Goal: Task Accomplishment & Management: Manage account settings

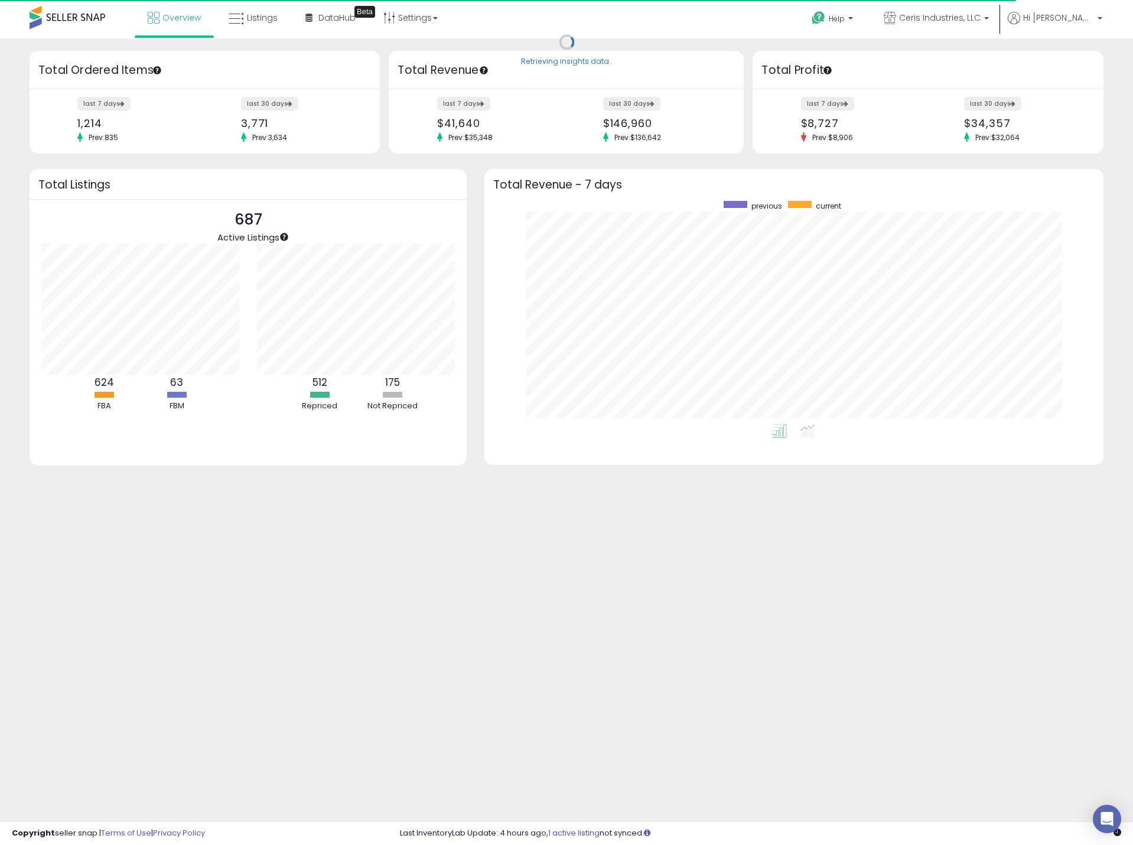
scroll to position [223, 595]
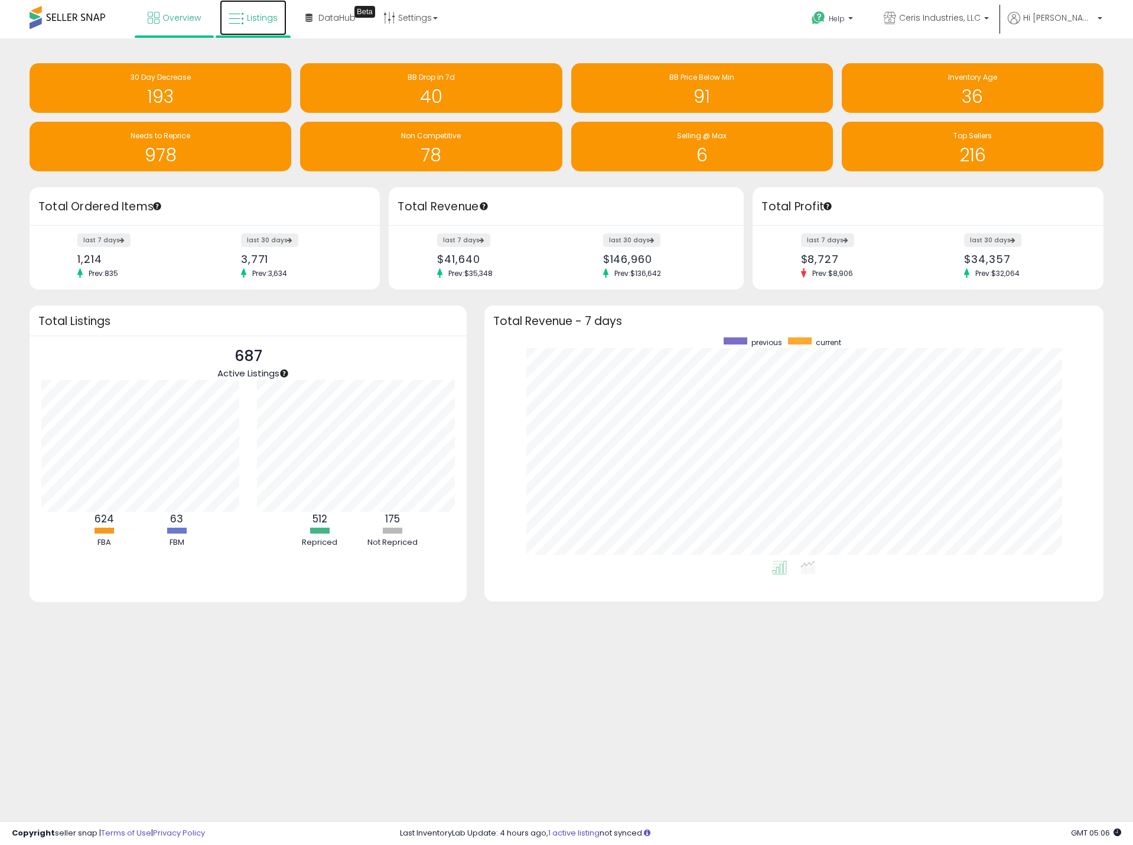
click at [249, 20] on span "Listings" at bounding box center [262, 18] width 31 height 12
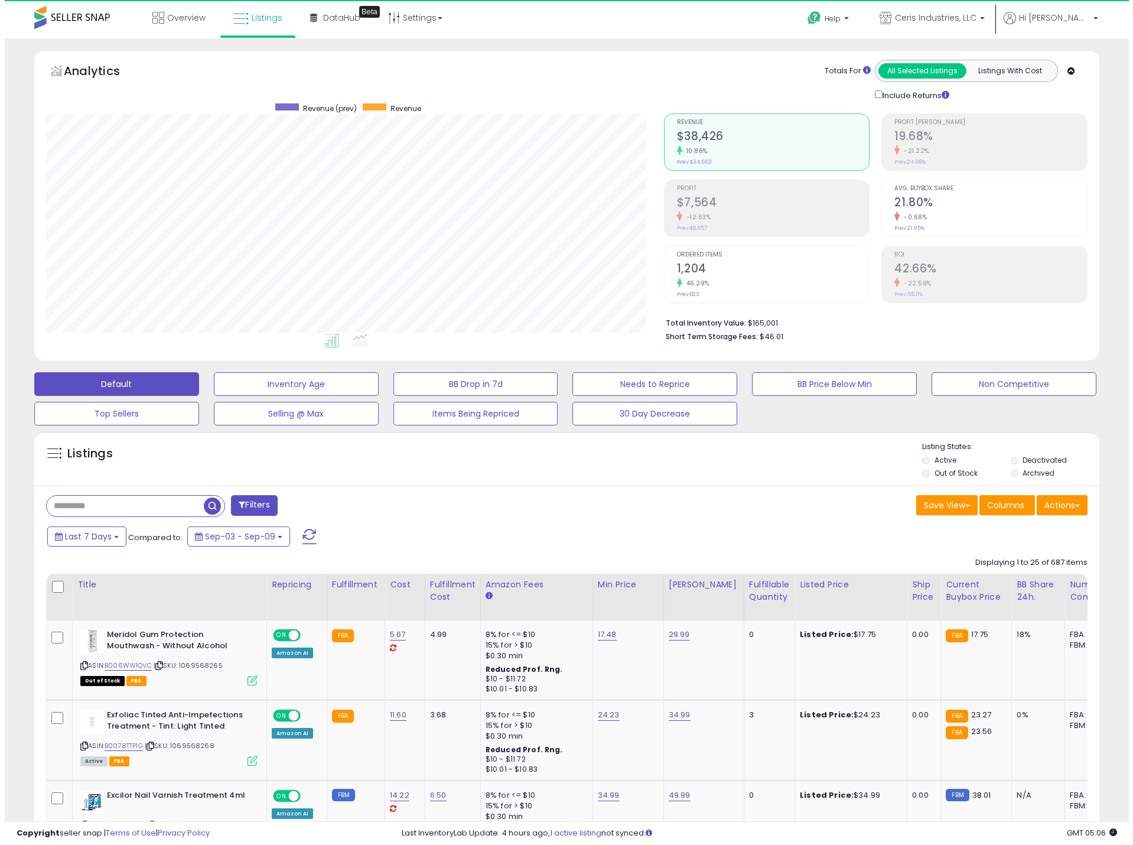
scroll to position [242, 618]
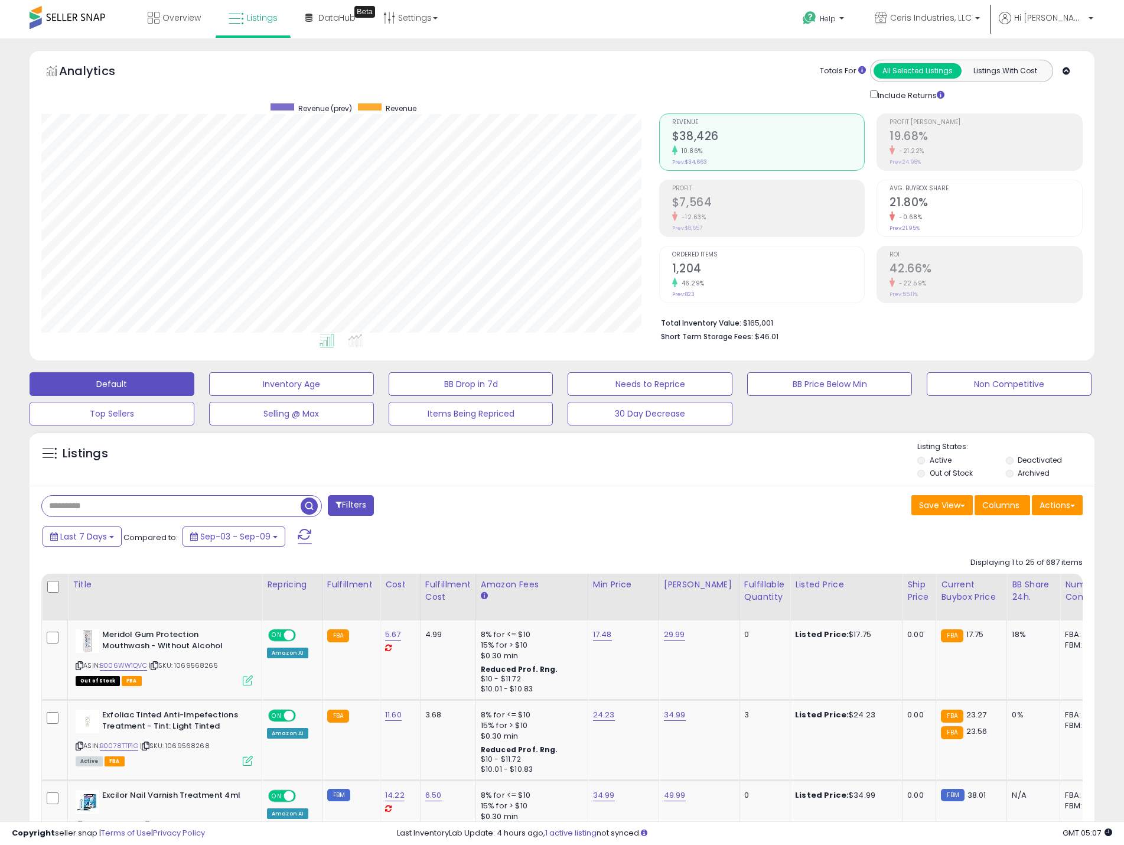
click at [154, 507] on input "text" at bounding box center [171, 506] width 259 height 21
paste input "**********"
type input "**********"
click at [304, 508] on span "button" at bounding box center [310, 505] width 17 height 17
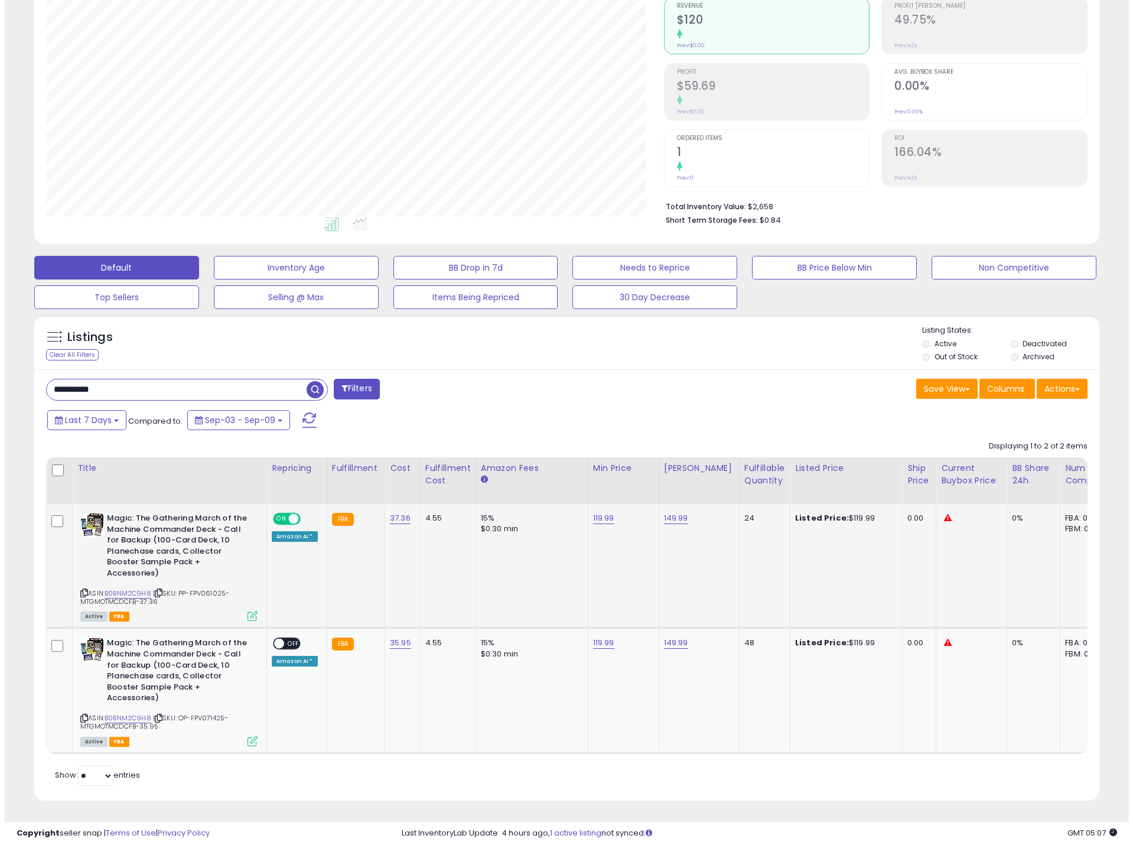
scroll to position [125, 0]
click at [594, 512] on link "119.99" at bounding box center [598, 518] width 21 height 12
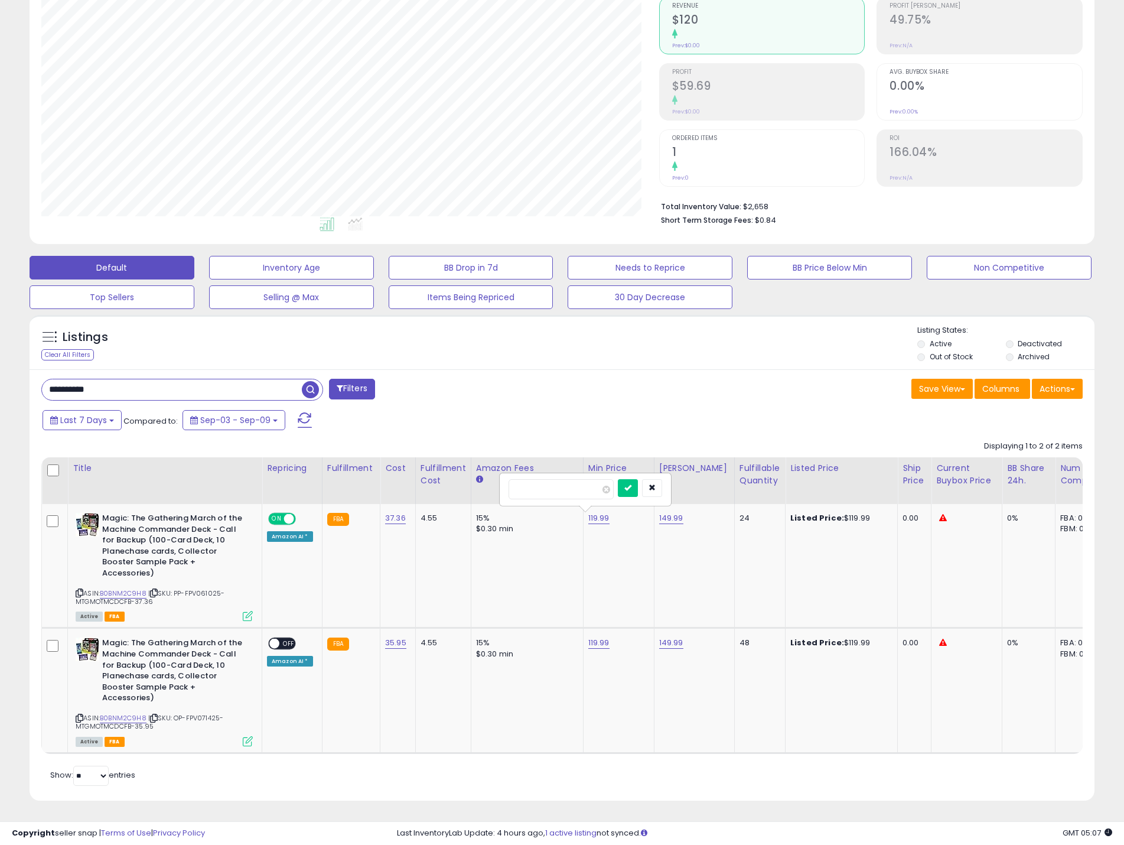
click at [479, 474] on table "Title Repricing" at bounding box center [889, 605] width 1697 height 297
type input "*****"
click at [631, 484] on icon "submit" at bounding box center [627, 487] width 7 height 7
click at [598, 637] on link "119.99" at bounding box center [598, 643] width 21 height 12
drag, startPoint x: 563, startPoint y: 607, endPoint x: 487, endPoint y: 601, distance: 75.8
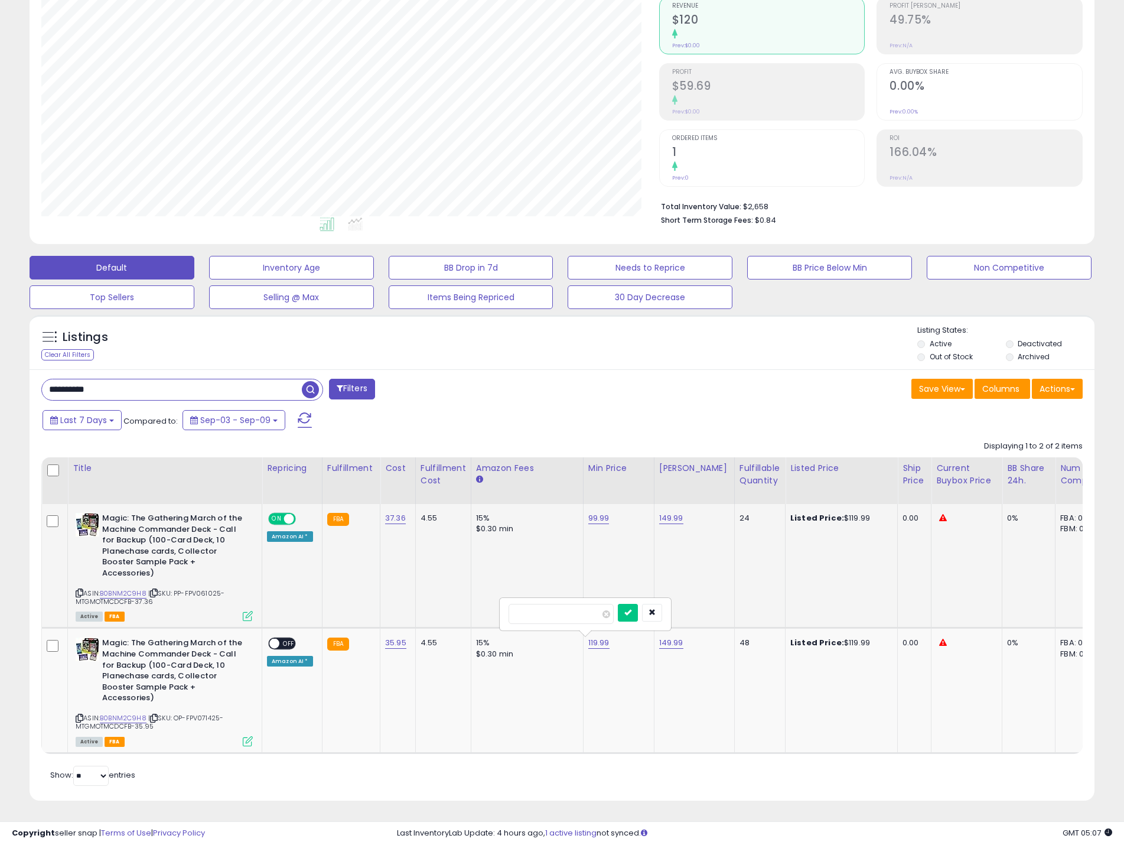
click at [487, 601] on tbody "Magic: The Gathering March of the Machine Commander Deck - Call for Backup (100…" at bounding box center [890, 628] width 1696 height 249
type input "*****"
click at [638, 608] on button "submit" at bounding box center [628, 613] width 20 height 18
click at [284, 638] on span "OFF" at bounding box center [288, 643] width 19 height 10
click at [82, 715] on icon at bounding box center [80, 718] width 8 height 6
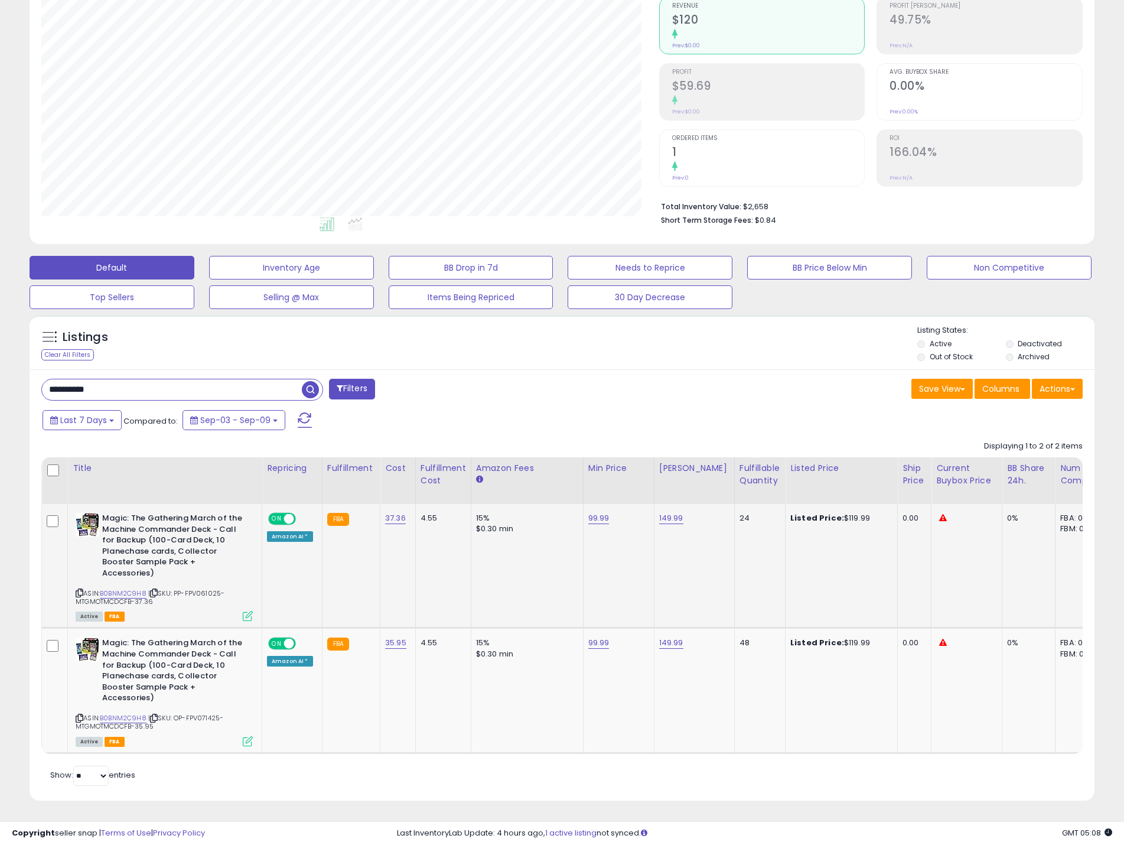
click at [245, 611] on icon at bounding box center [248, 616] width 10 height 10
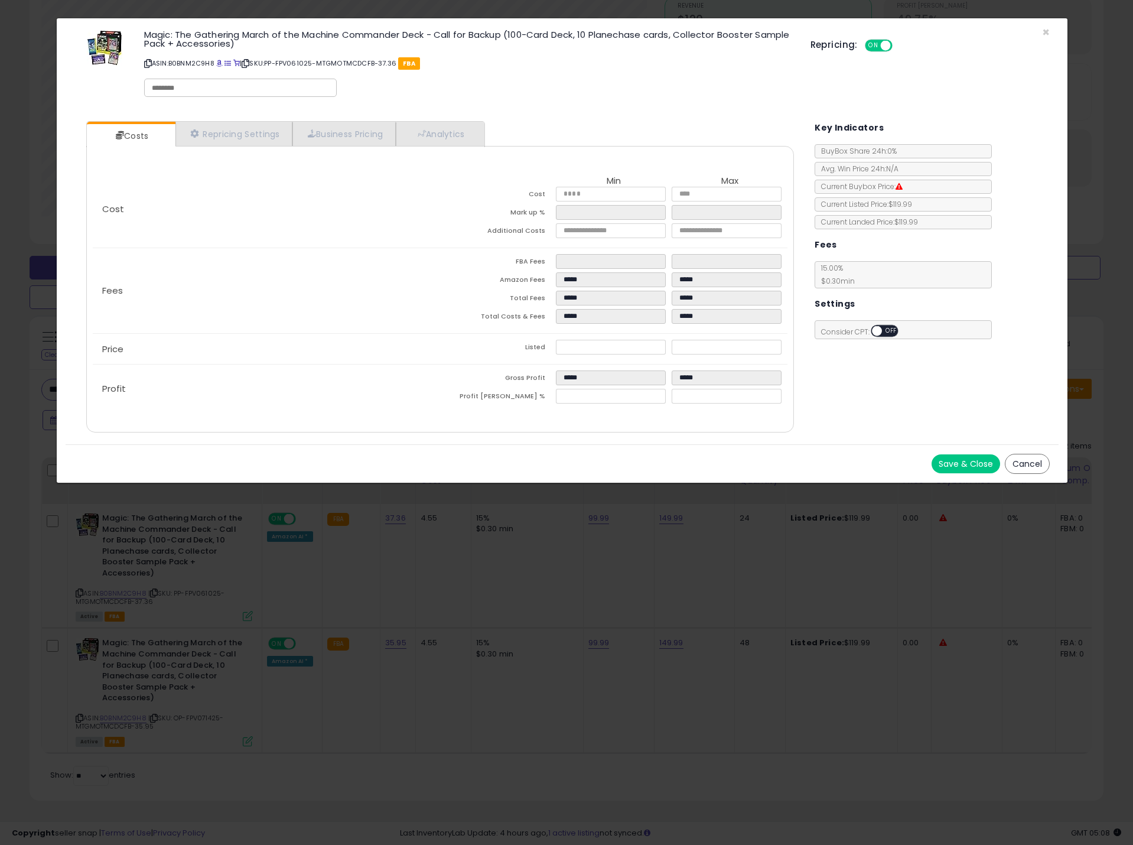
click at [1041, 460] on button "Cancel" at bounding box center [1027, 464] width 45 height 20
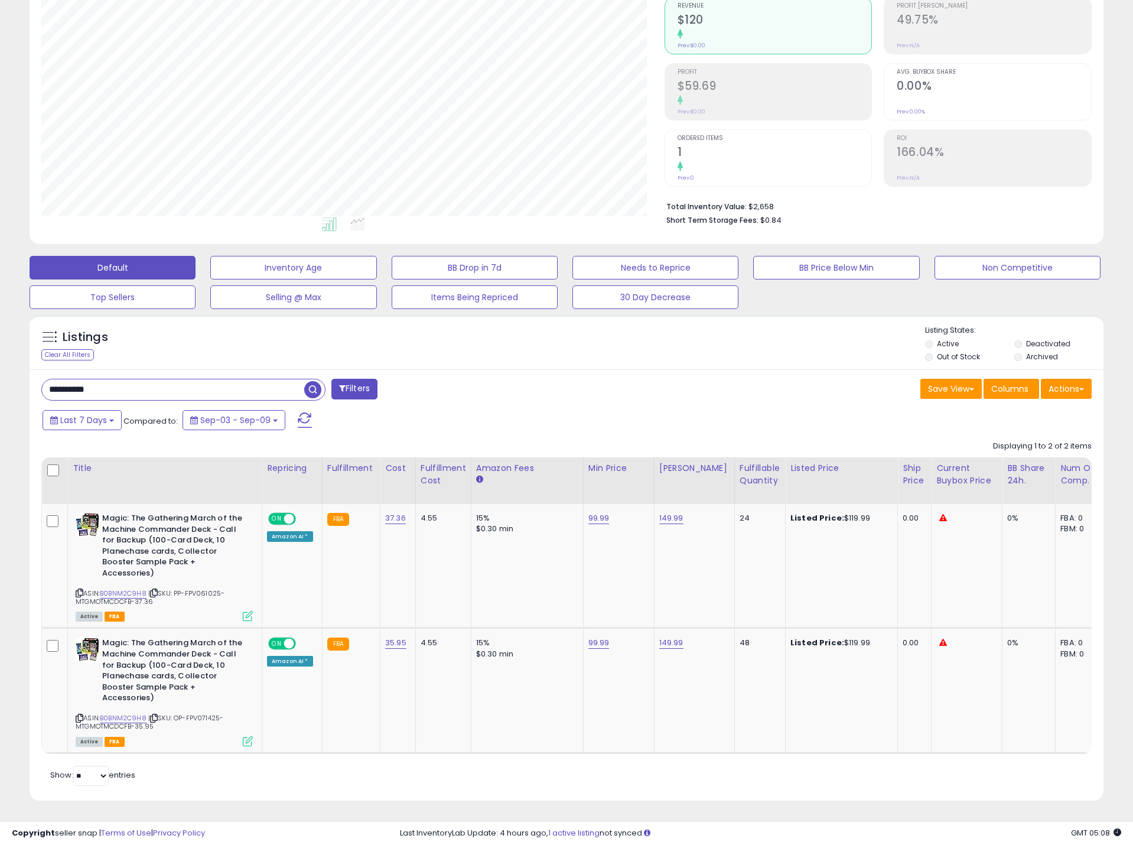
scroll to position [590396, 590020]
click at [243, 611] on icon at bounding box center [248, 616] width 10 height 10
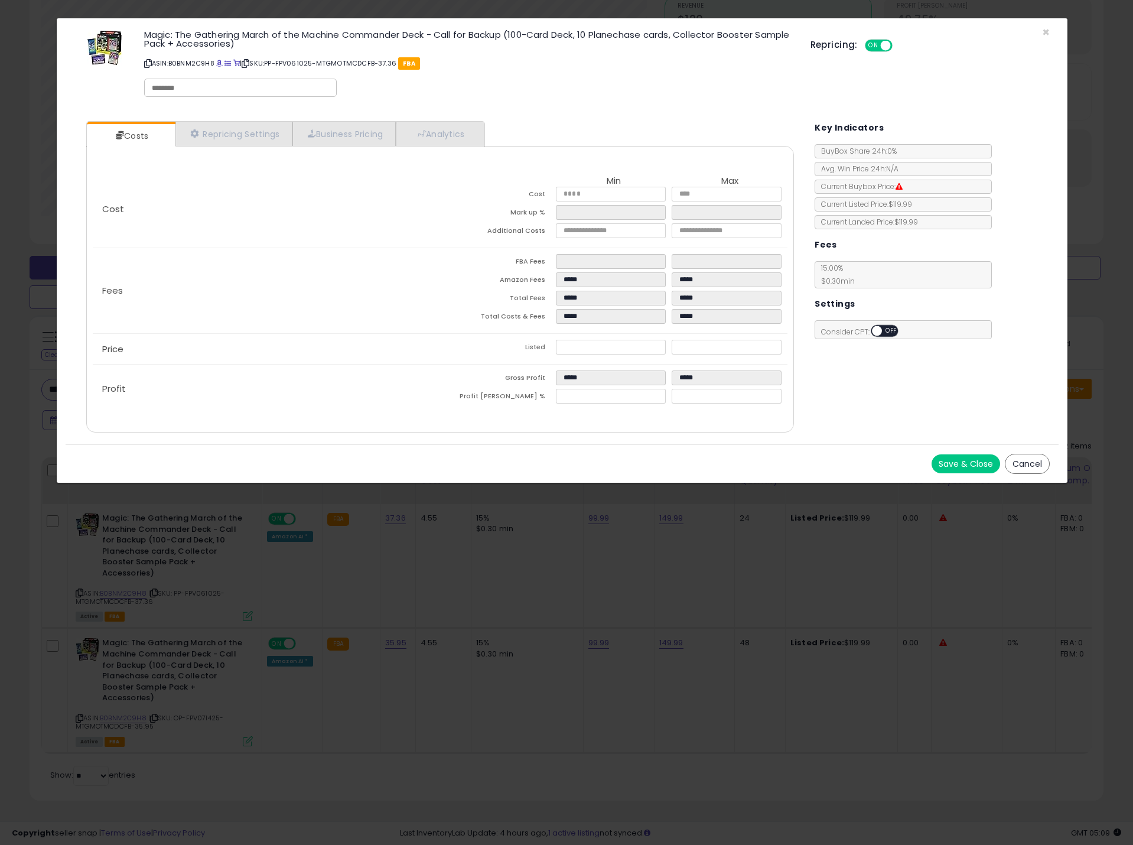
click at [1030, 460] on button "Cancel" at bounding box center [1027, 464] width 45 height 20
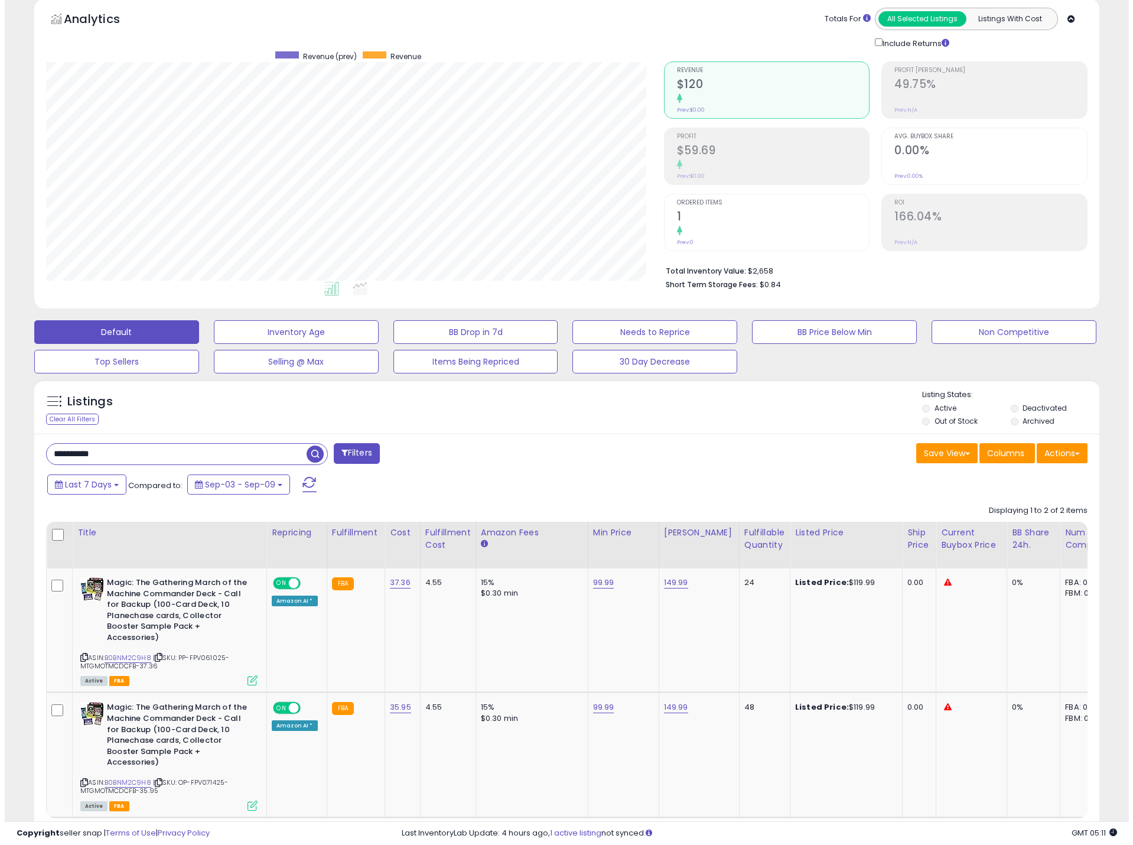
scroll to position [125, 0]
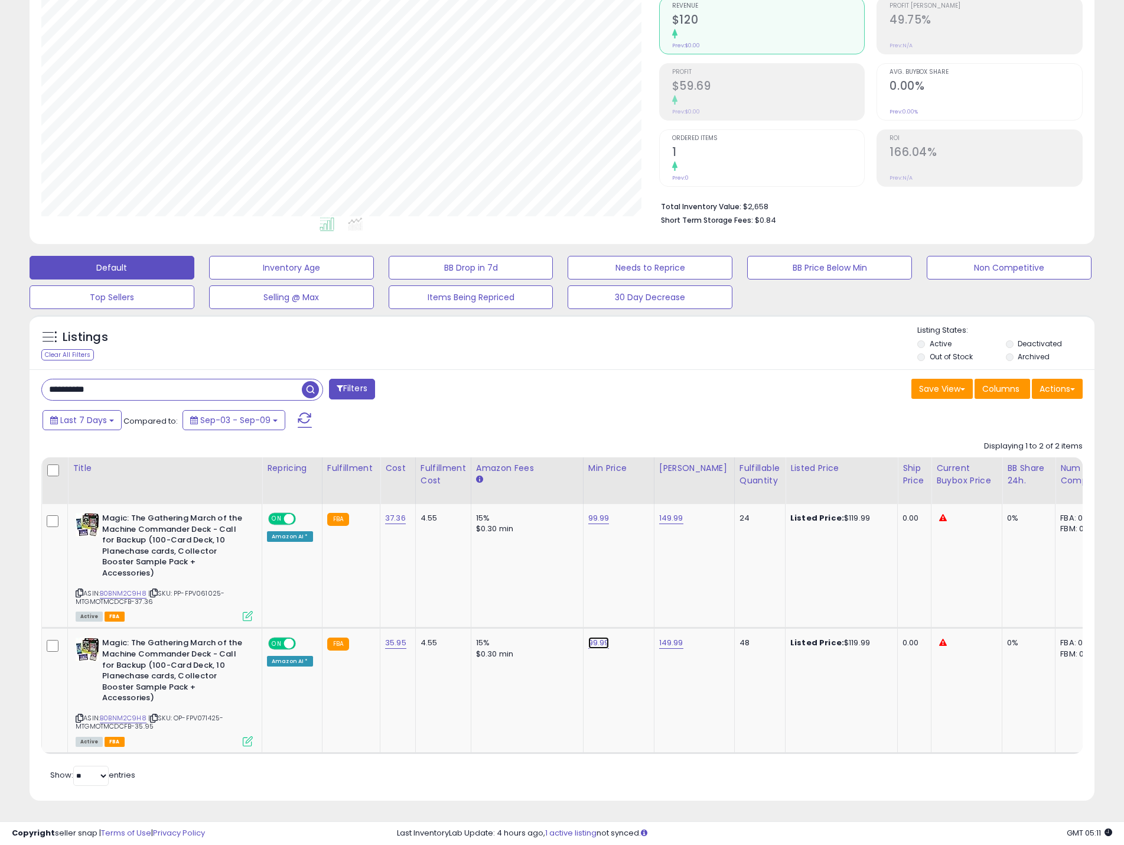
click at [594, 637] on link "99.99" at bounding box center [598, 643] width 21 height 12
drag, startPoint x: 551, startPoint y: 603, endPoint x: 488, endPoint y: 601, distance: 63.2
click at [488, 601] on tbody "Magic: The Gathering March of the Machine Commander Deck - Call for Backup (100…" at bounding box center [890, 628] width 1696 height 249
type input "******"
click at [631, 608] on icon "submit" at bounding box center [627, 611] width 7 height 7
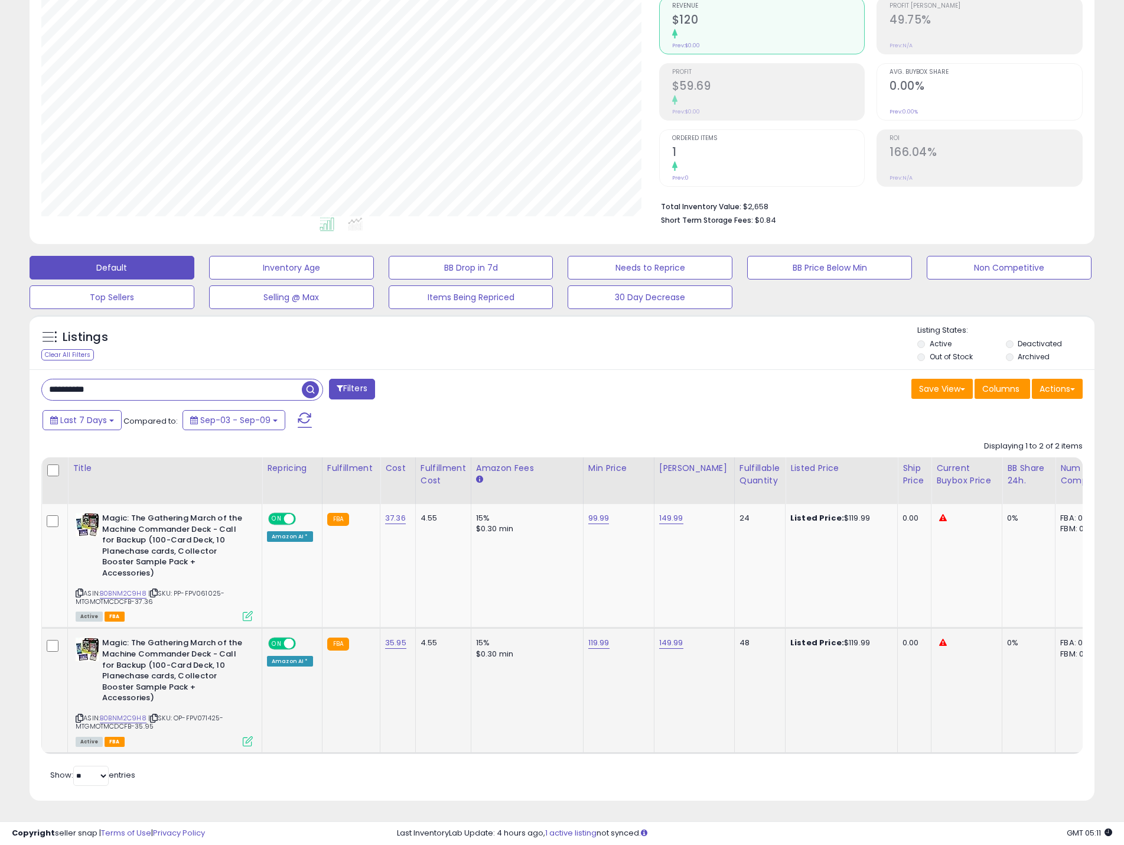
click at [608, 393] on div "**********" at bounding box center [562, 584] width 1065 height 431
click at [245, 611] on icon at bounding box center [248, 616] width 10 height 10
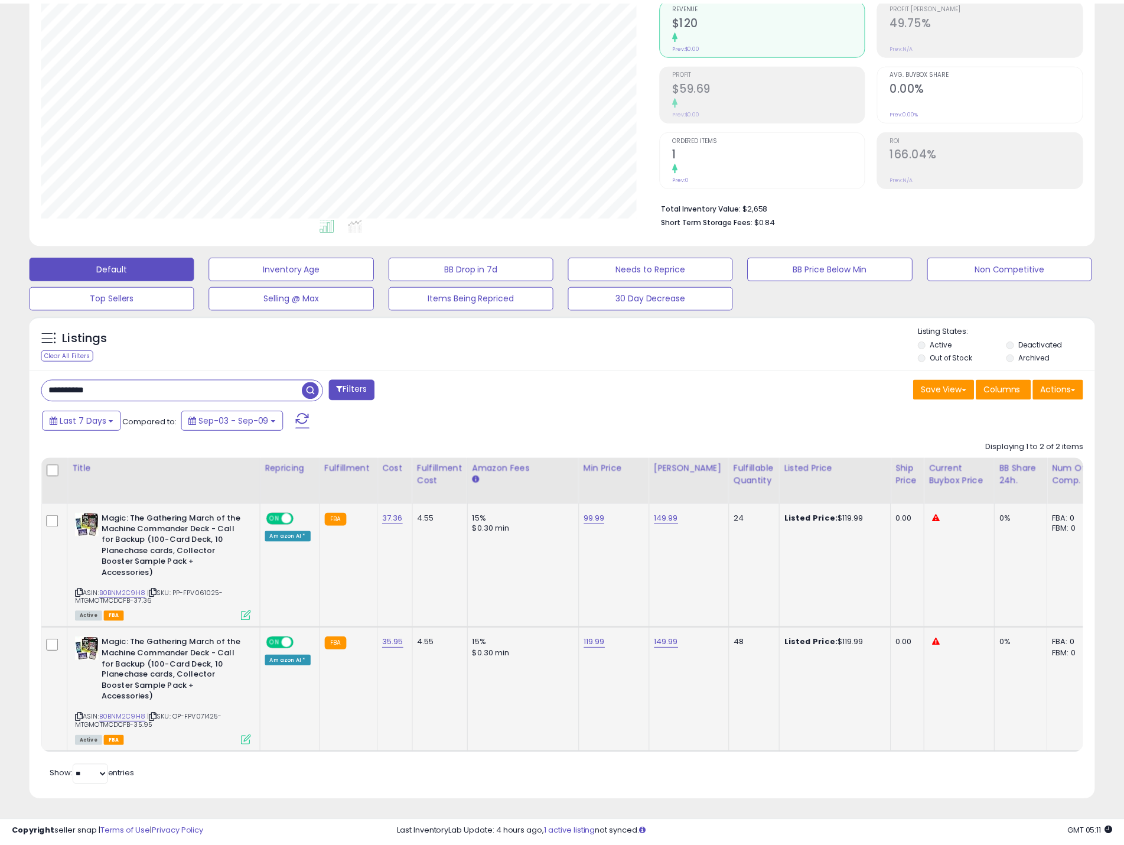
scroll to position [242, 623]
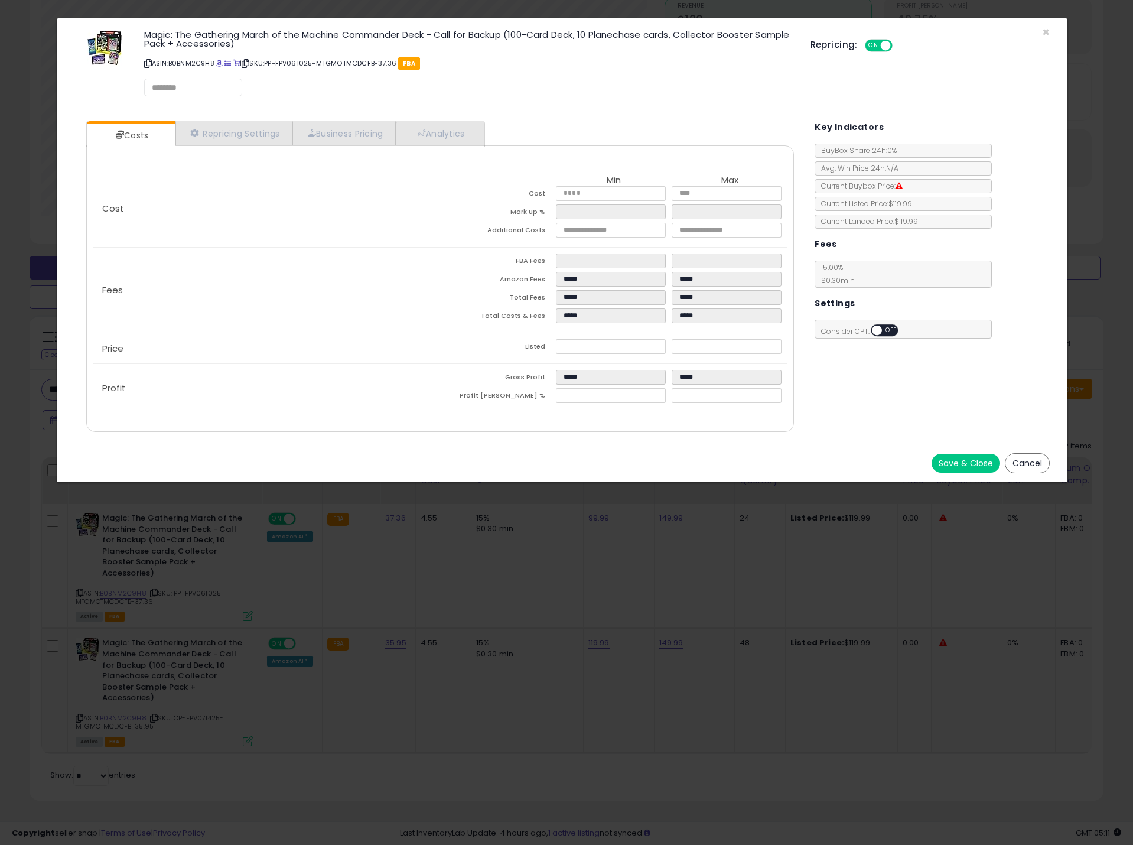
select select "*********"
select select "**********"
click at [252, 136] on link "Repricing Settings" at bounding box center [233, 134] width 117 height 24
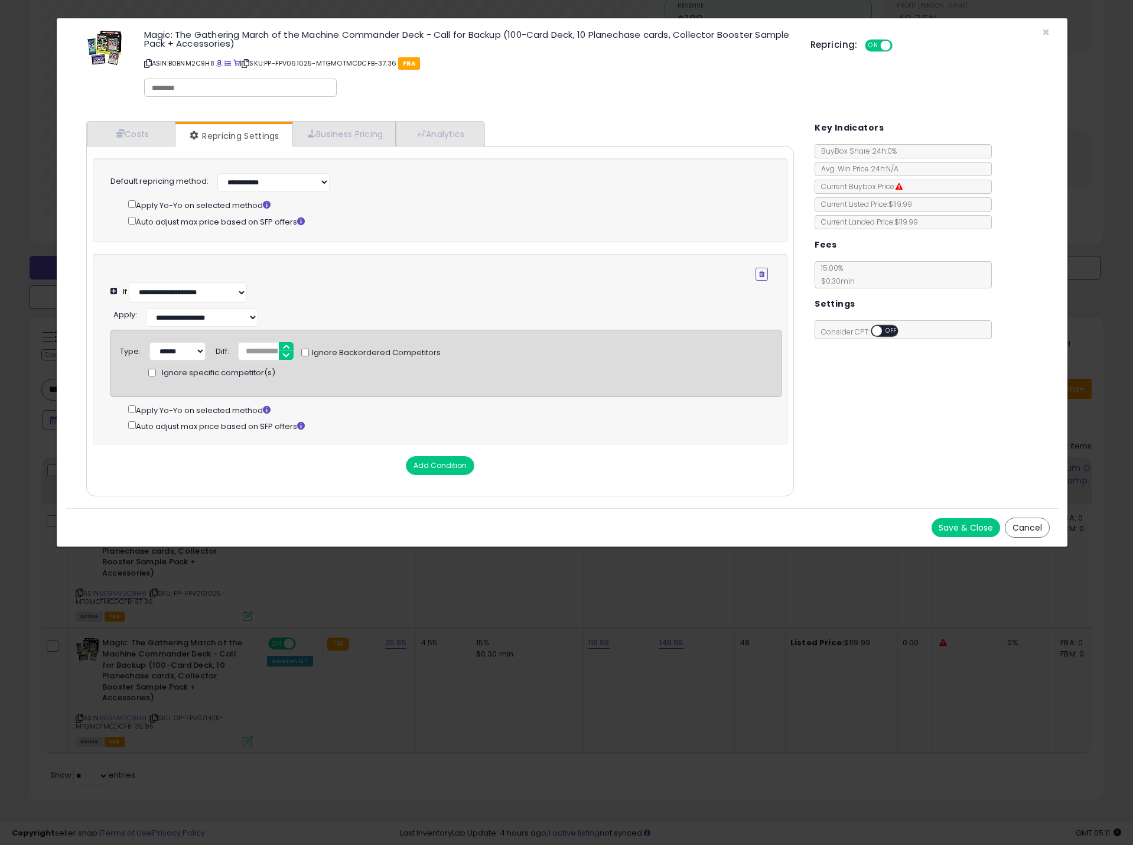
click at [1036, 537] on button "Cancel" at bounding box center [1027, 527] width 45 height 20
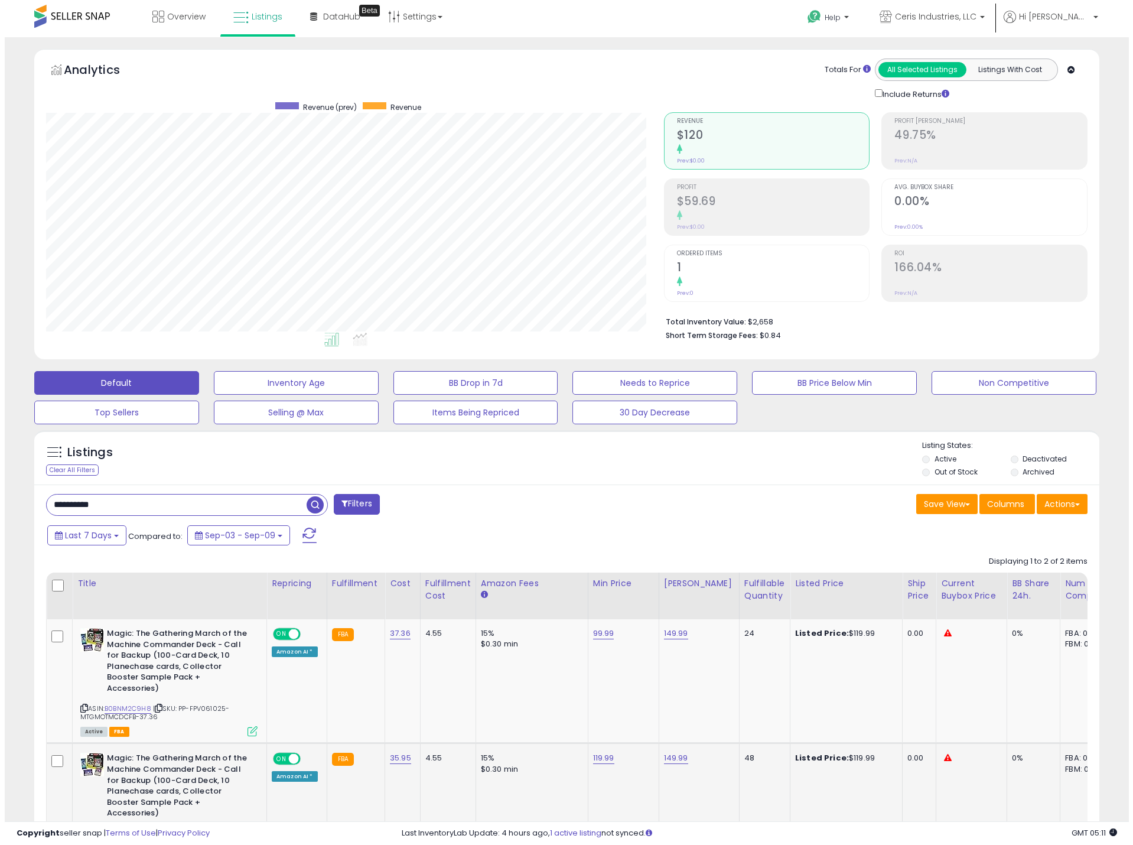
scroll to position [0, 0]
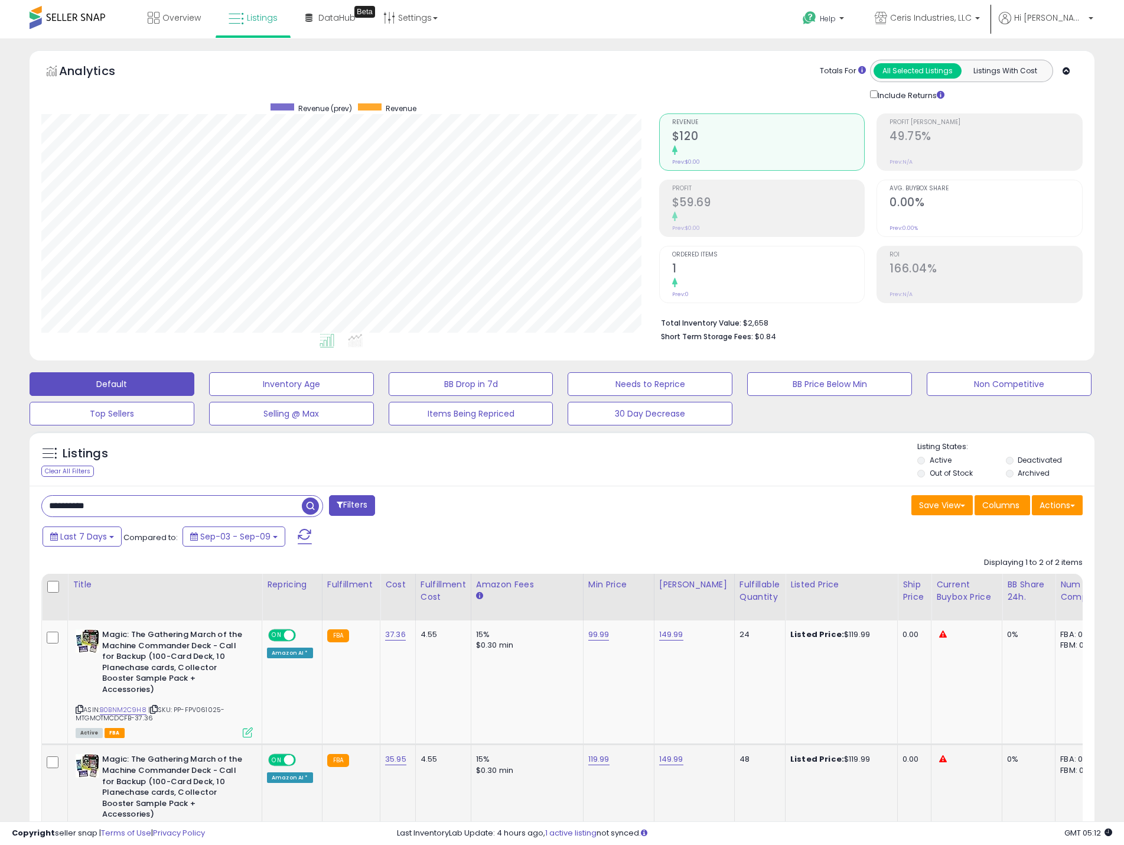
drag, startPoint x: 111, startPoint y: 507, endPoint x: 36, endPoint y: 498, distance: 75.5
click at [36, 498] on div "**********" at bounding box center [297, 507] width 530 height 24
paste input "text"
click at [307, 504] on span "button" at bounding box center [310, 505] width 17 height 17
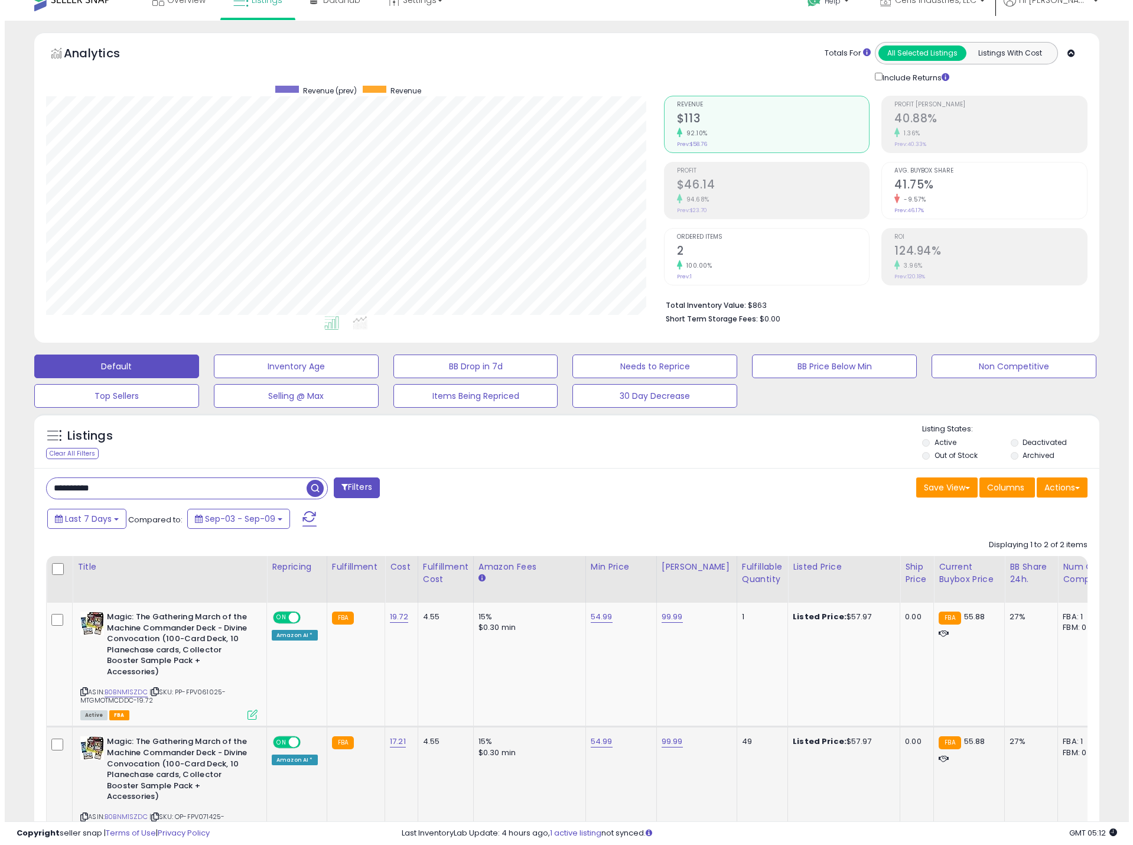
scroll to position [125, 0]
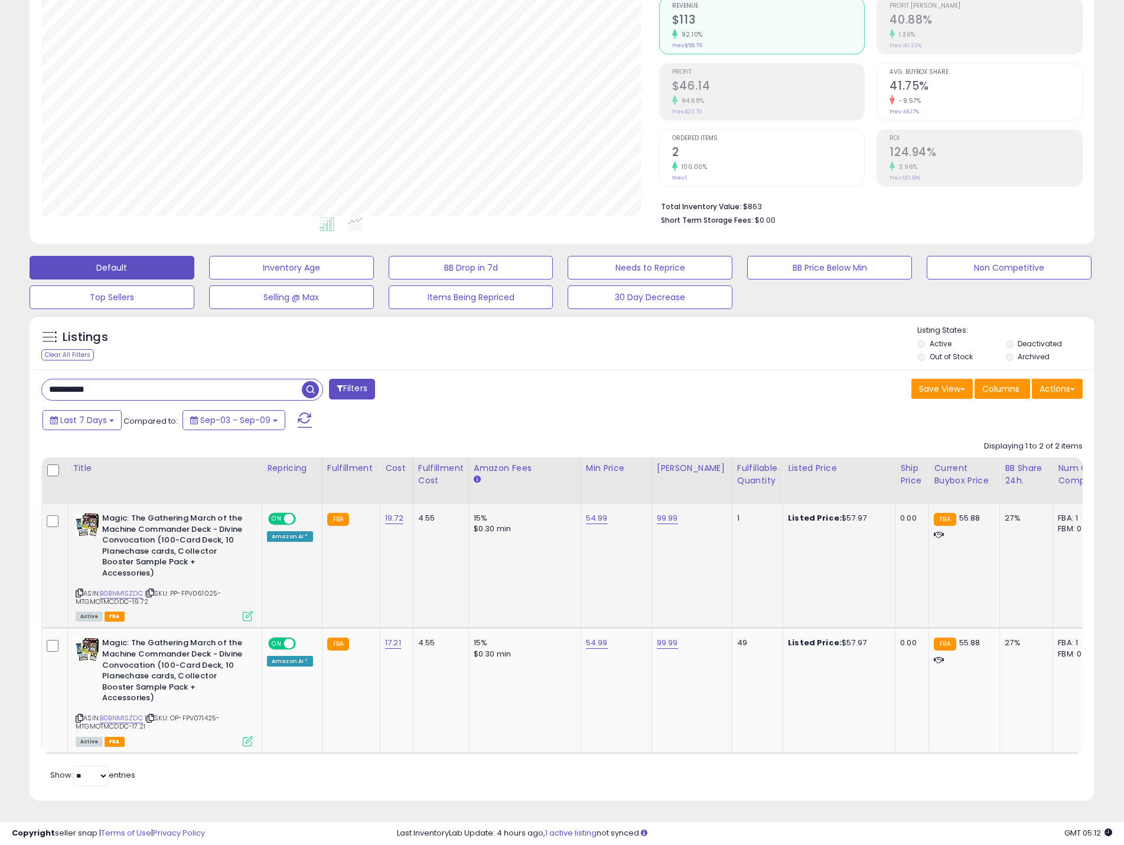
click at [245, 611] on icon at bounding box center [248, 616] width 10 height 10
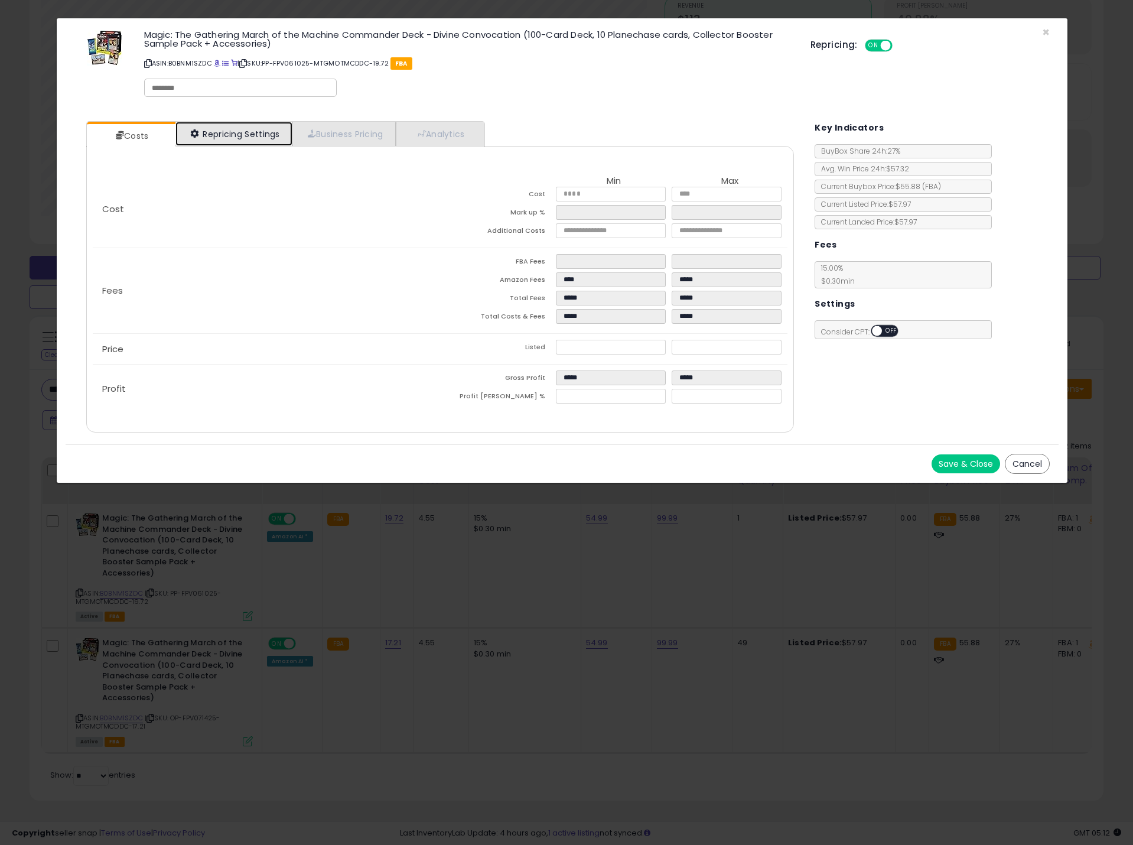
click at [224, 136] on link "Repricing Settings" at bounding box center [233, 134] width 117 height 24
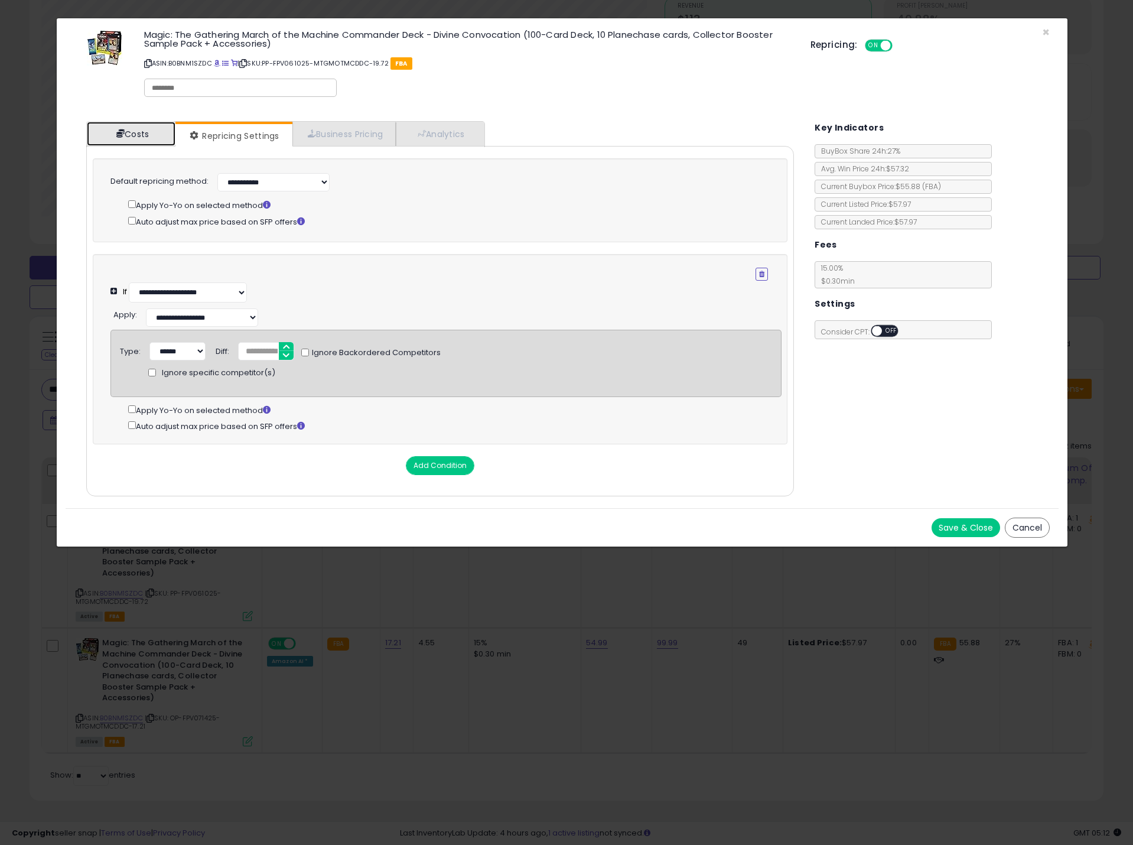
click at [128, 132] on link "Costs" at bounding box center [131, 134] width 89 height 24
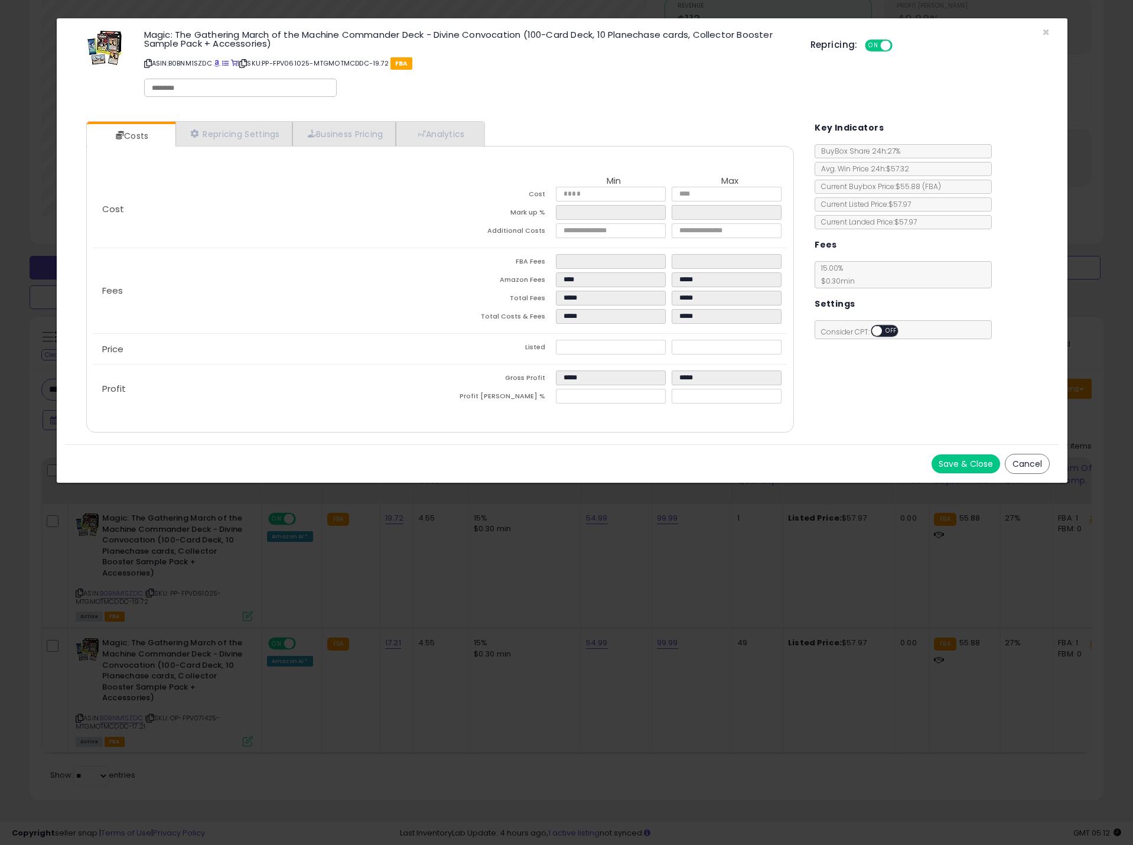
click at [1035, 467] on button "Cancel" at bounding box center [1027, 464] width 45 height 20
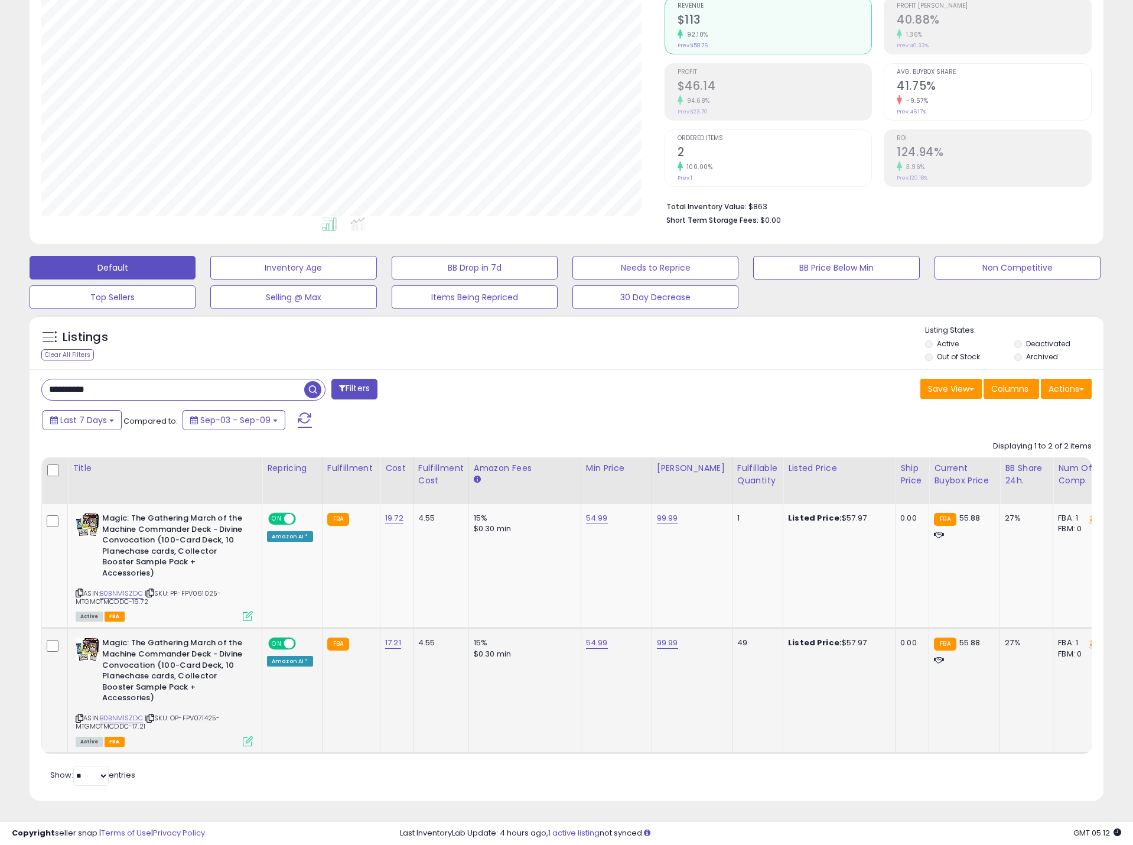
scroll to position [590396, 590020]
click at [248, 725] on div "ASIN: B0BNM1SZDC | SKU: OP-FPV071425-MTGMOTMCDDC-17.21 Active FBA" at bounding box center [164, 690] width 177 height 107
click at [246, 736] on icon at bounding box center [248, 741] width 10 height 10
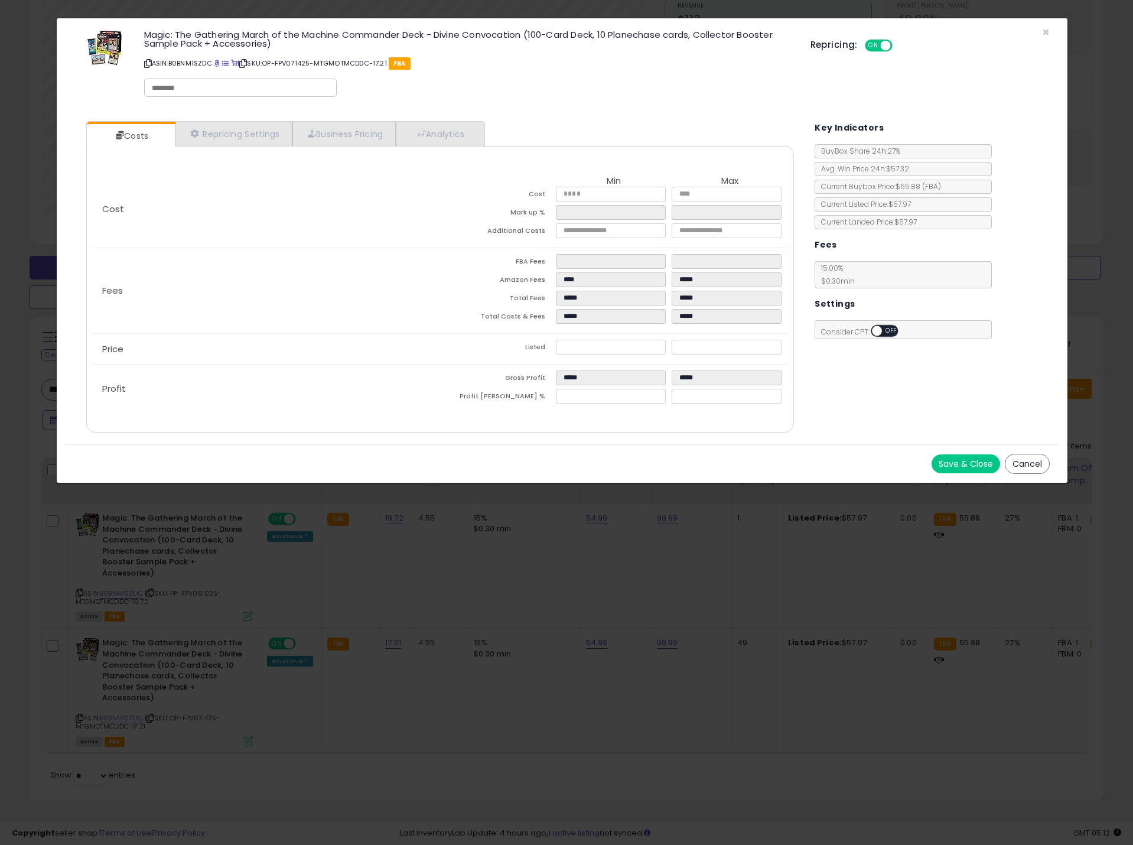
click at [1022, 461] on button "Cancel" at bounding box center [1027, 464] width 45 height 20
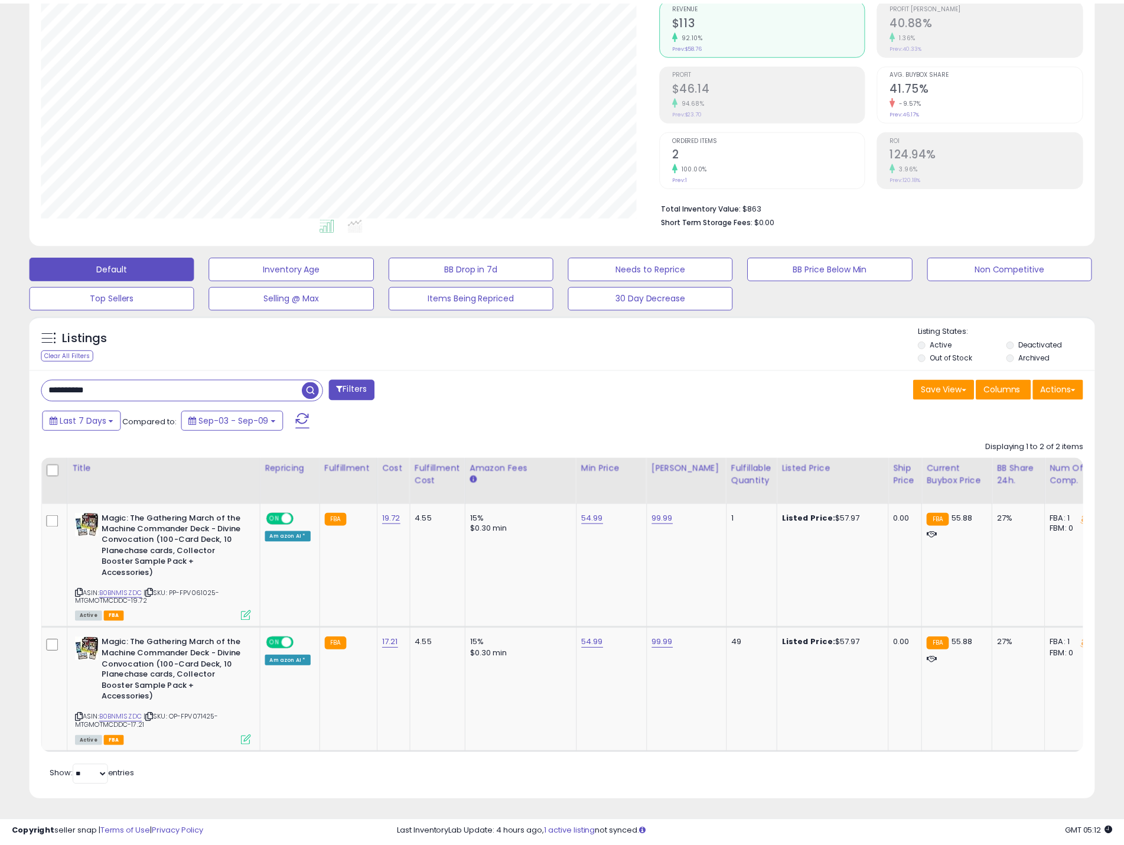
scroll to position [590396, 590020]
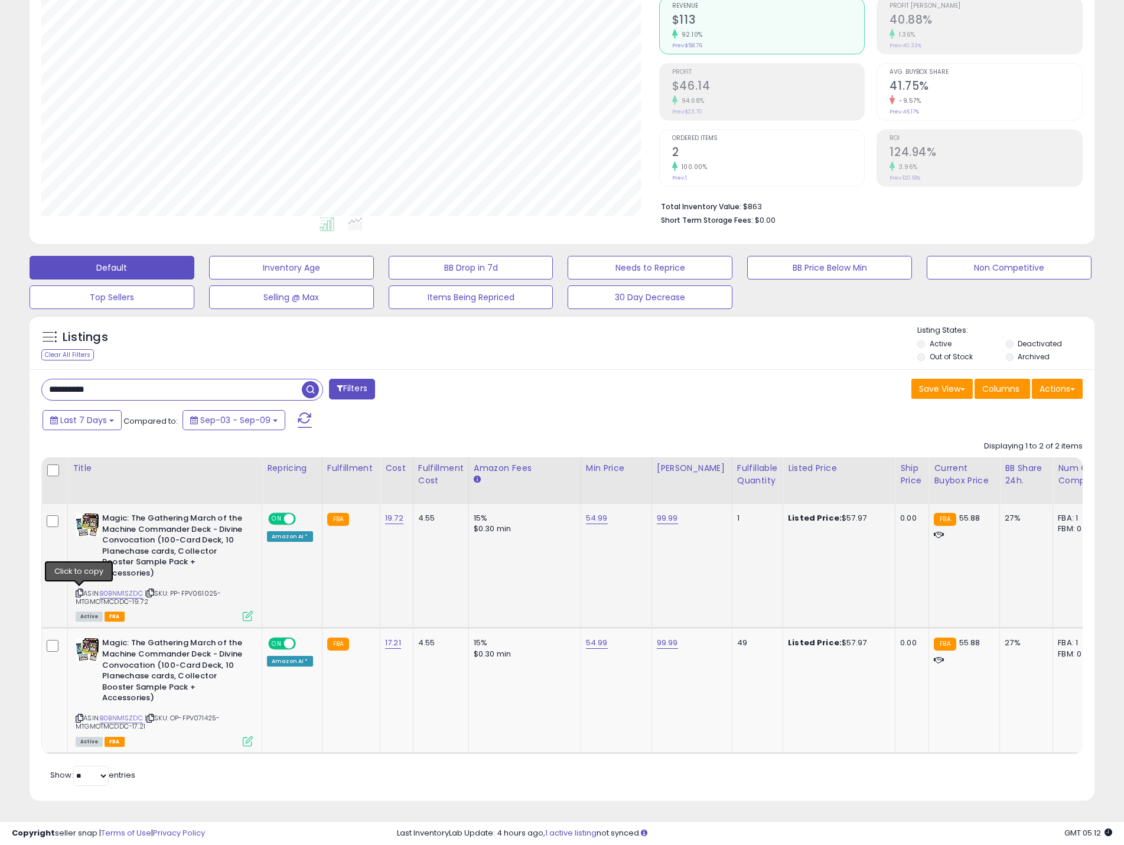
click at [80, 589] on icon at bounding box center [80, 592] width 8 height 6
drag, startPoint x: 116, startPoint y: 379, endPoint x: 15, endPoint y: 370, distance: 102.0
click at [15, 373] on div "**********" at bounding box center [562, 374] width 1112 height 881
paste input "text"
type input "**********"
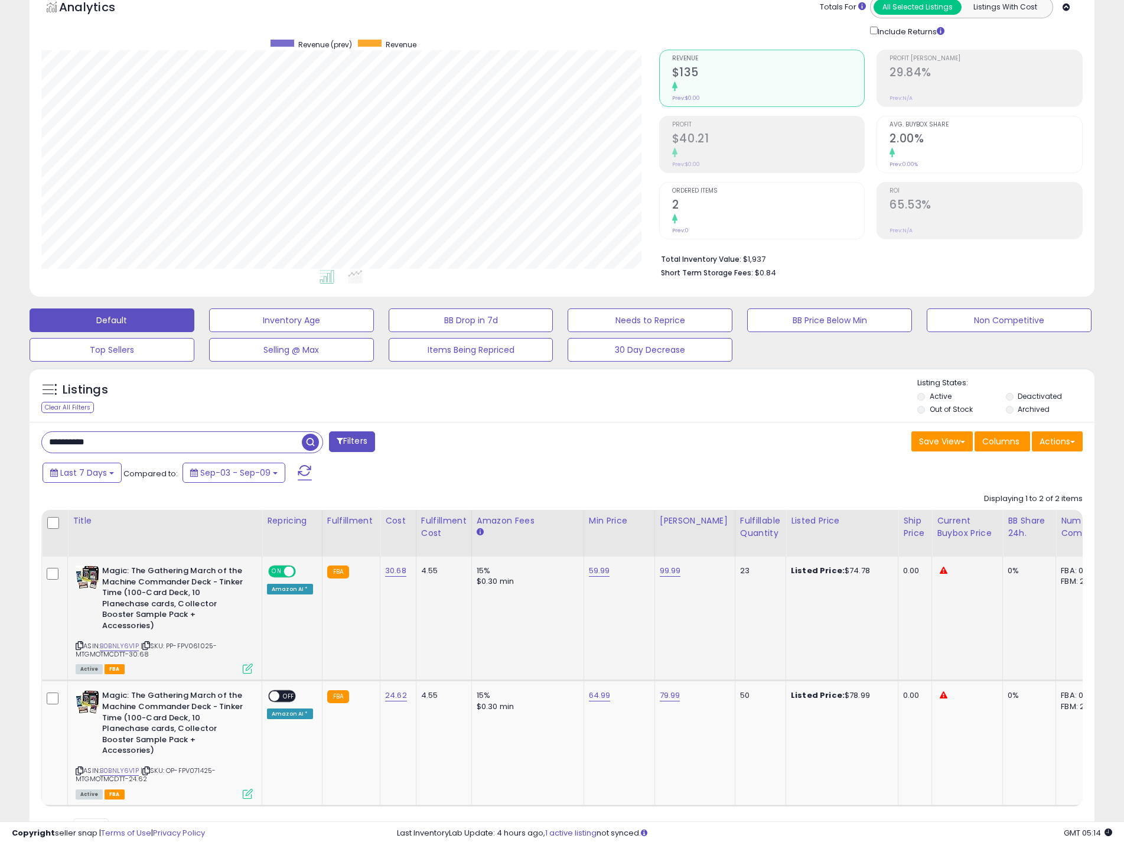
scroll to position [118, 0]
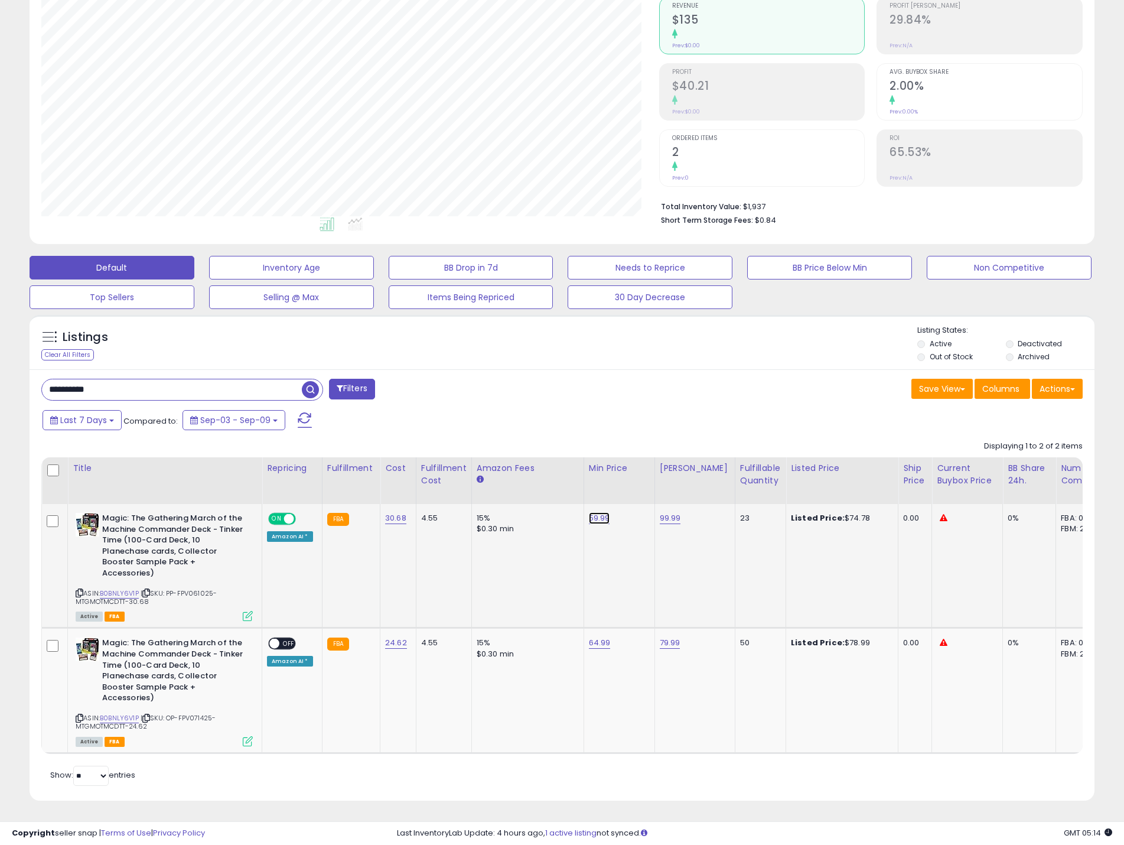
click at [595, 516] on link "59.99" at bounding box center [599, 518] width 21 height 12
drag, startPoint x: 539, startPoint y: 487, endPoint x: 494, endPoint y: 484, distance: 45.0
click at [494, 485] on table "Title Repricing" at bounding box center [889, 605] width 1697 height 297
type input "*****"
click at [638, 480] on button "submit" at bounding box center [628, 488] width 20 height 18
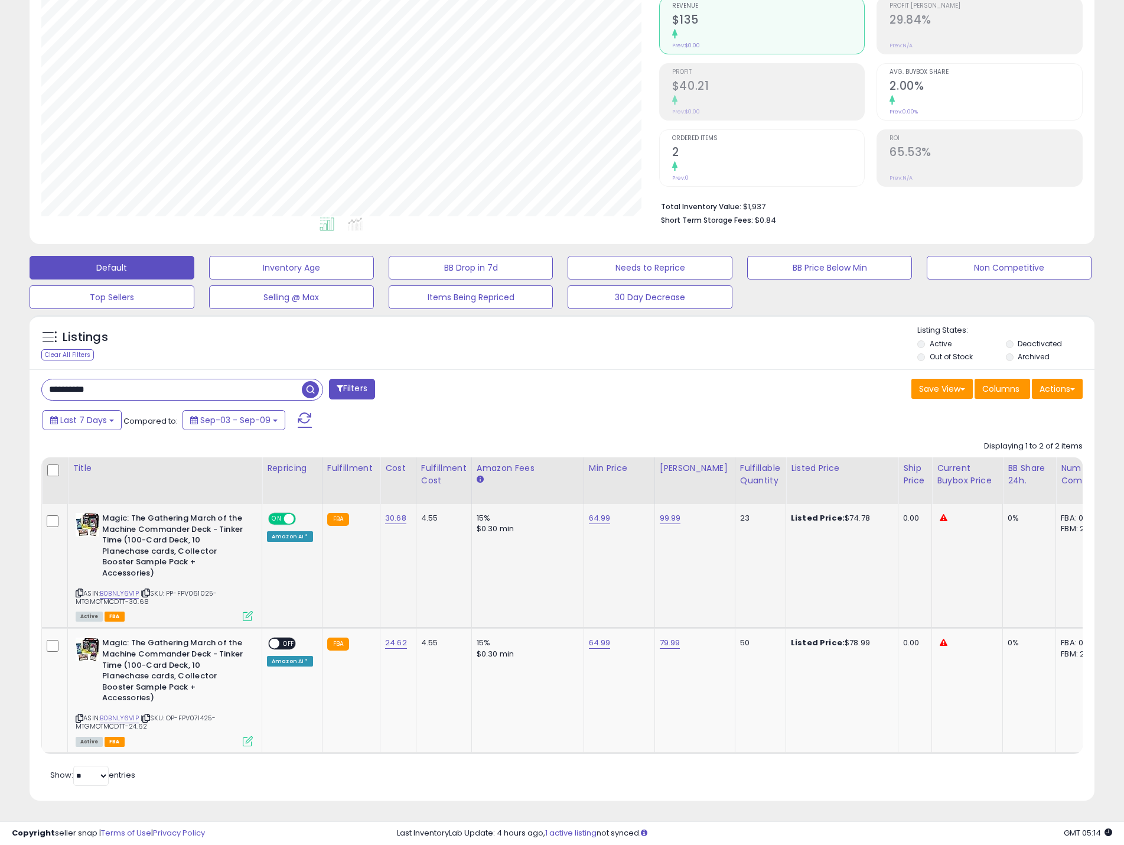
click at [80, 591] on icon at bounding box center [80, 592] width 8 height 6
drag, startPoint x: 125, startPoint y: 387, endPoint x: 3, endPoint y: 377, distance: 122.1
click at [3, 377] on div "**********" at bounding box center [562, 383] width 1124 height 923
paste input "text"
type input "**********"
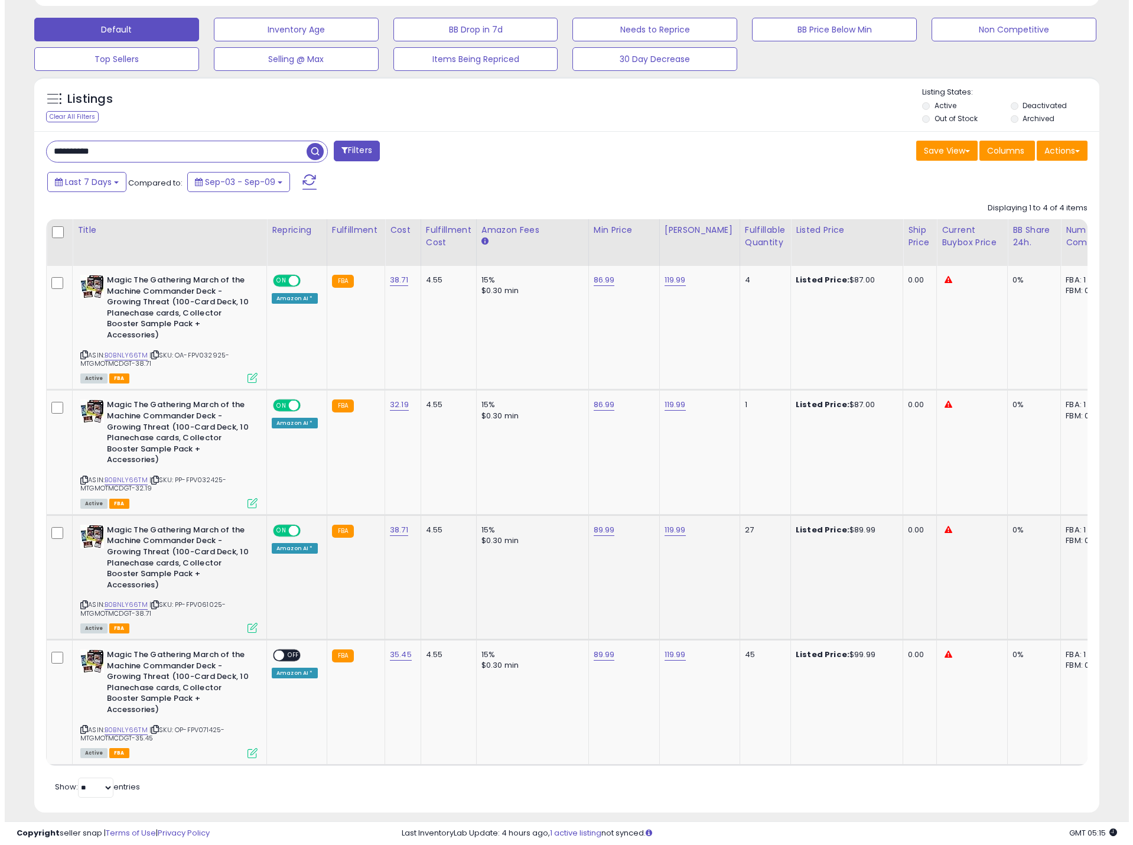
scroll to position [375, 0]
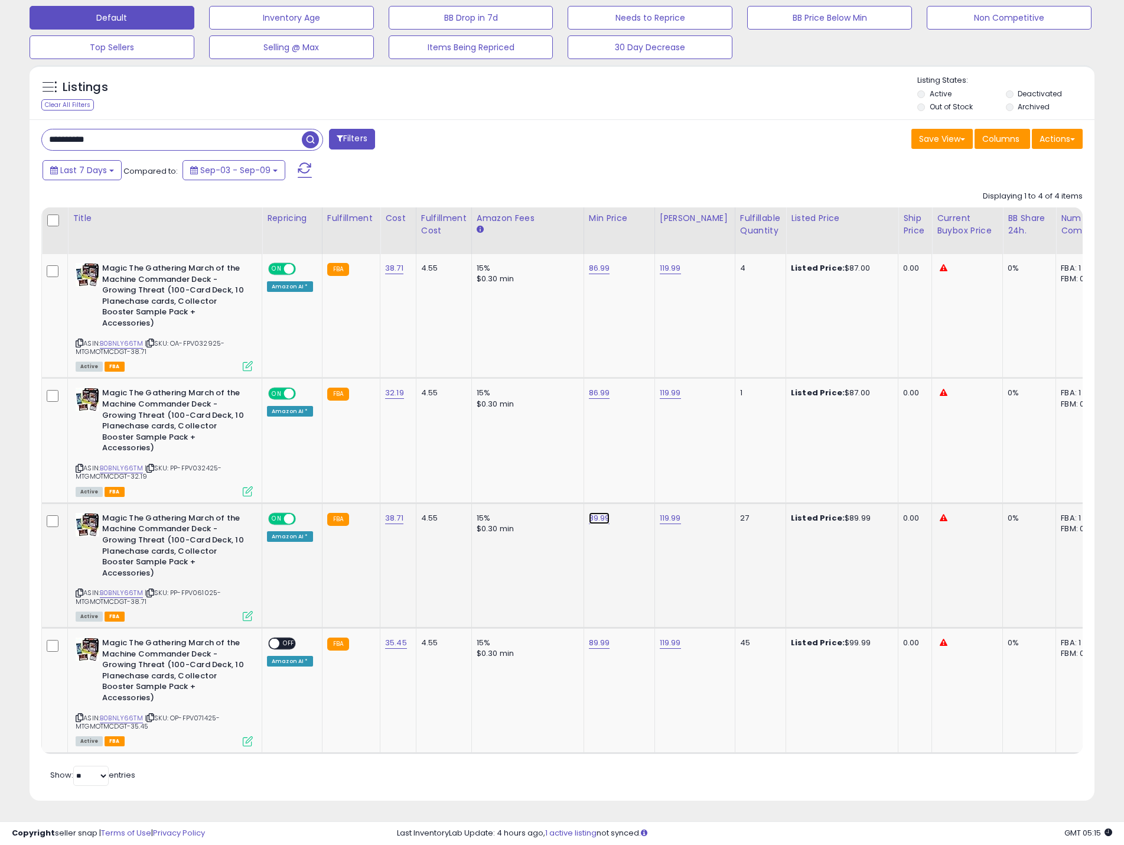
click at [596, 512] on link "89.99" at bounding box center [599, 518] width 21 height 12
drag, startPoint x: 549, startPoint y: 483, endPoint x: 492, endPoint y: 473, distance: 57.5
click at [492, 475] on tbody "Magic The Gathering March of the Machine Commander Deck - Growing Threat (100-C…" at bounding box center [888, 503] width 1692 height 498
type input "*****"
click at [638, 483] on button "submit" at bounding box center [628, 488] width 20 height 18
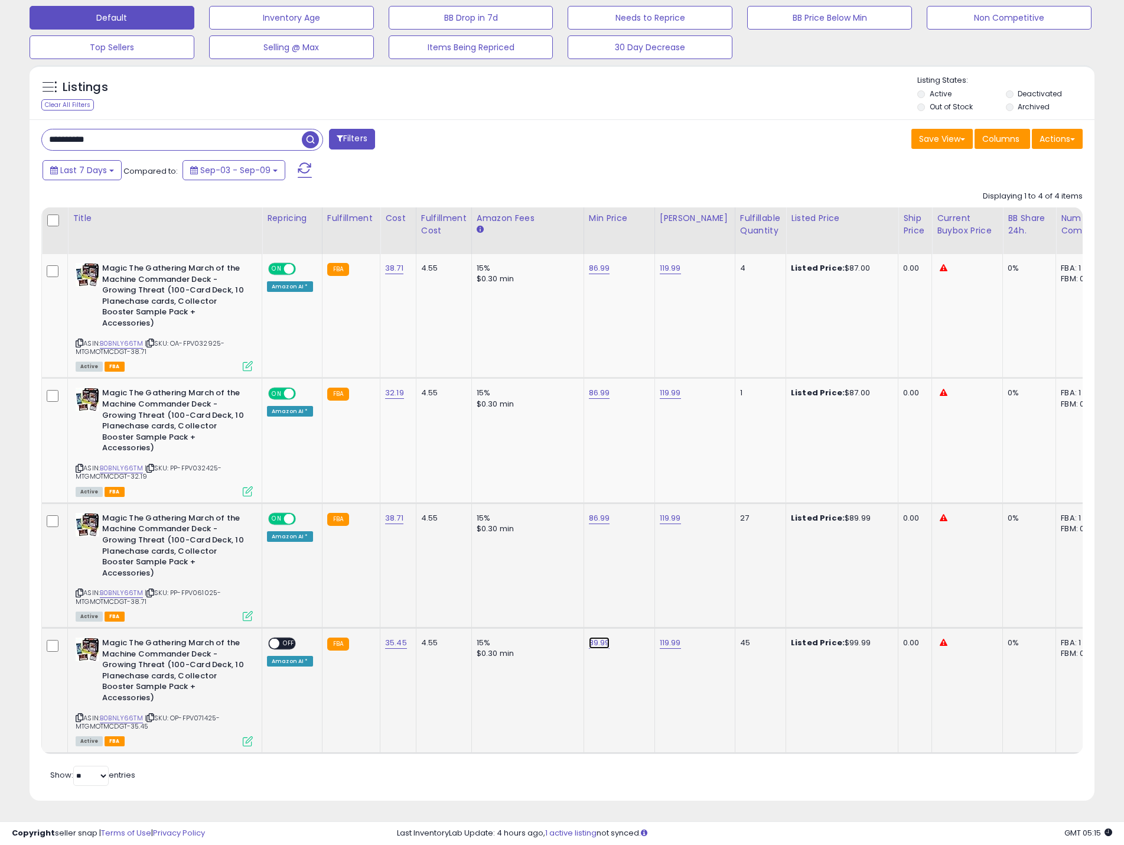
click at [596, 637] on link "89.99" at bounding box center [599, 643] width 21 height 12
drag, startPoint x: 528, startPoint y: 606, endPoint x: 490, endPoint y: 598, distance: 38.7
click at [487, 599] on tbody "Magic The Gathering March of the Machine Commander Deck - Growing Threat (100-C…" at bounding box center [888, 503] width 1692 height 498
type input "*****"
click at [638, 608] on button "submit" at bounding box center [628, 613] width 20 height 18
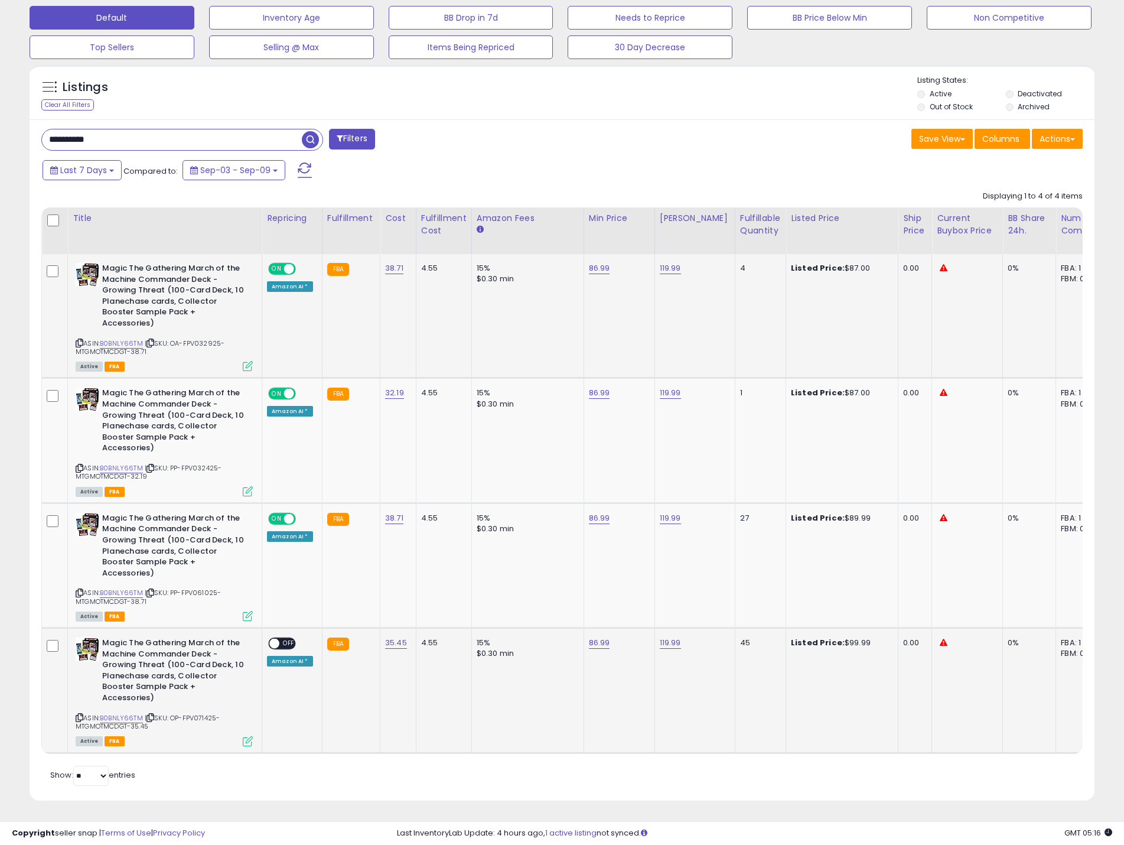
click at [249, 361] on icon at bounding box center [248, 366] width 10 height 10
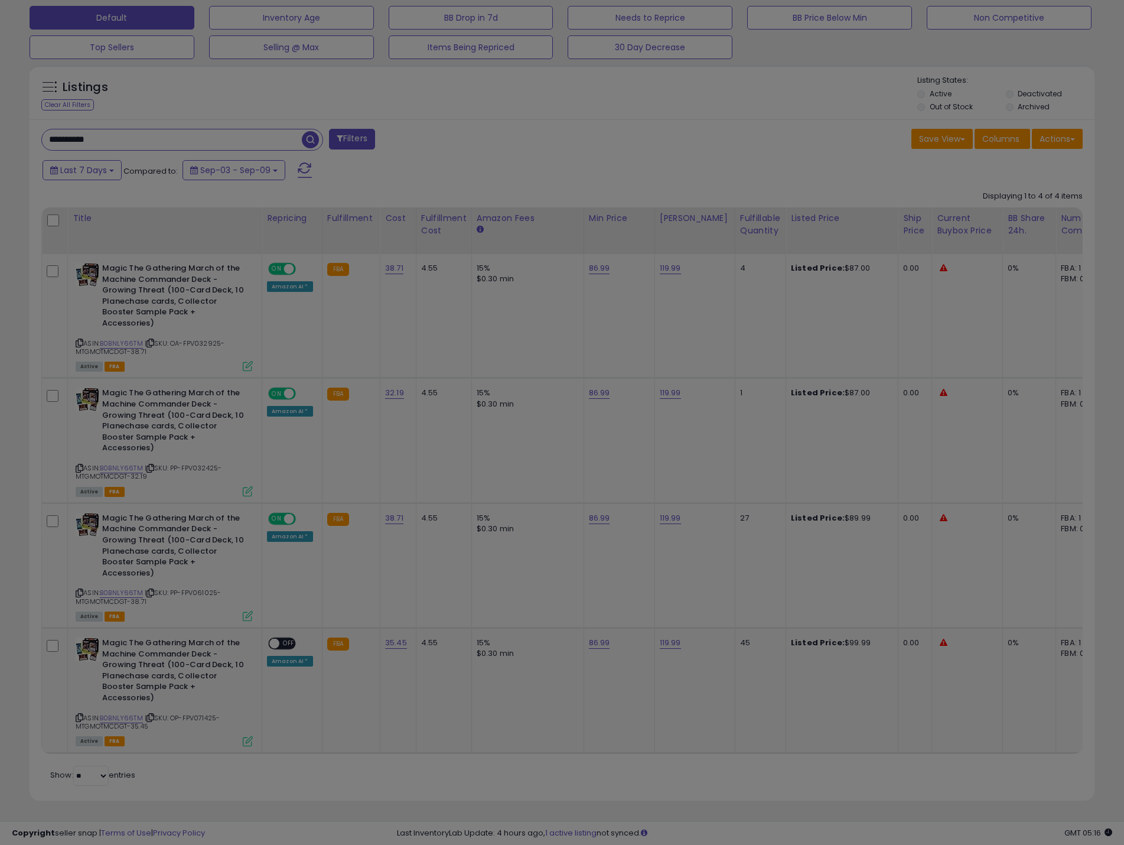
scroll to position [242, 623]
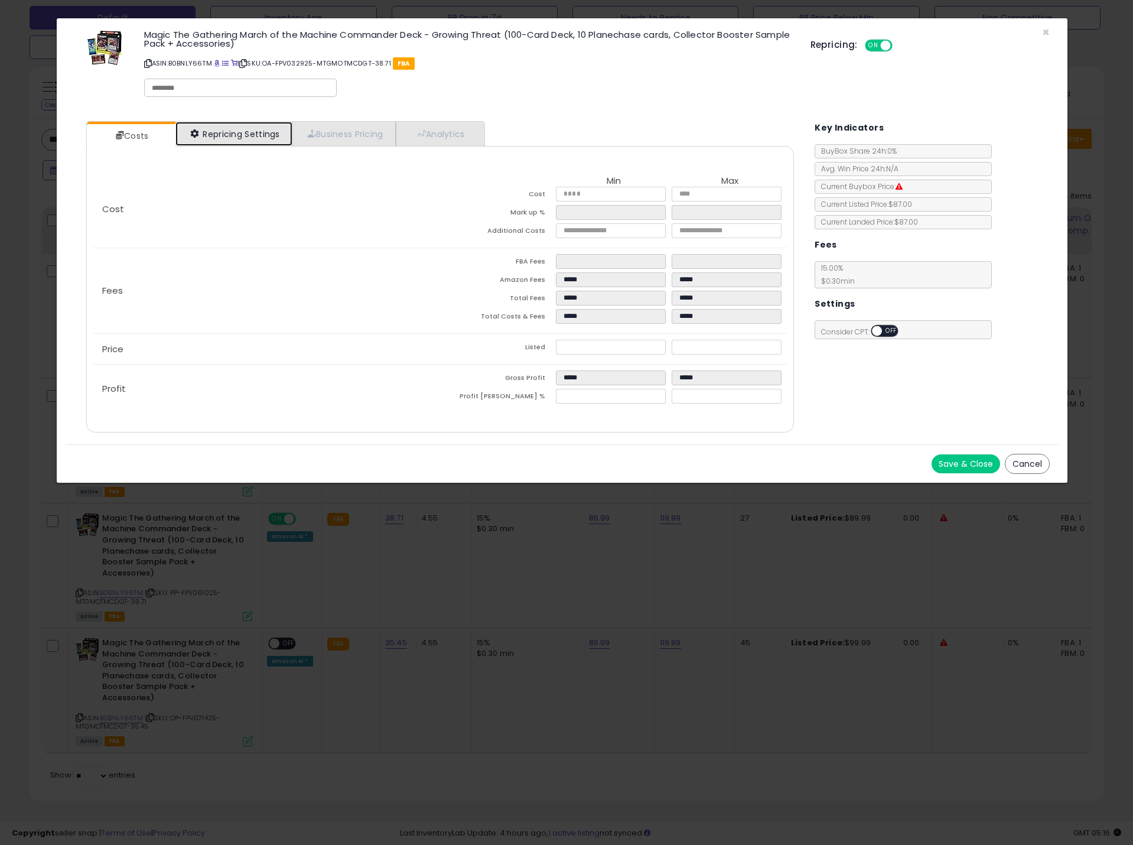
click at [250, 133] on link "Repricing Settings" at bounding box center [233, 134] width 117 height 24
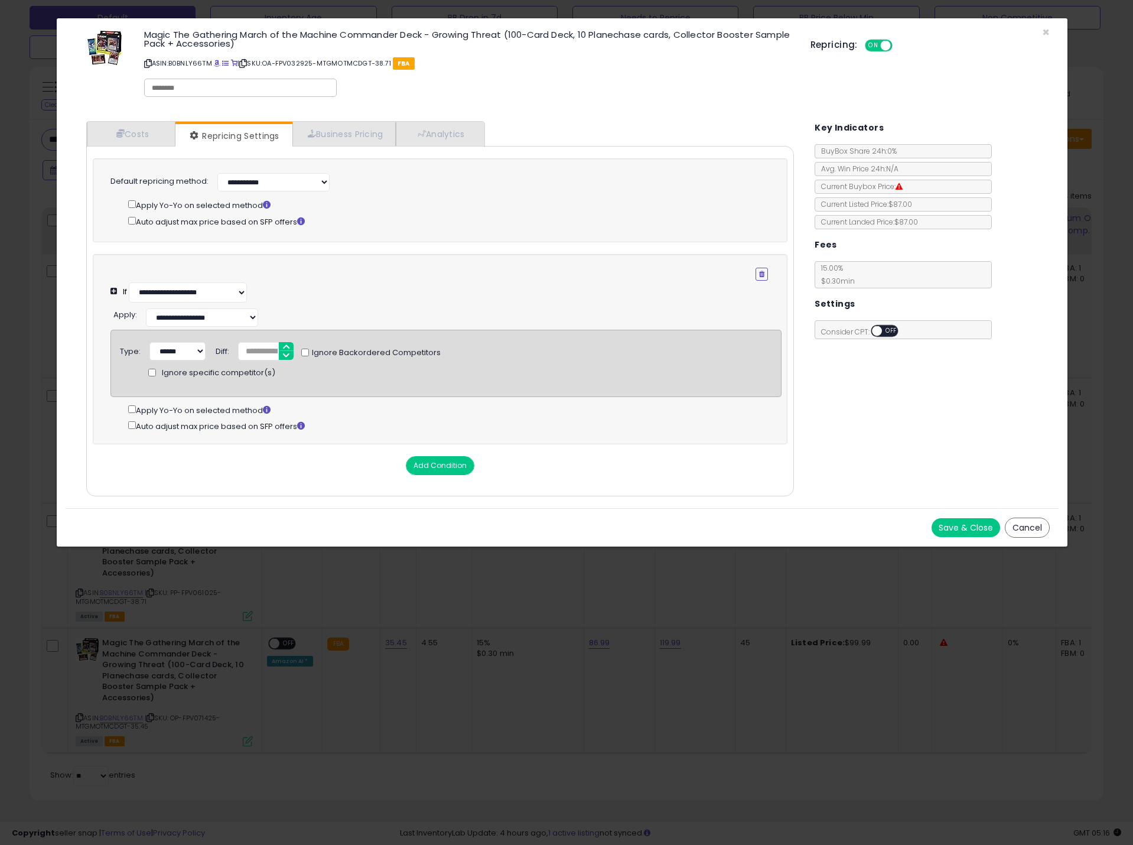
click at [956, 532] on button "Save & Close" at bounding box center [965, 527] width 69 height 19
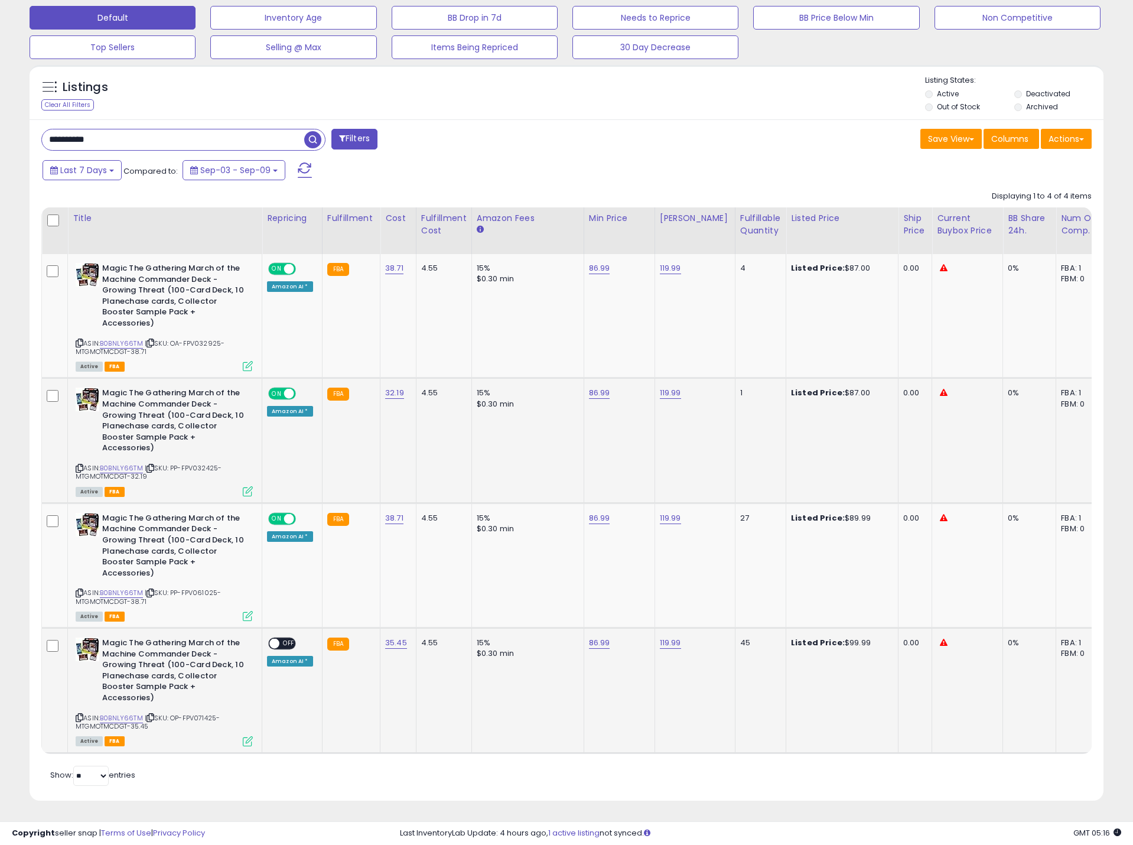
scroll to position [590396, 590020]
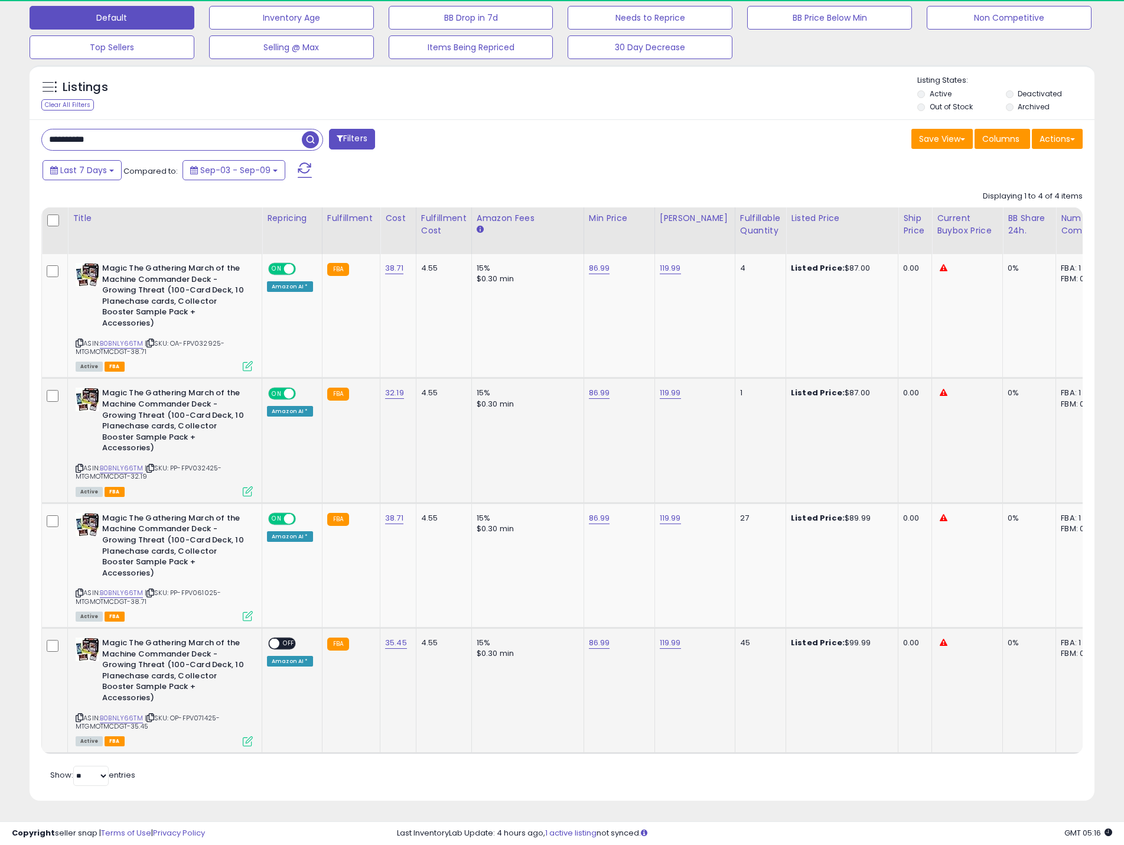
click at [253, 484] on td "Magic The Gathering March of the Machine Commander Deck - Growing Threat (100-C…" at bounding box center [165, 440] width 194 height 125
click at [249, 486] on icon at bounding box center [248, 491] width 10 height 10
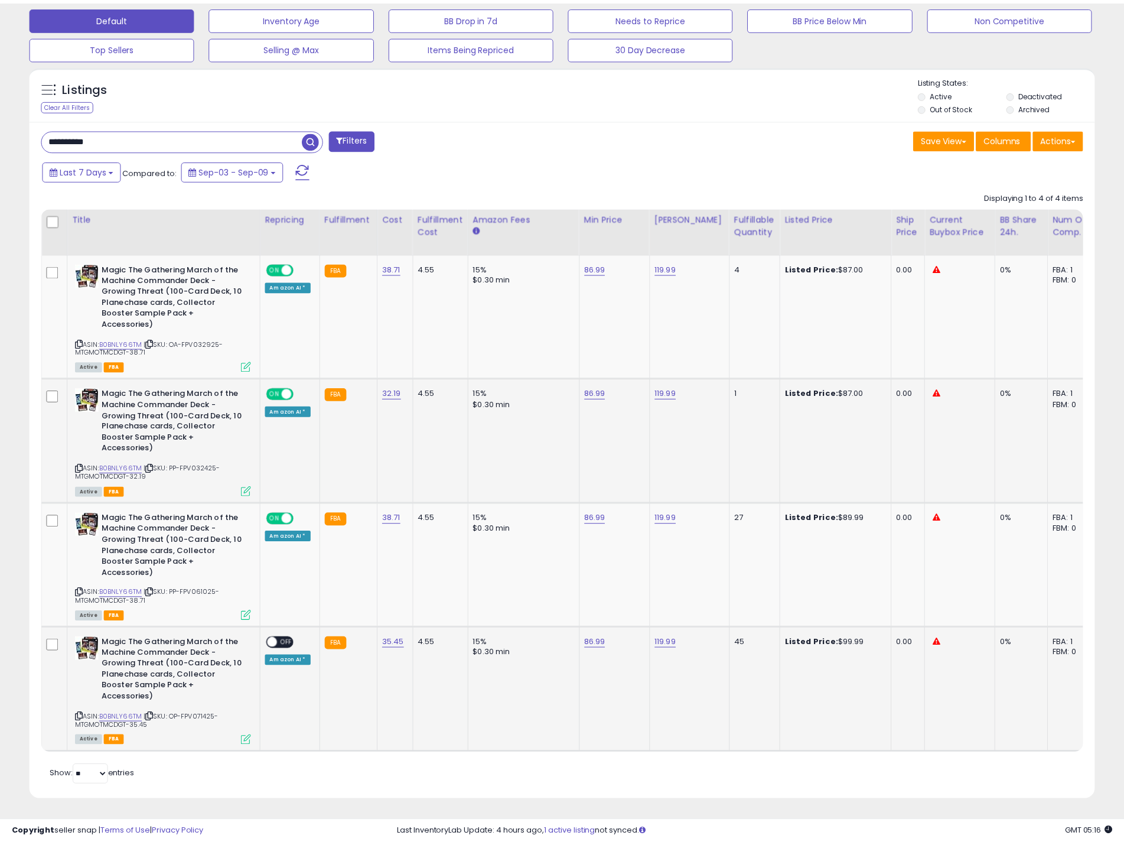
scroll to position [242, 623]
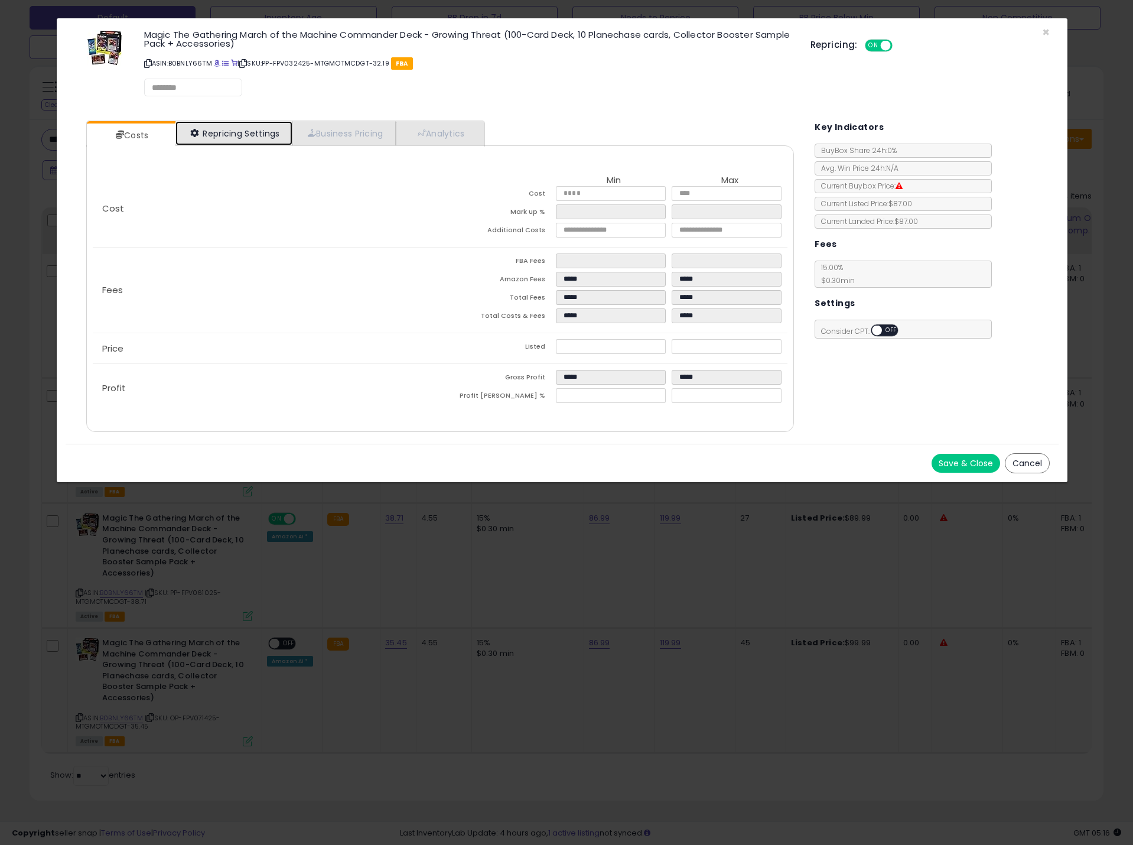
click at [262, 139] on link "Repricing Settings" at bounding box center [233, 133] width 117 height 24
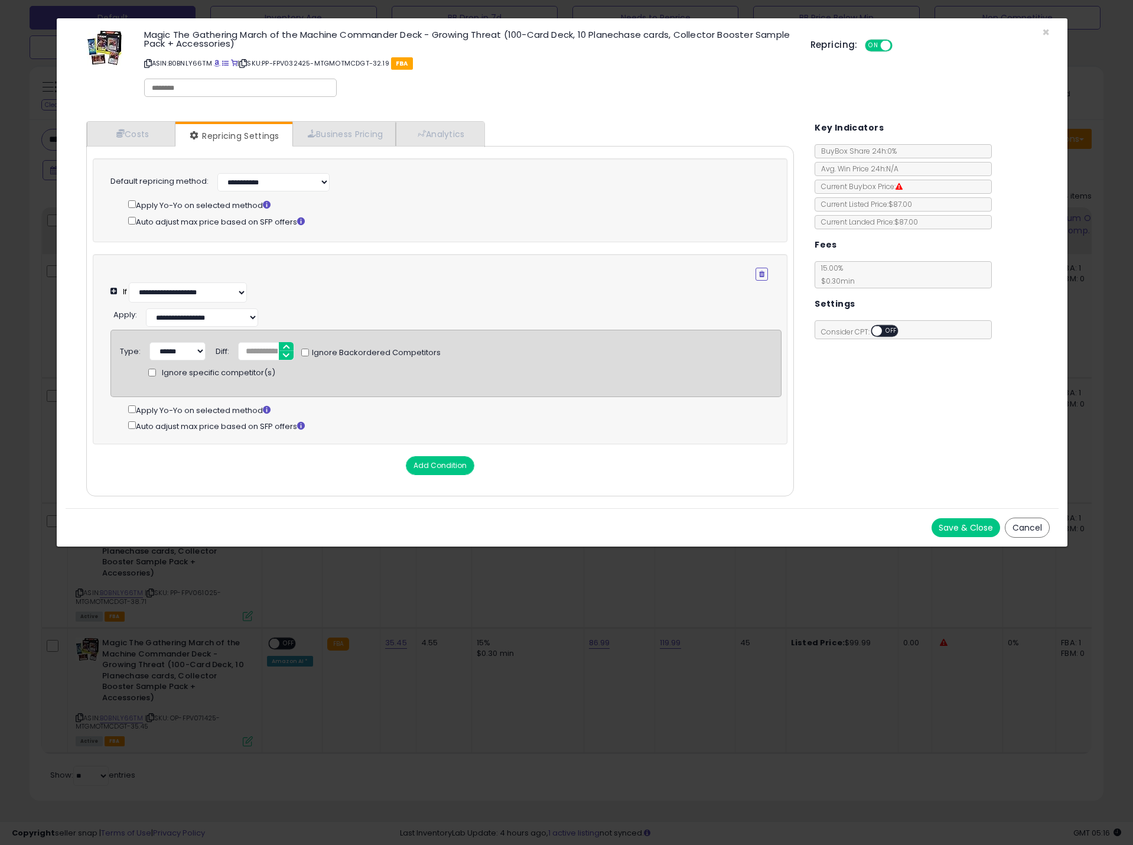
click at [1027, 535] on button "Cancel" at bounding box center [1027, 527] width 45 height 20
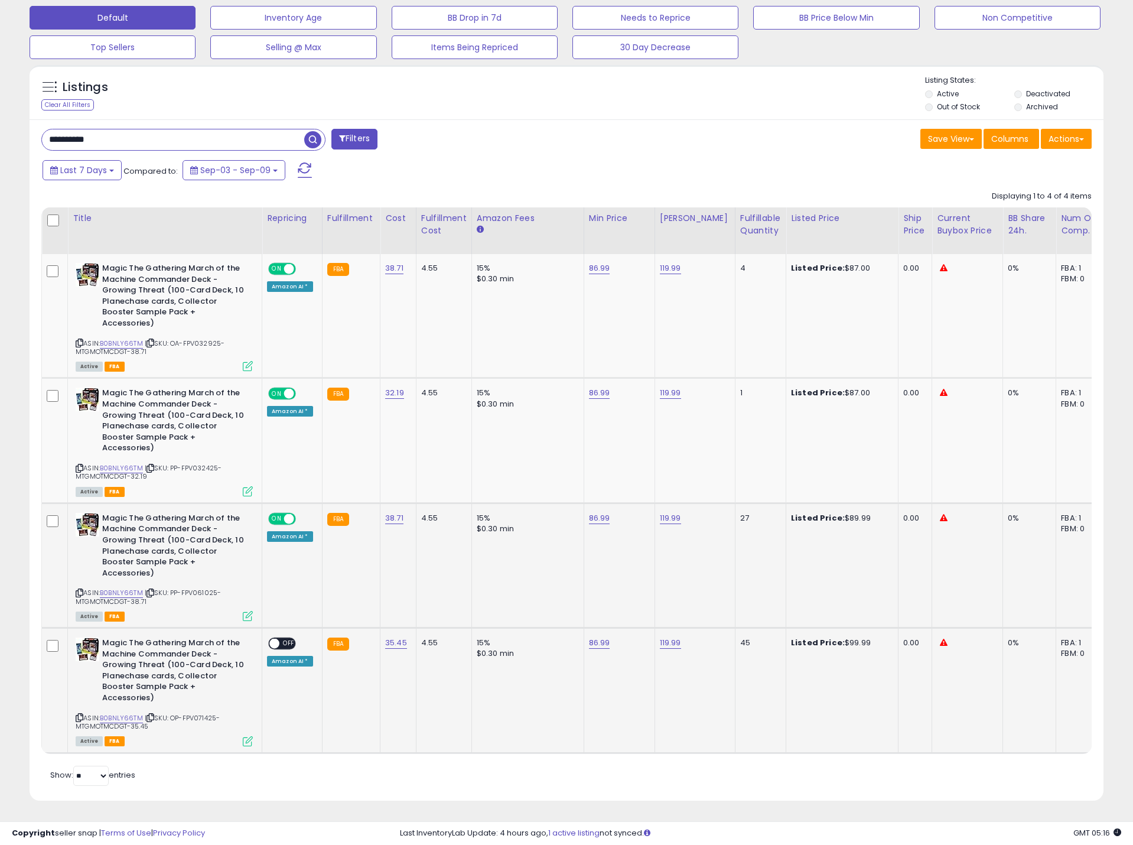
scroll to position [590396, 590020]
click at [244, 611] on icon at bounding box center [248, 616] width 10 height 10
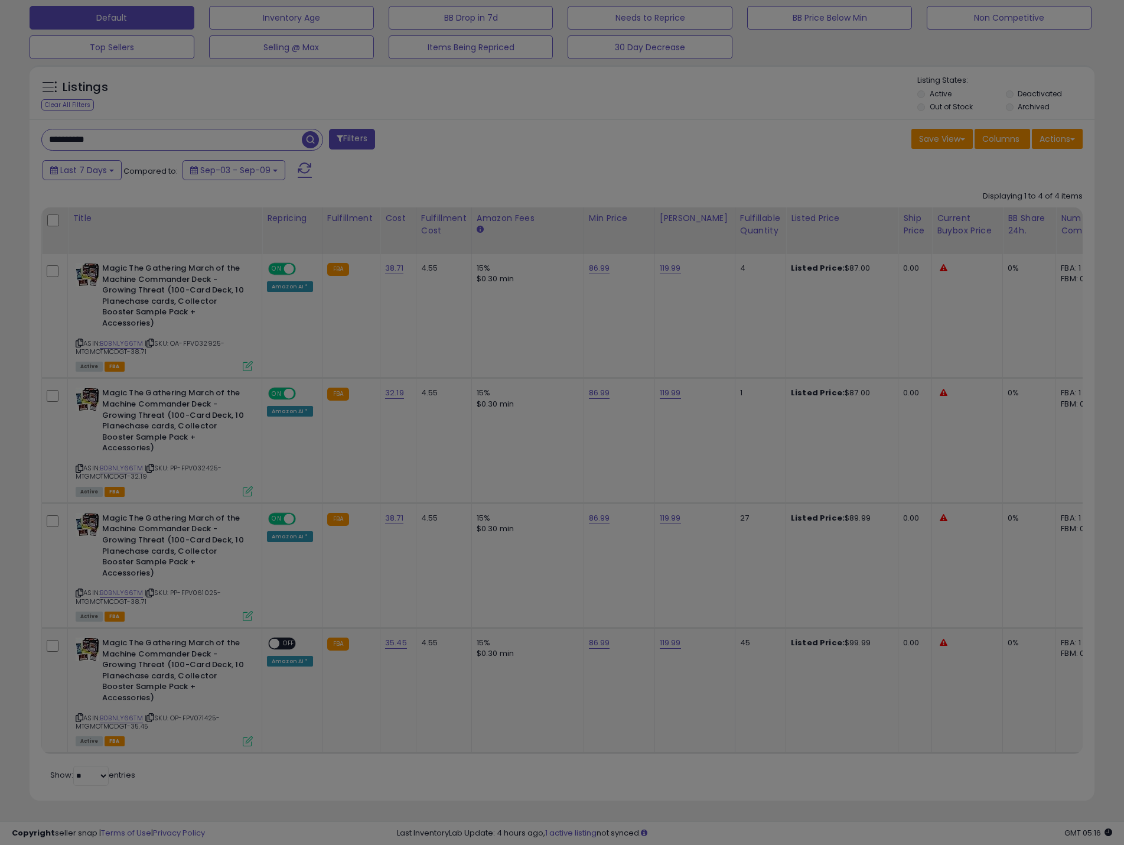
scroll to position [242, 623]
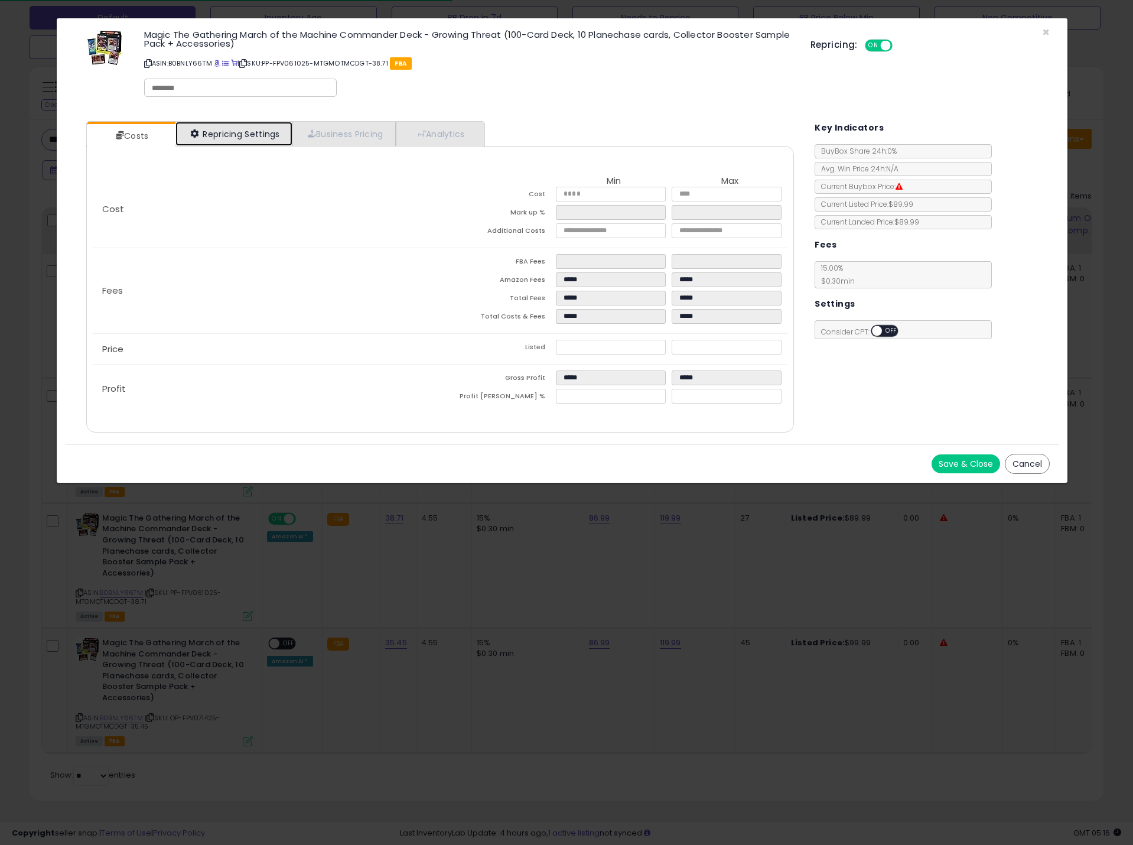
drag, startPoint x: 258, startPoint y: 137, endPoint x: 592, endPoint y: 214, distance: 343.0
click at [257, 137] on link "Repricing Settings" at bounding box center [233, 134] width 117 height 24
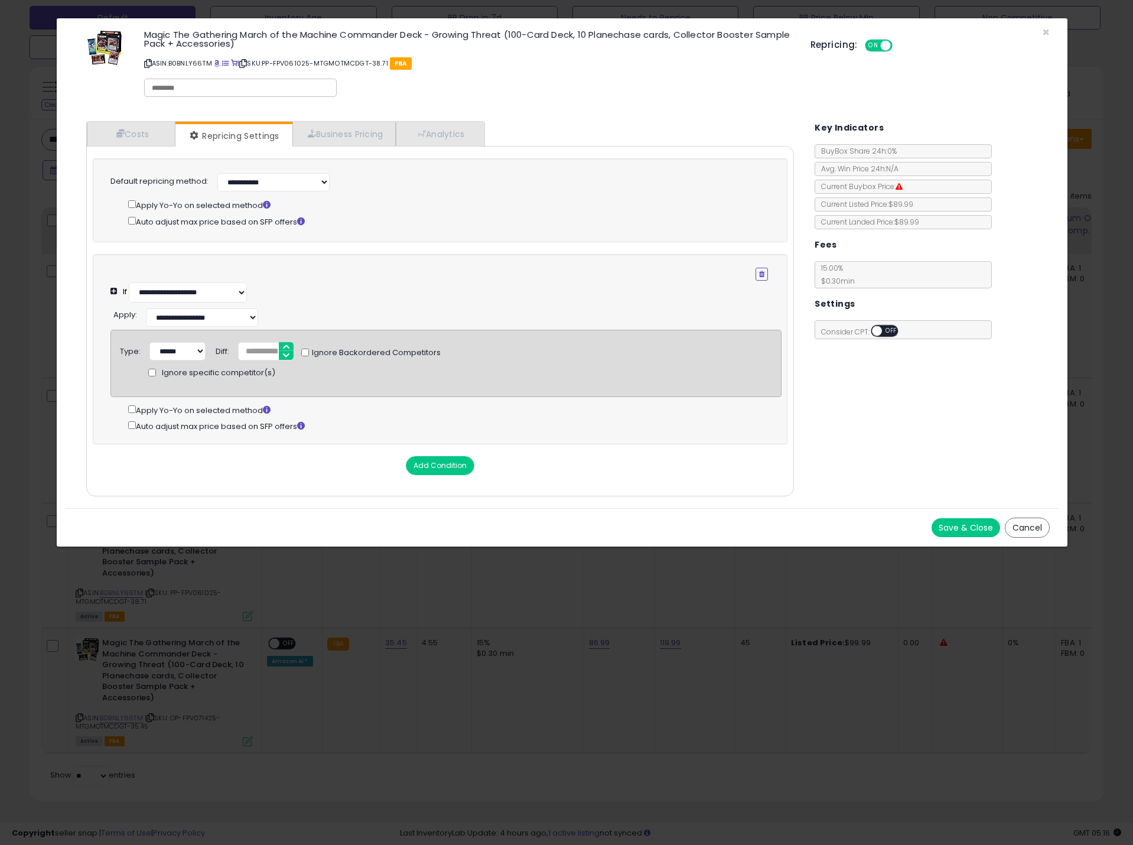
click at [1032, 537] on button "Cancel" at bounding box center [1027, 527] width 45 height 20
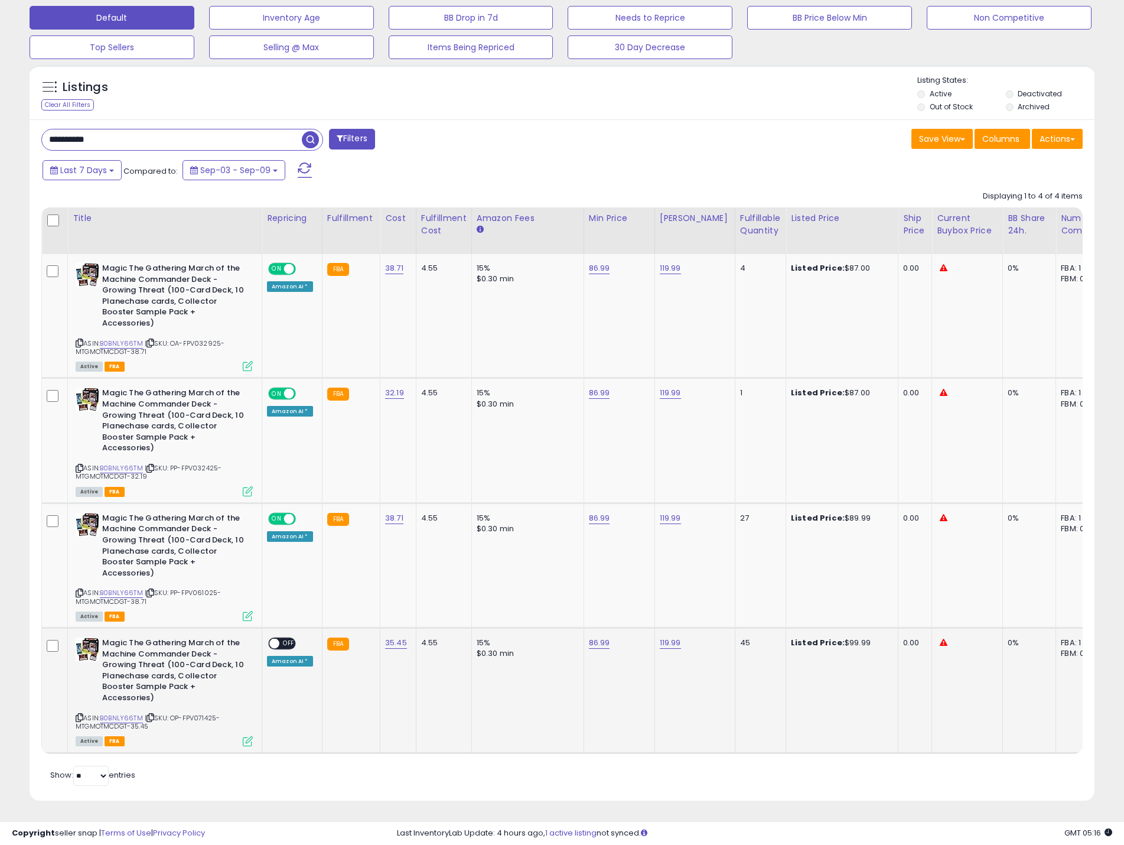
scroll to position [242, 618]
click at [246, 736] on icon at bounding box center [248, 741] width 10 height 10
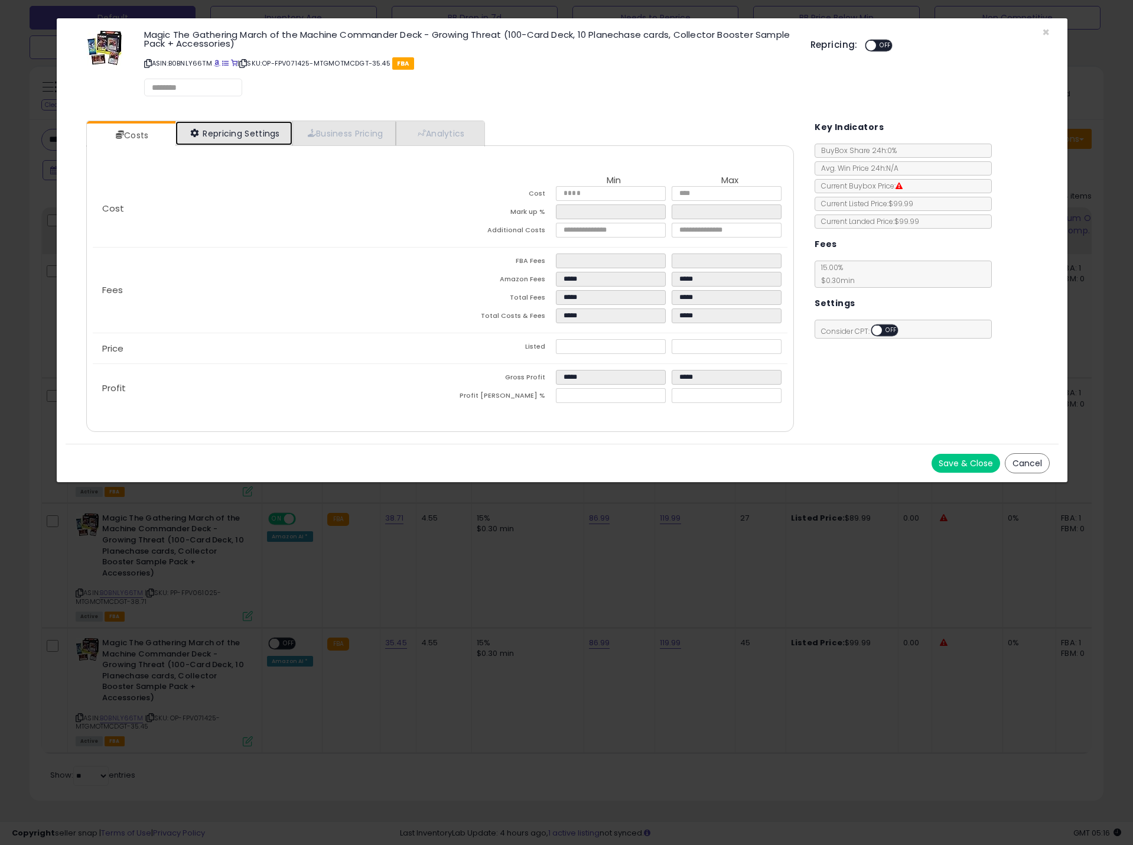
select select "**********"
click at [248, 139] on link "Repricing Settings" at bounding box center [233, 134] width 117 height 24
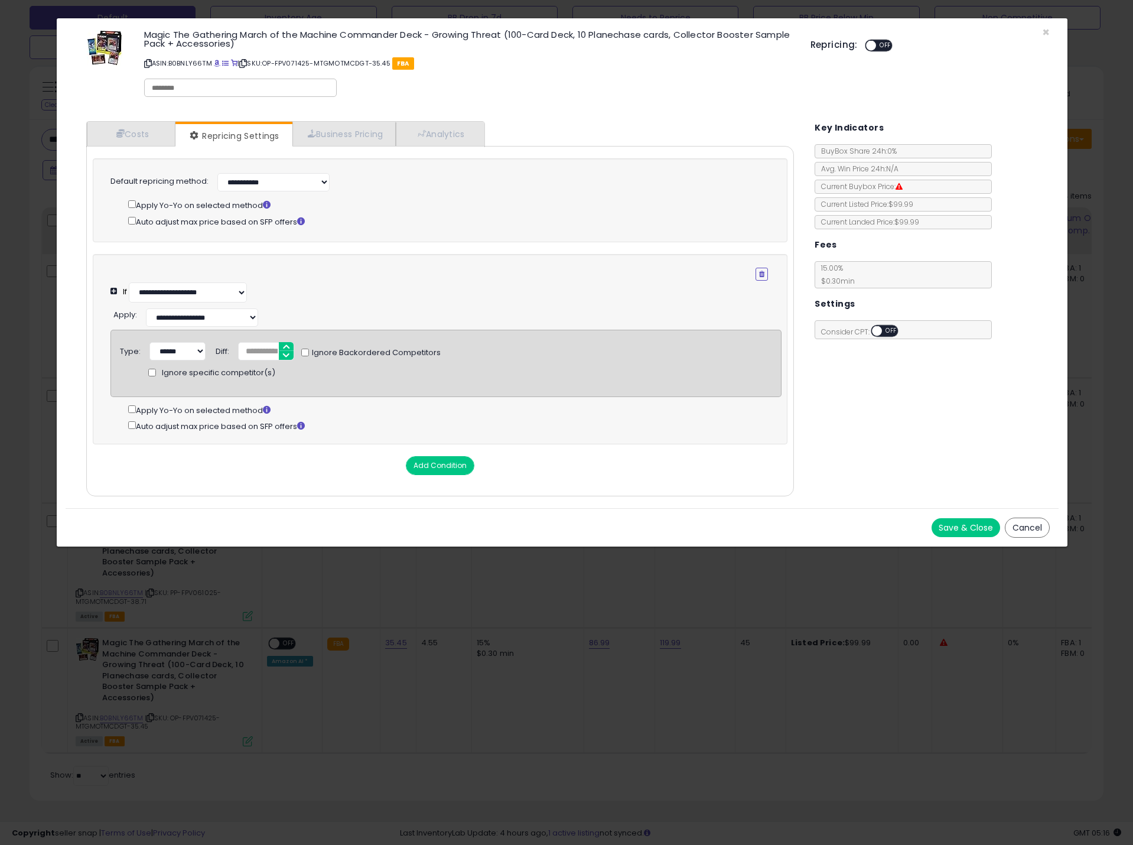
click at [1029, 533] on button "Cancel" at bounding box center [1027, 527] width 45 height 20
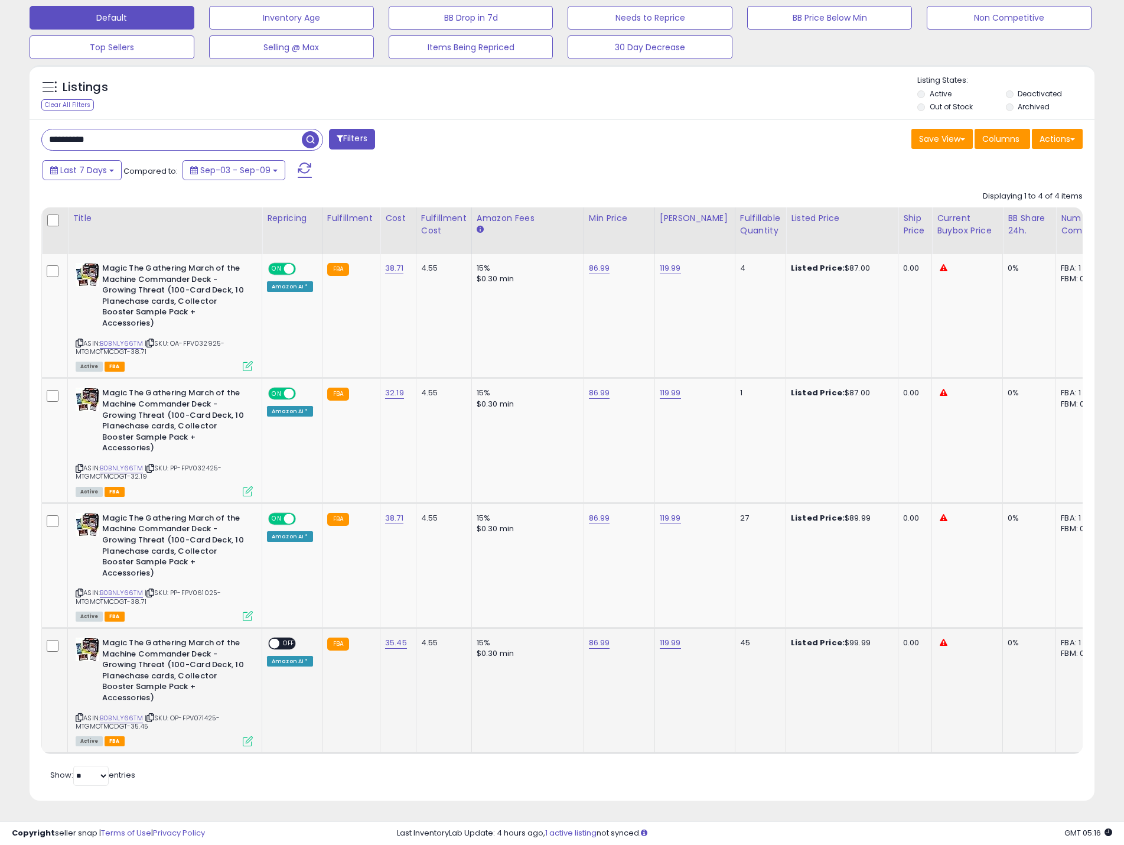
scroll to position [590396, 590020]
click at [277, 638] on span at bounding box center [274, 643] width 10 height 10
drag, startPoint x: 113, startPoint y: 126, endPoint x: 44, endPoint y: 127, distance: 69.1
click at [43, 129] on input "**********" at bounding box center [172, 139] width 260 height 21
paste input "text"
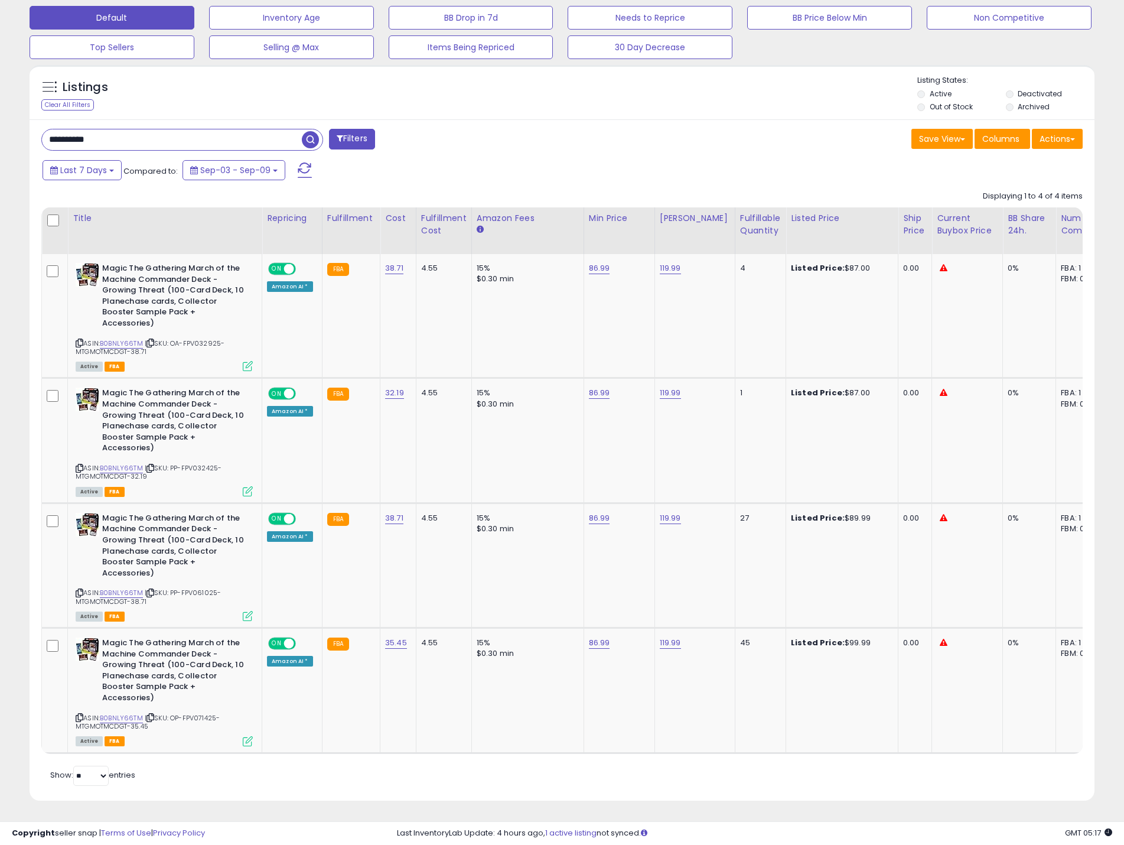
type input "**********"
click at [312, 132] on span "button" at bounding box center [310, 139] width 17 height 17
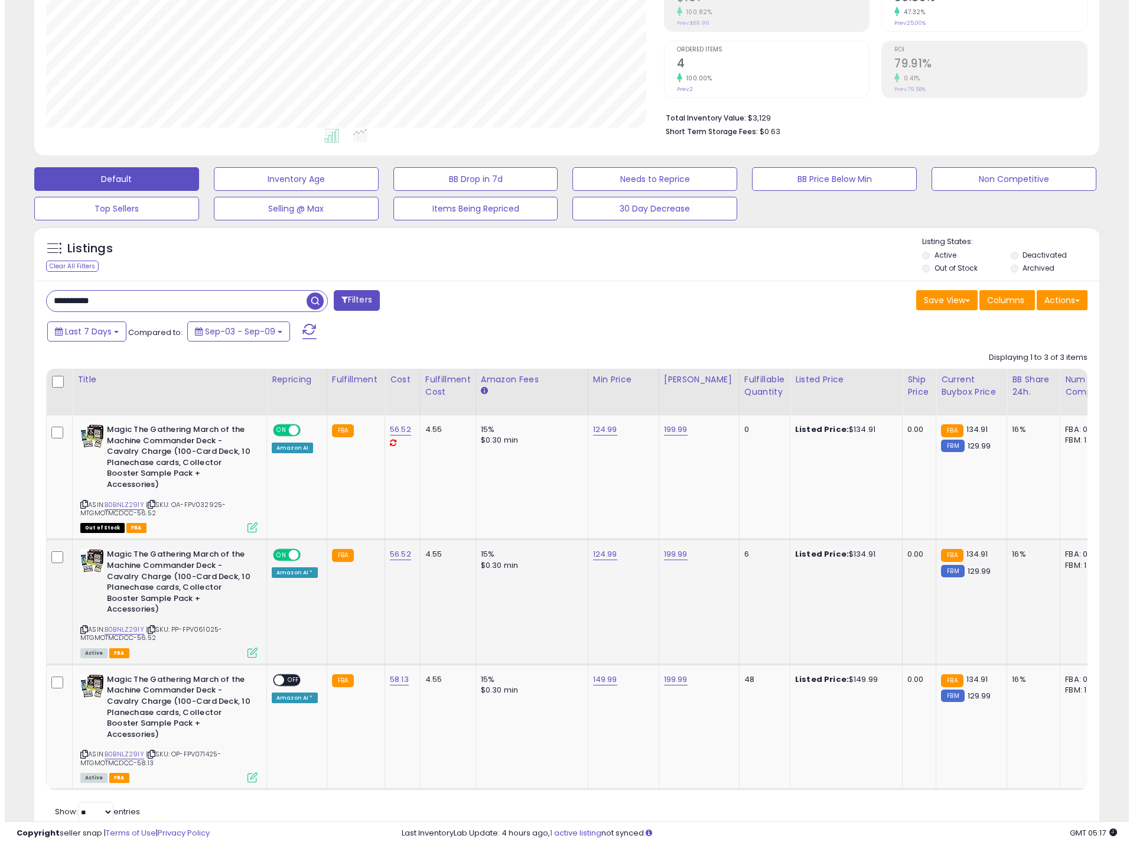
scroll to position [250, 0]
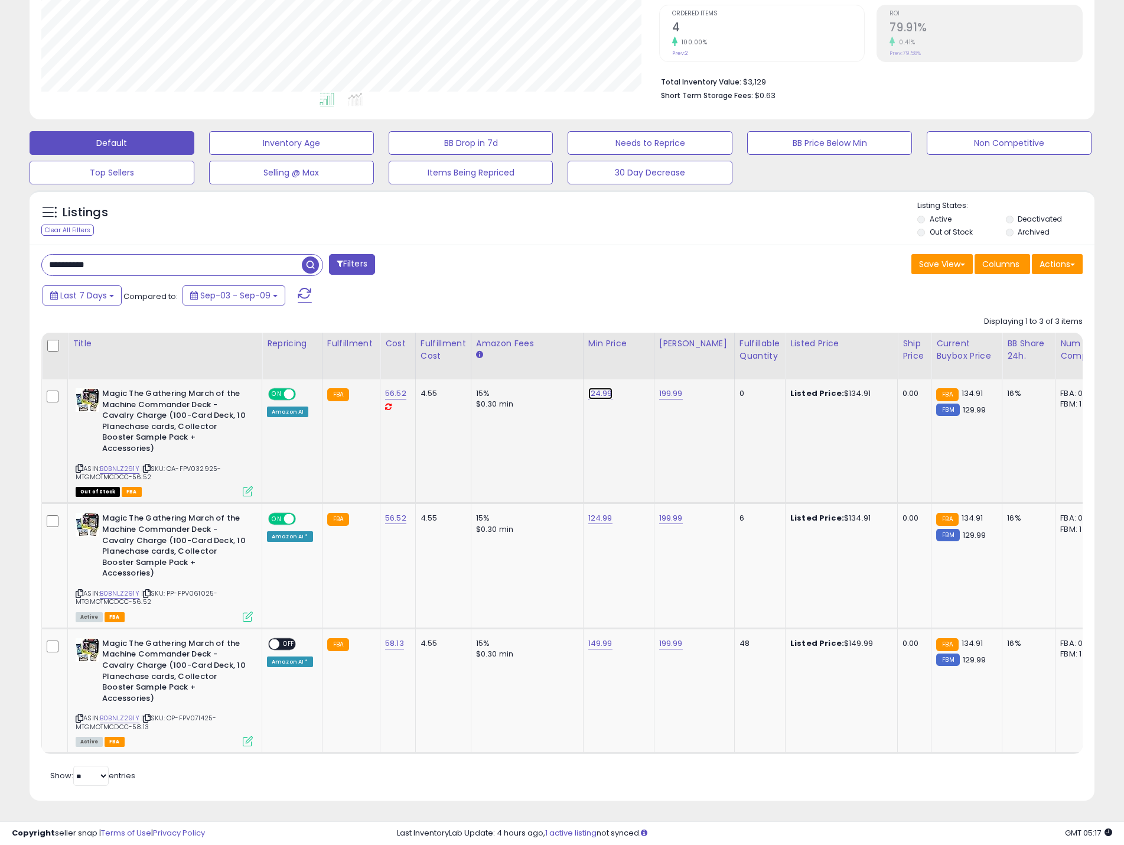
click at [595, 387] on link "124.99" at bounding box center [600, 393] width 24 height 12
drag, startPoint x: 562, startPoint y: 354, endPoint x: 493, endPoint y: 351, distance: 69.7
click at [493, 351] on table "Title Repricing" at bounding box center [895, 543] width 1709 height 421
click at [553, 354] on input "******" at bounding box center [562, 364] width 105 height 20
drag, startPoint x: 566, startPoint y: 355, endPoint x: 494, endPoint y: 354, distance: 72.1
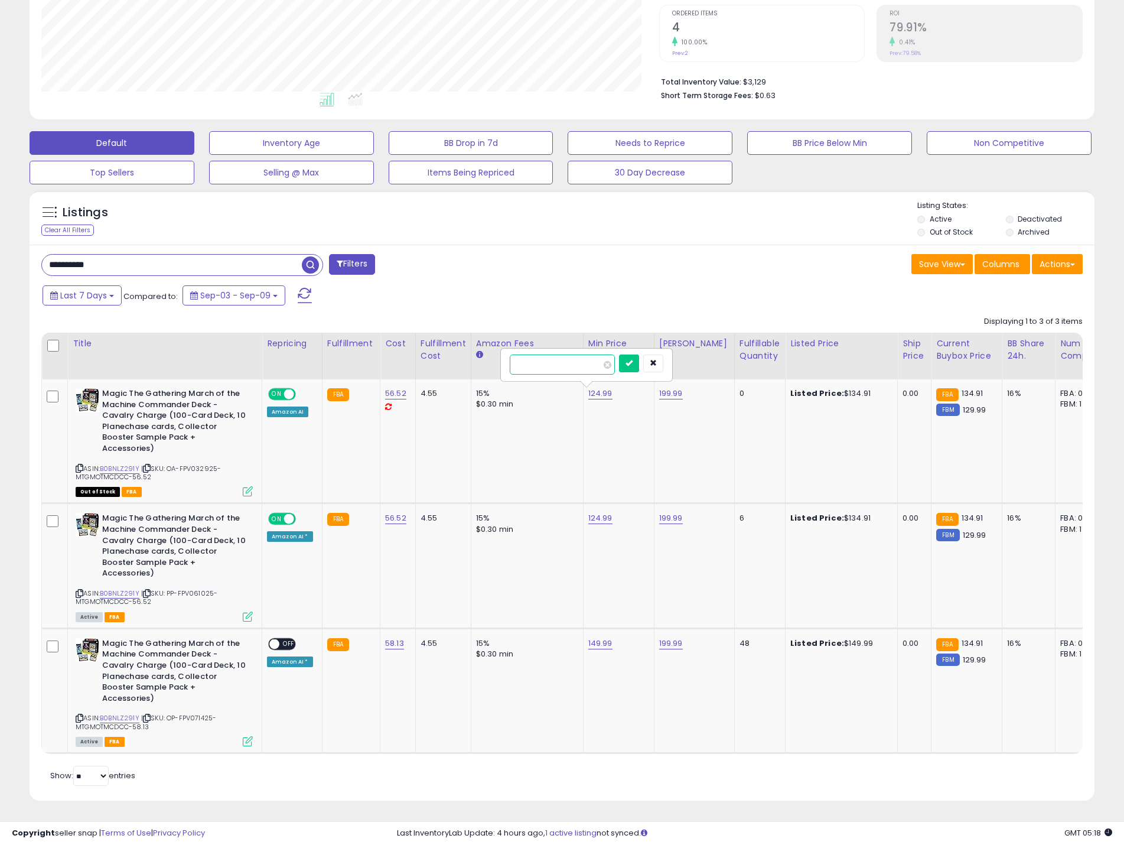
click at [494, 354] on table "Title Repricing" at bounding box center [895, 543] width 1709 height 421
type input "******"
click at [639, 359] on button "submit" at bounding box center [629, 363] width 20 height 18
click at [583, 440] on td "149.99" at bounding box center [618, 441] width 71 height 124
click at [599, 388] on link "149.99" at bounding box center [600, 393] width 24 height 12
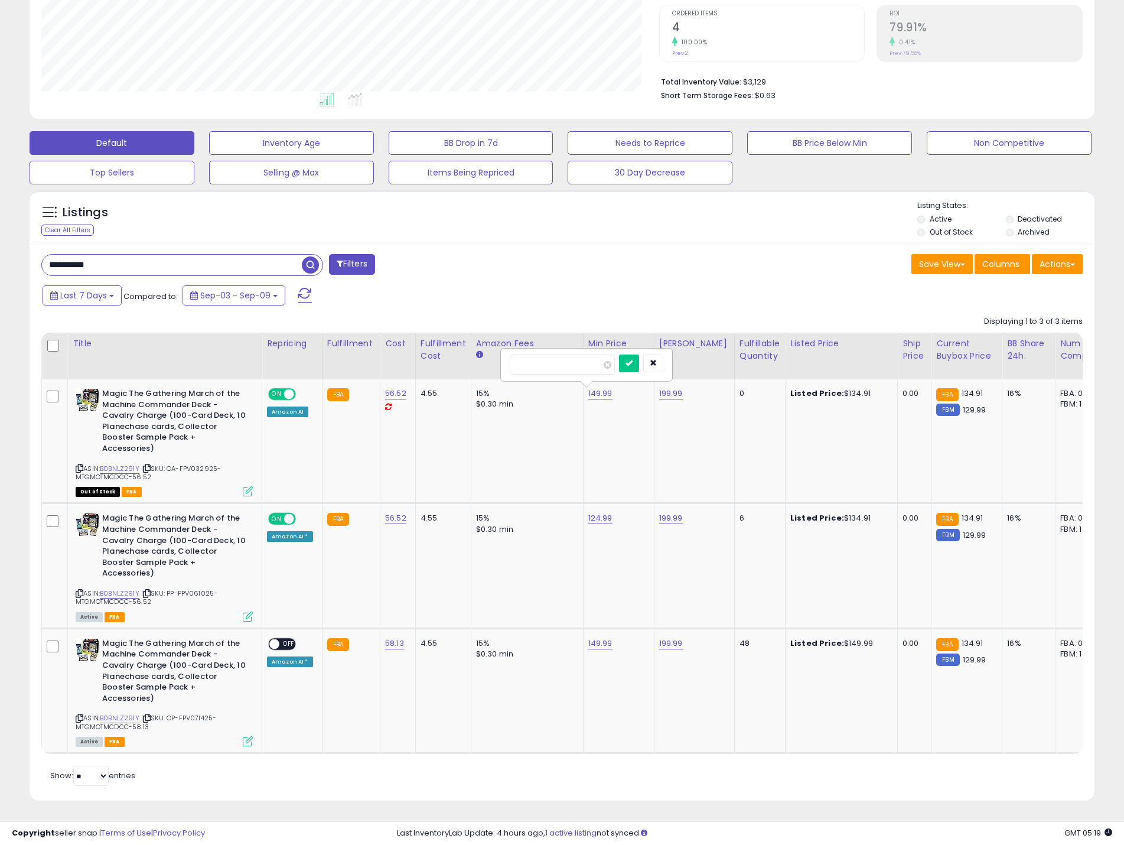
click at [522, 357] on input "******" at bounding box center [562, 364] width 105 height 20
type input "******"
click at [633, 359] on icon "submit" at bounding box center [628, 362] width 7 height 7
click at [595, 512] on link "124.99" at bounding box center [600, 518] width 24 height 12
drag, startPoint x: 532, startPoint y: 482, endPoint x: 520, endPoint y: 480, distance: 12.0
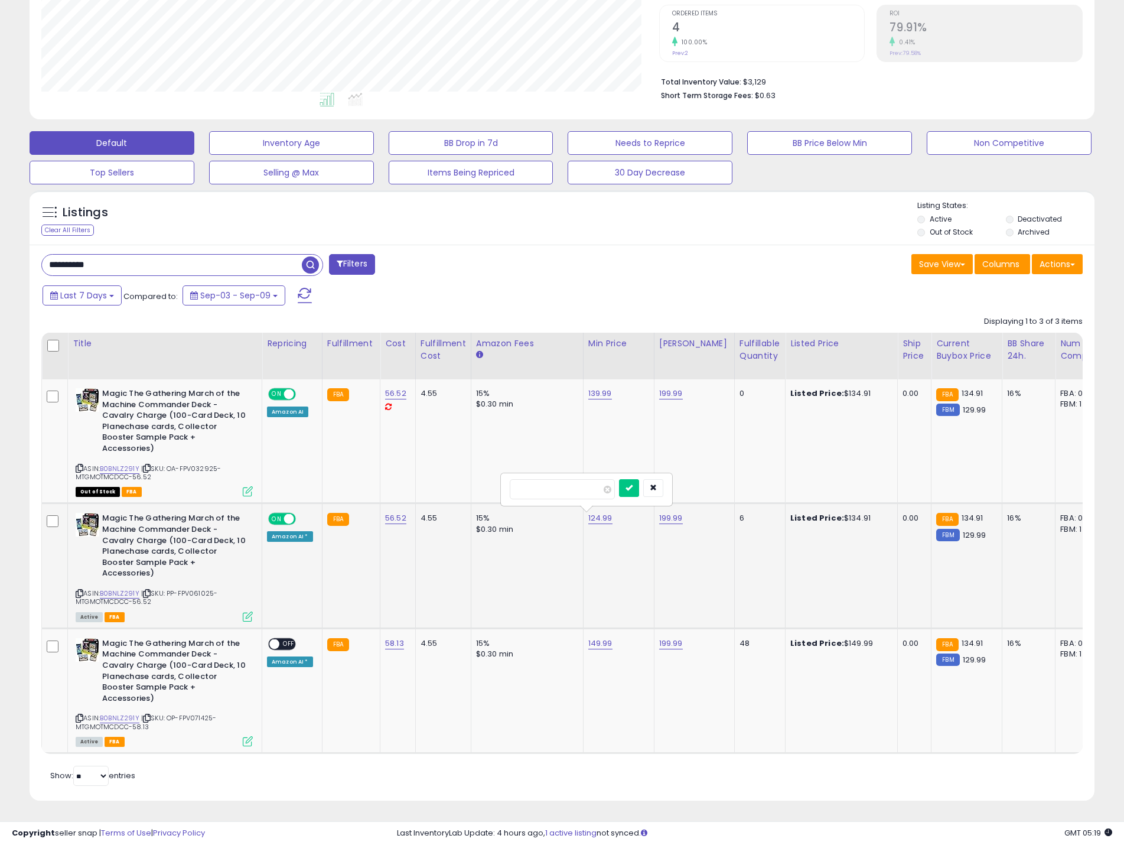
click at [520, 480] on input "******" at bounding box center [562, 489] width 105 height 20
type input "******"
click at [633, 484] on icon "submit" at bounding box center [628, 487] width 7 height 7
click at [599, 637] on link "149.99" at bounding box center [600, 643] width 24 height 12
click at [526, 605] on input "******" at bounding box center [562, 614] width 105 height 20
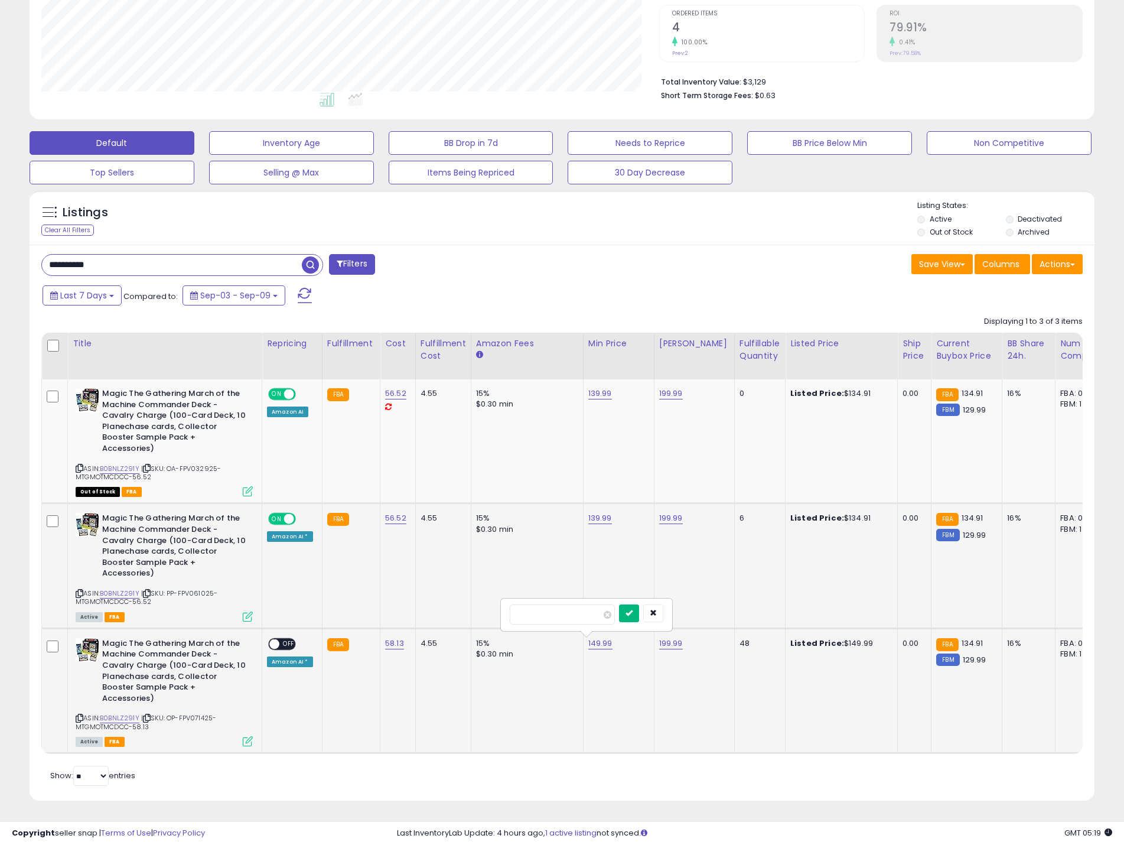
type input "******"
click at [633, 609] on icon "submit" at bounding box center [628, 612] width 7 height 7
click at [286, 638] on span "OFF" at bounding box center [288, 643] width 19 height 10
click at [245, 486] on icon at bounding box center [248, 491] width 10 height 10
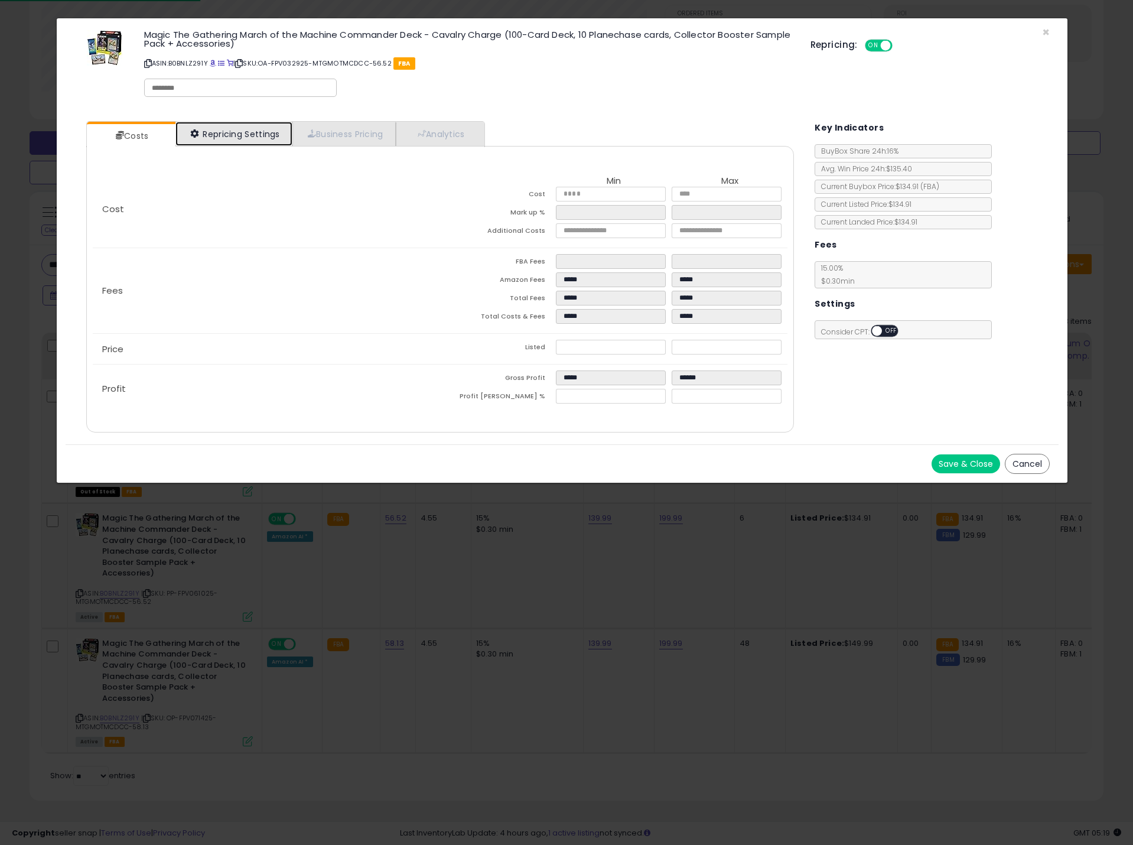
drag, startPoint x: 239, startPoint y: 127, endPoint x: 243, endPoint y: 136, distance: 10.1
click at [239, 127] on link "Repricing Settings" at bounding box center [233, 134] width 117 height 24
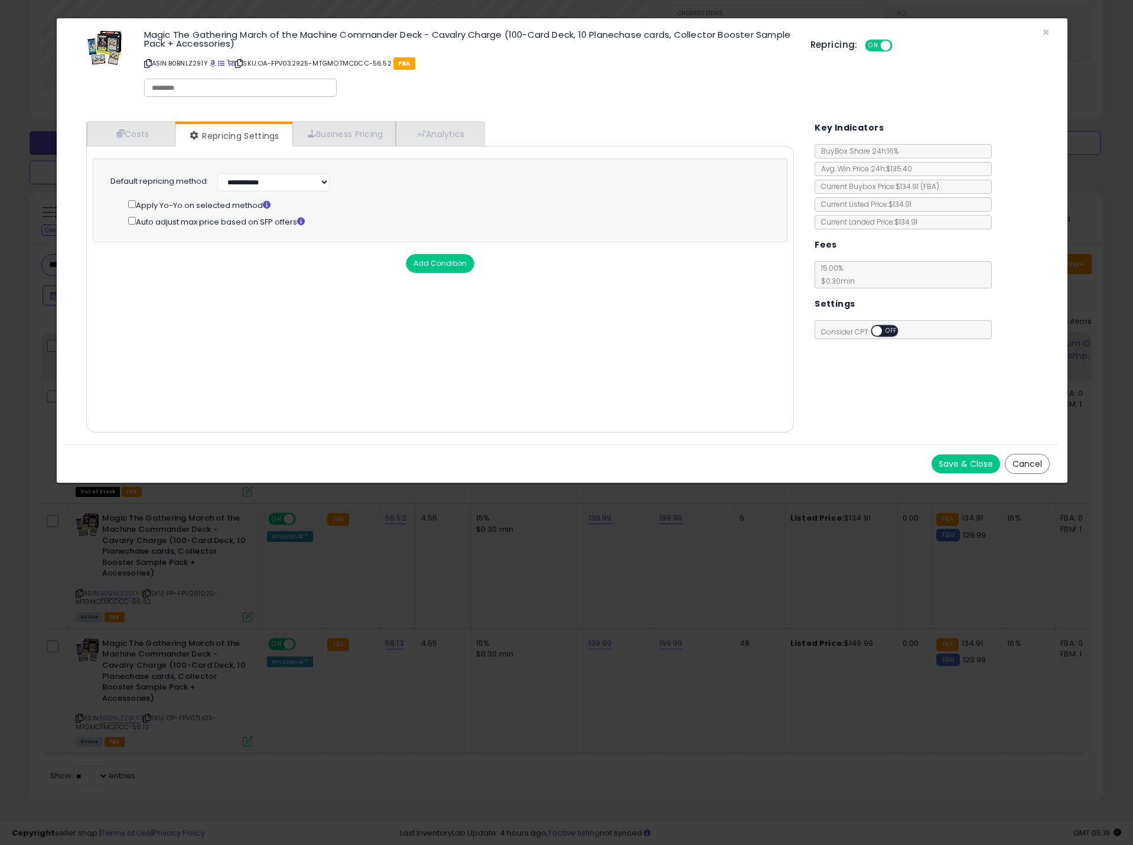
click at [1019, 462] on button "Cancel" at bounding box center [1027, 464] width 45 height 20
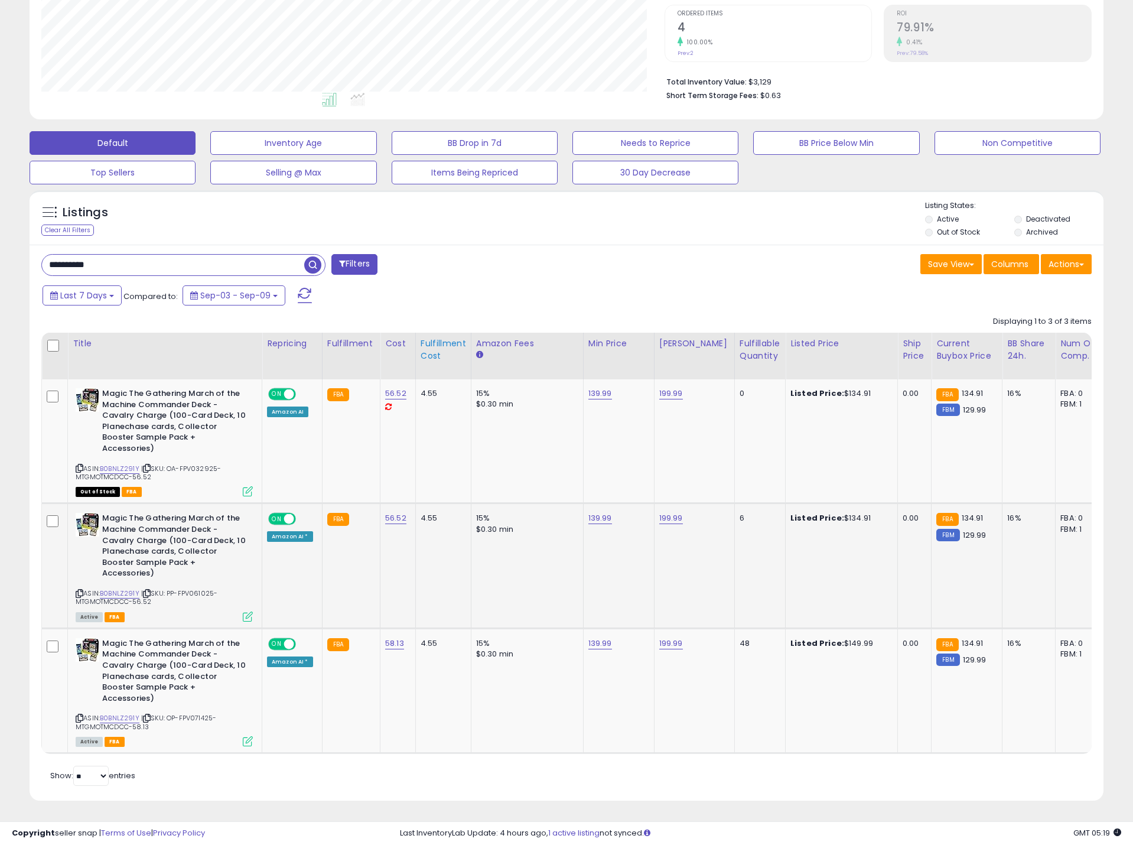
scroll to position [590396, 590020]
click at [248, 611] on icon at bounding box center [248, 616] width 10 height 10
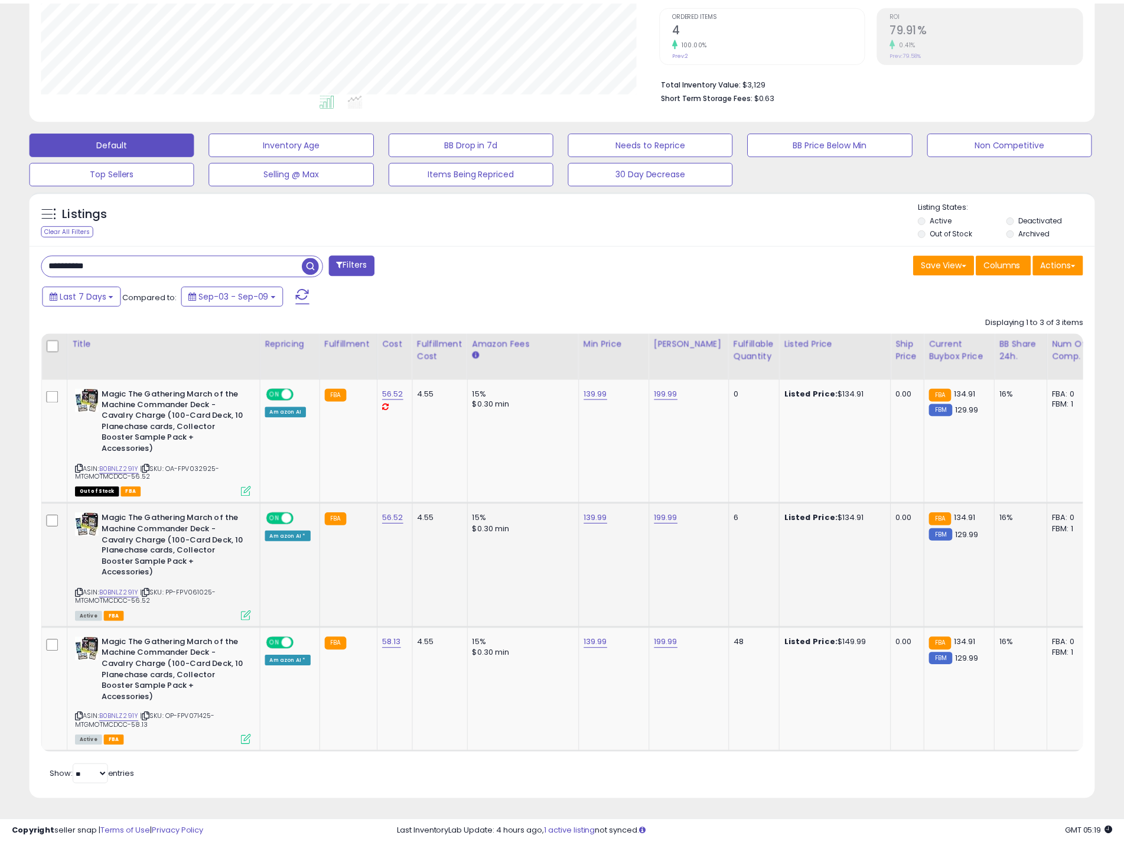
scroll to position [242, 623]
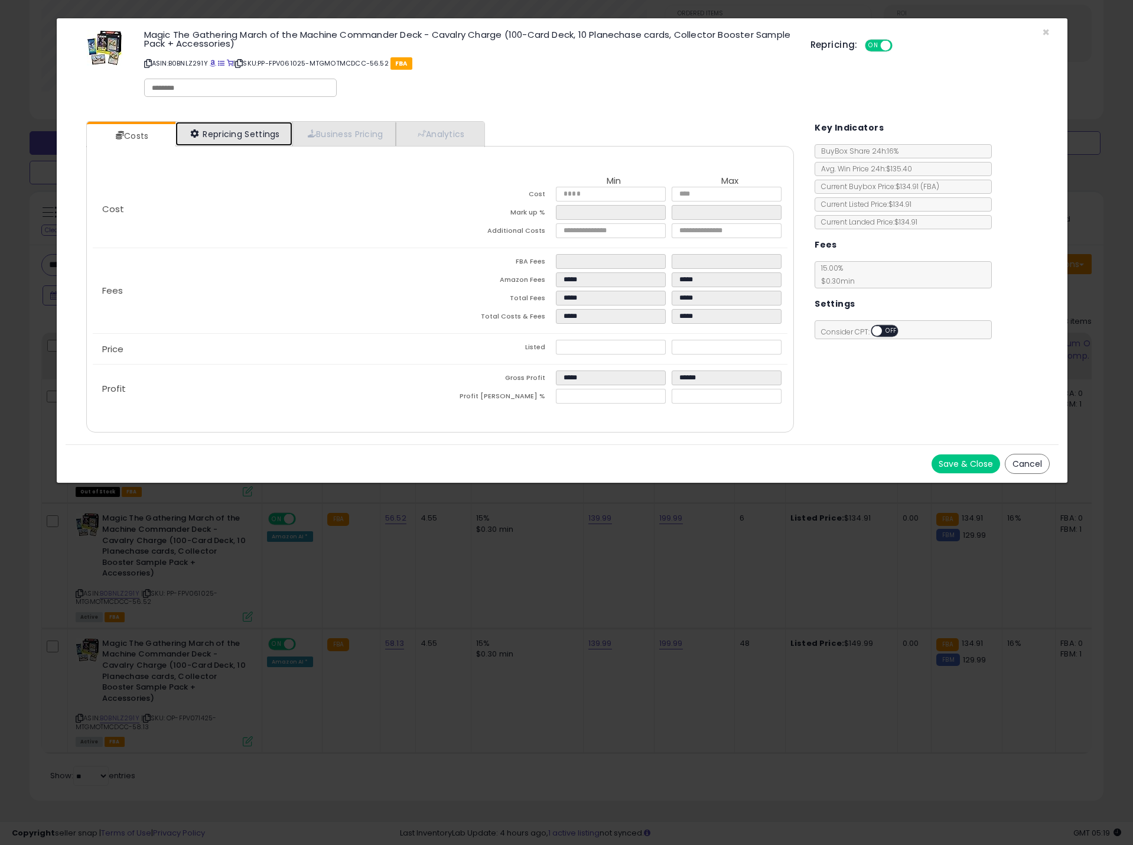
click at [250, 125] on link "Repricing Settings" at bounding box center [233, 134] width 117 height 24
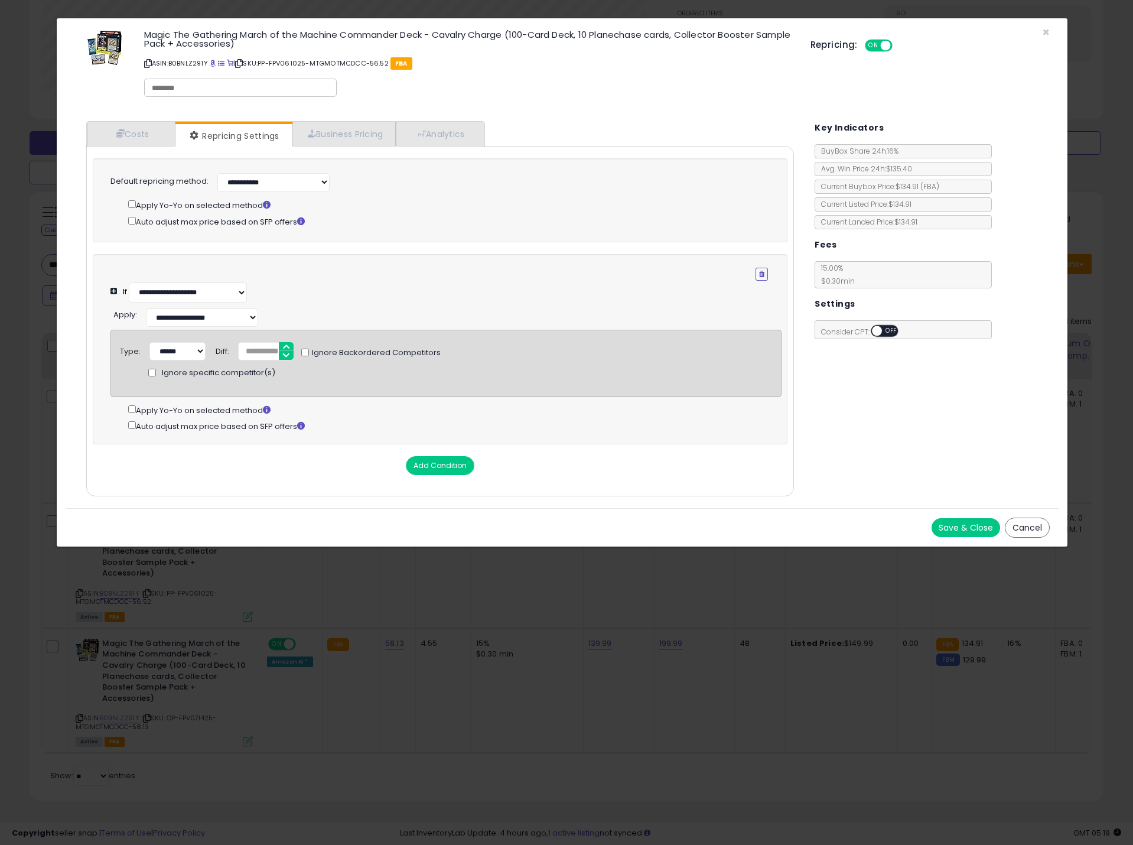
click at [1036, 532] on button "Cancel" at bounding box center [1027, 527] width 45 height 20
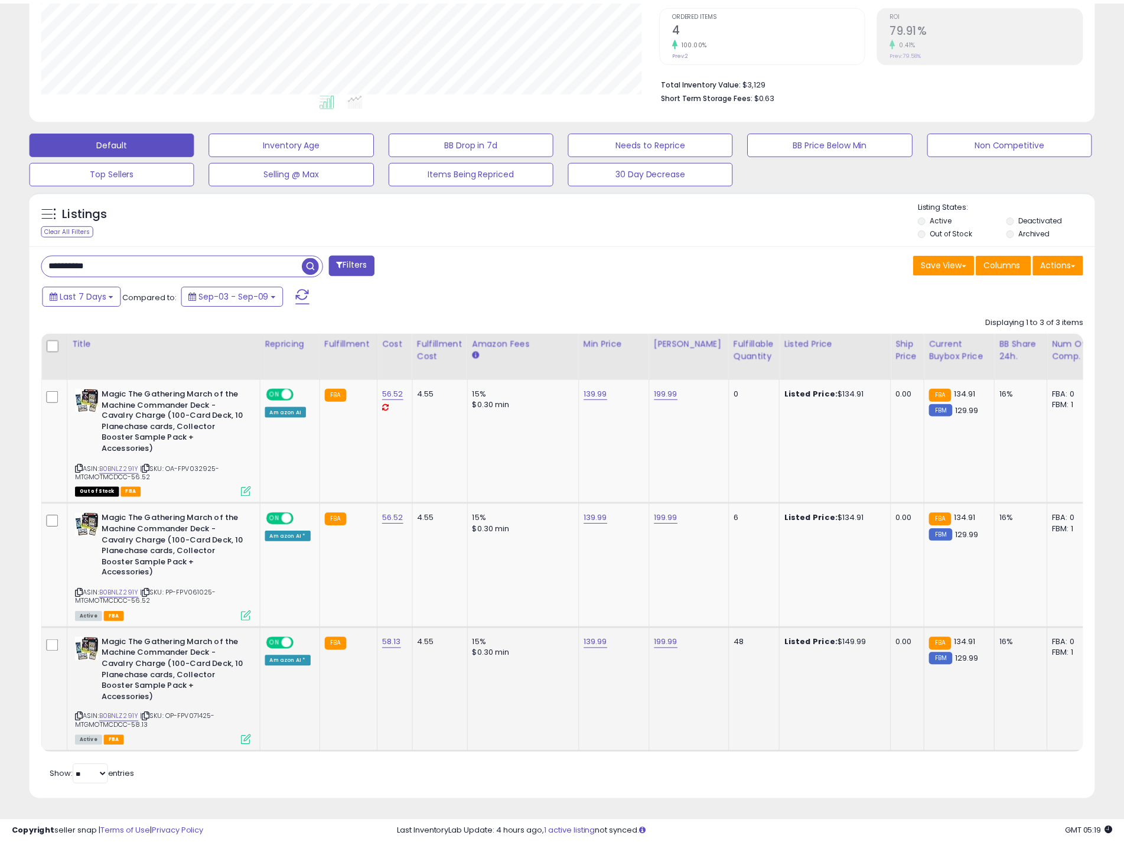
scroll to position [242, 618]
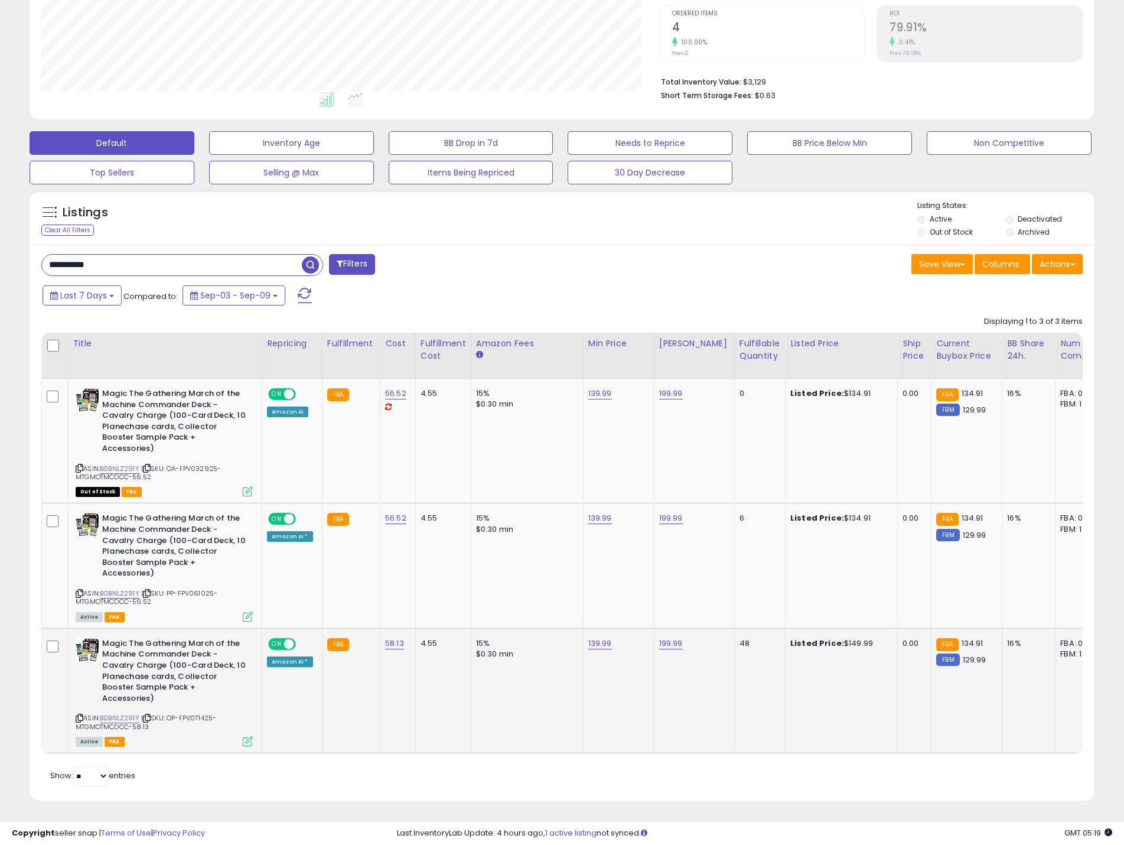
click at [249, 736] on icon at bounding box center [248, 741] width 10 height 10
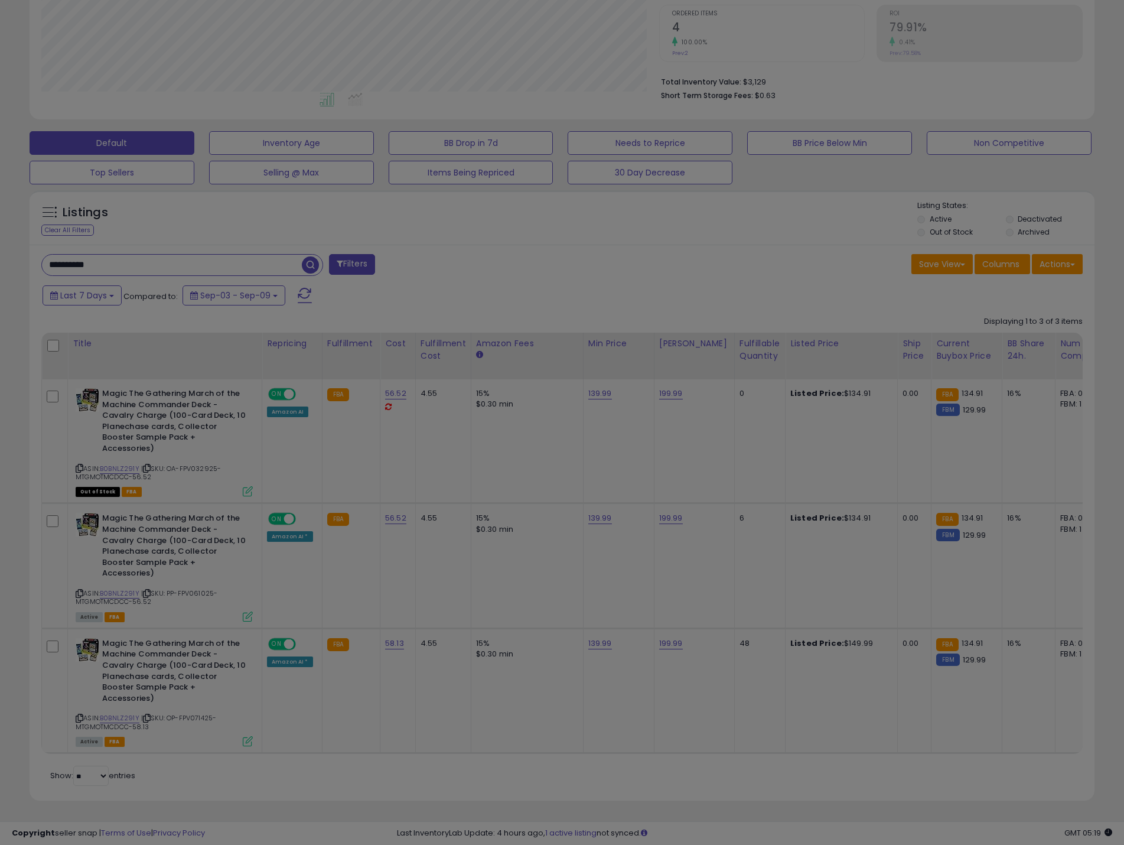
scroll to position [242, 623]
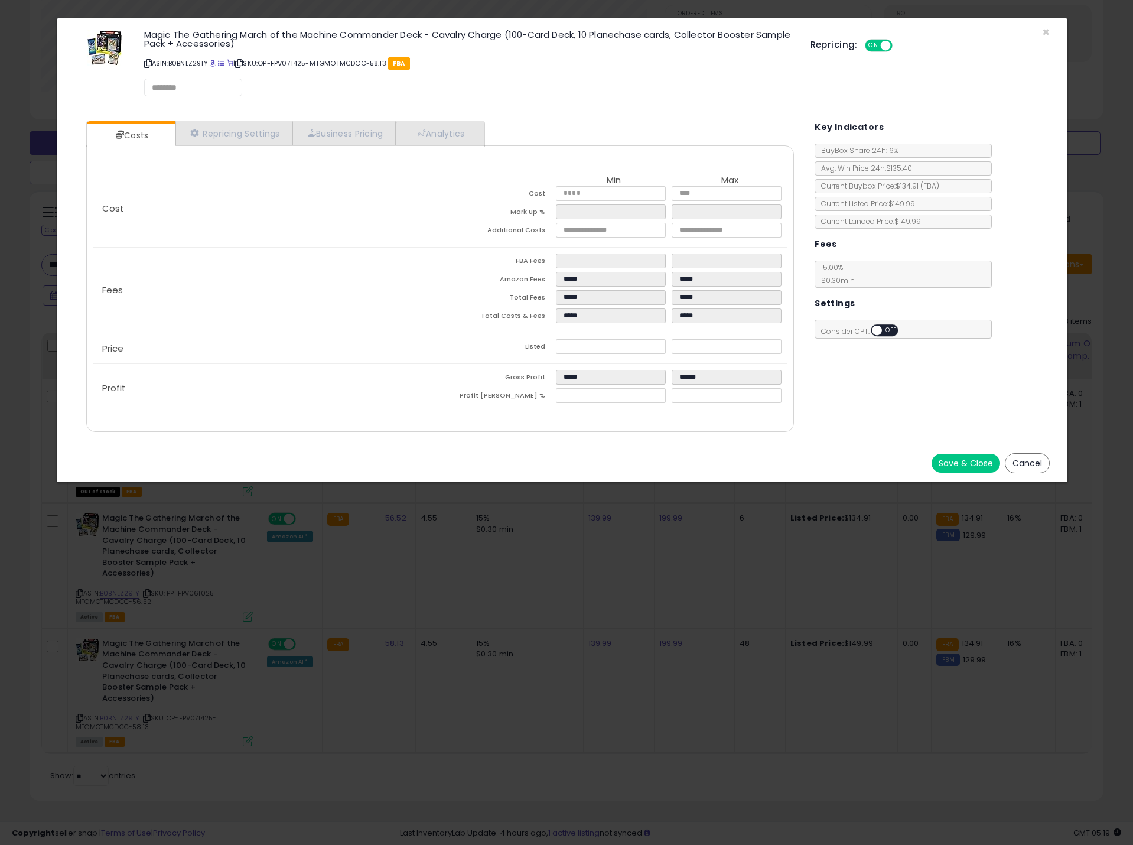
select select "*********"
select select "**********"
click at [240, 134] on link "Repricing Settings" at bounding box center [233, 134] width 117 height 24
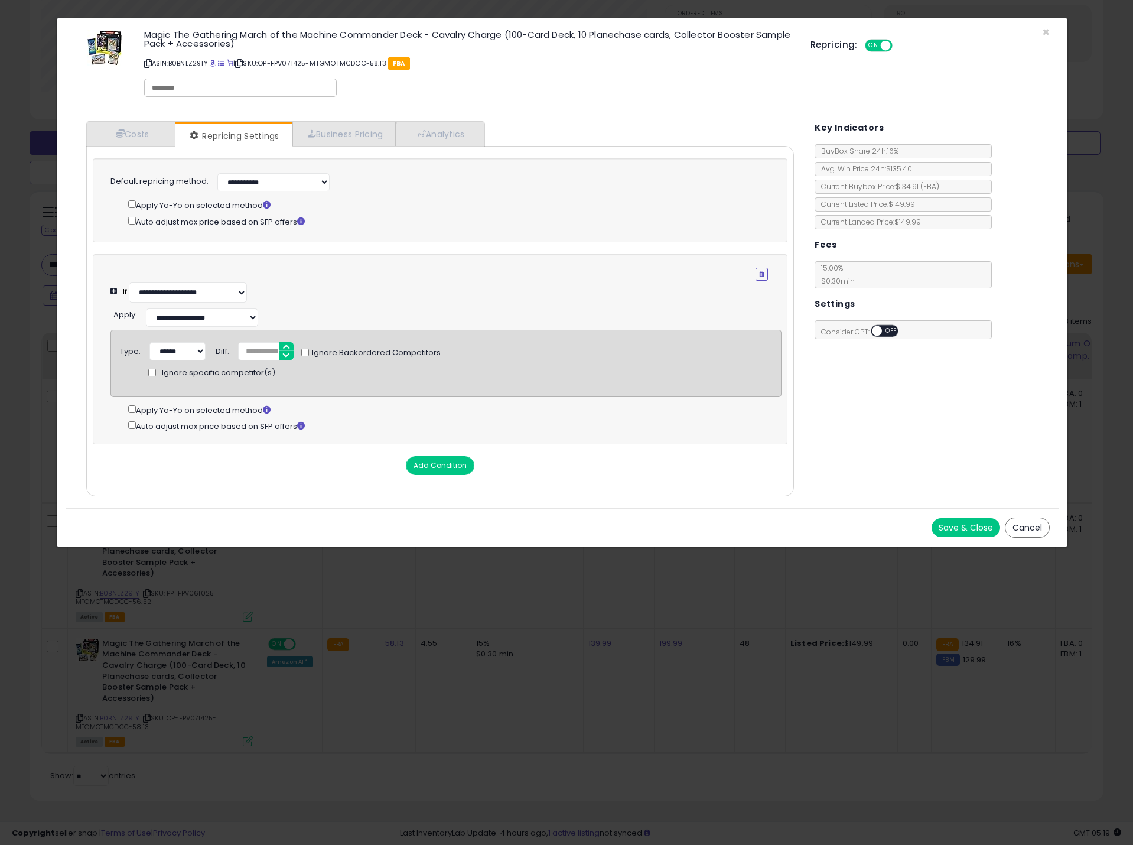
click at [1022, 537] on button "Cancel" at bounding box center [1027, 527] width 45 height 20
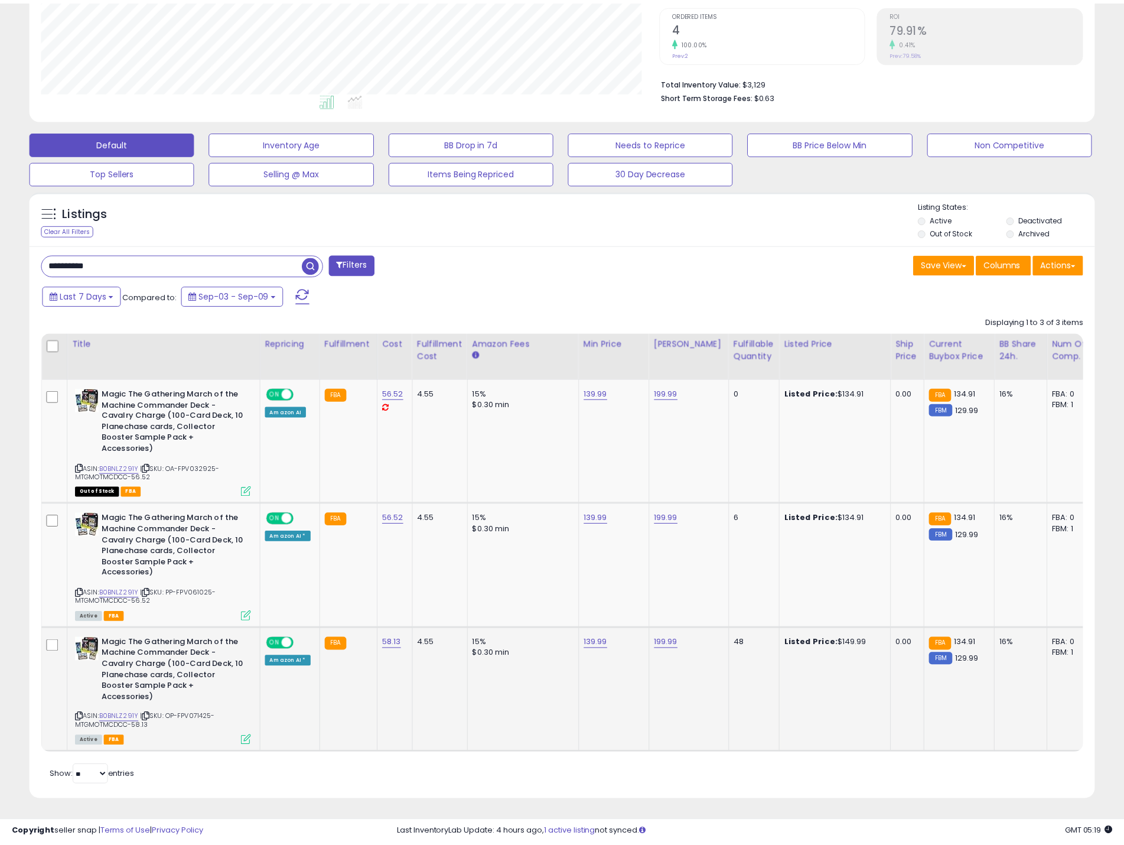
scroll to position [590396, 590020]
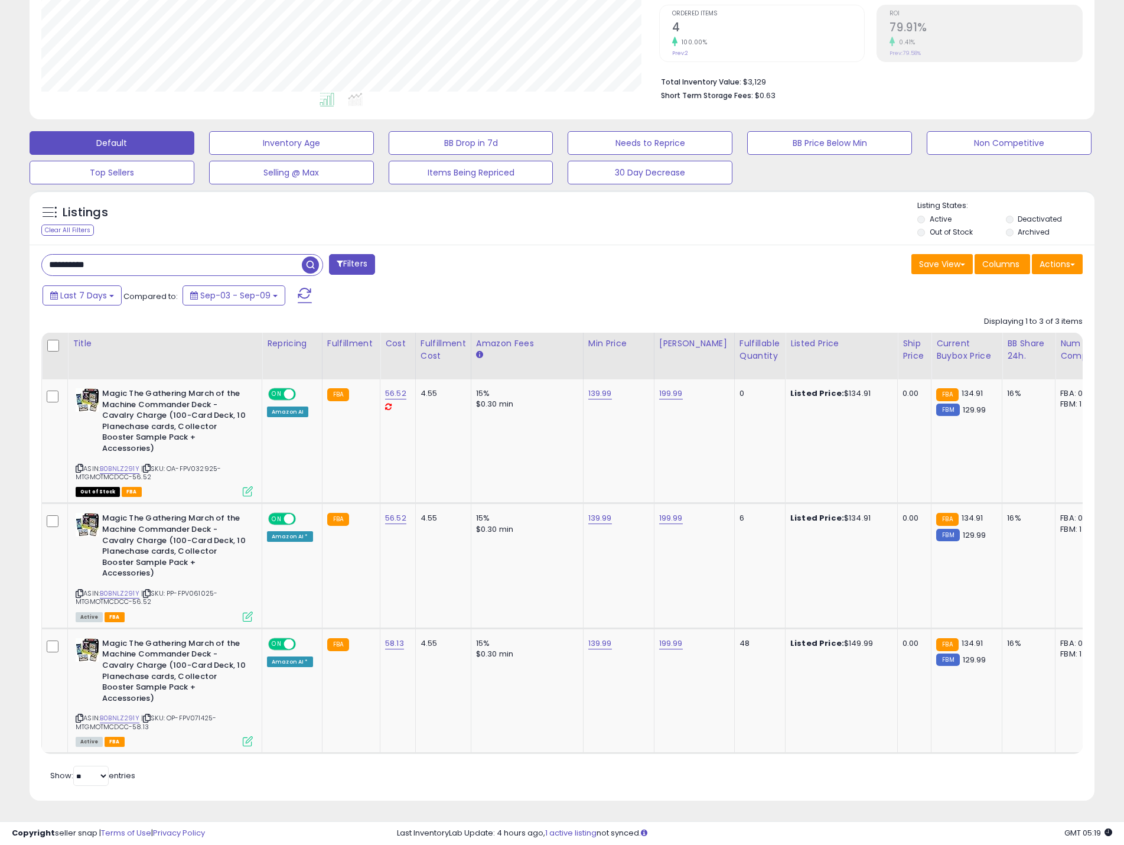
click at [622, 703] on td "139.99" at bounding box center [618, 690] width 71 height 125
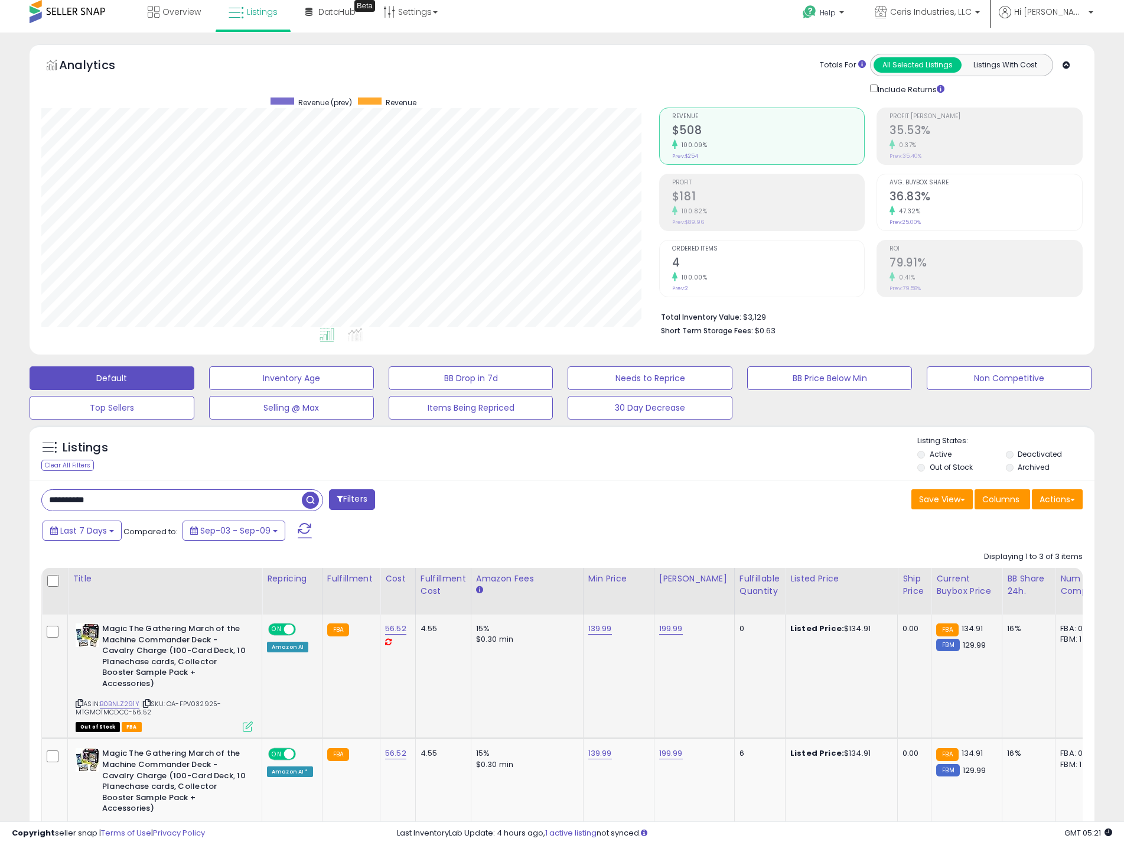
scroll to position [0, 0]
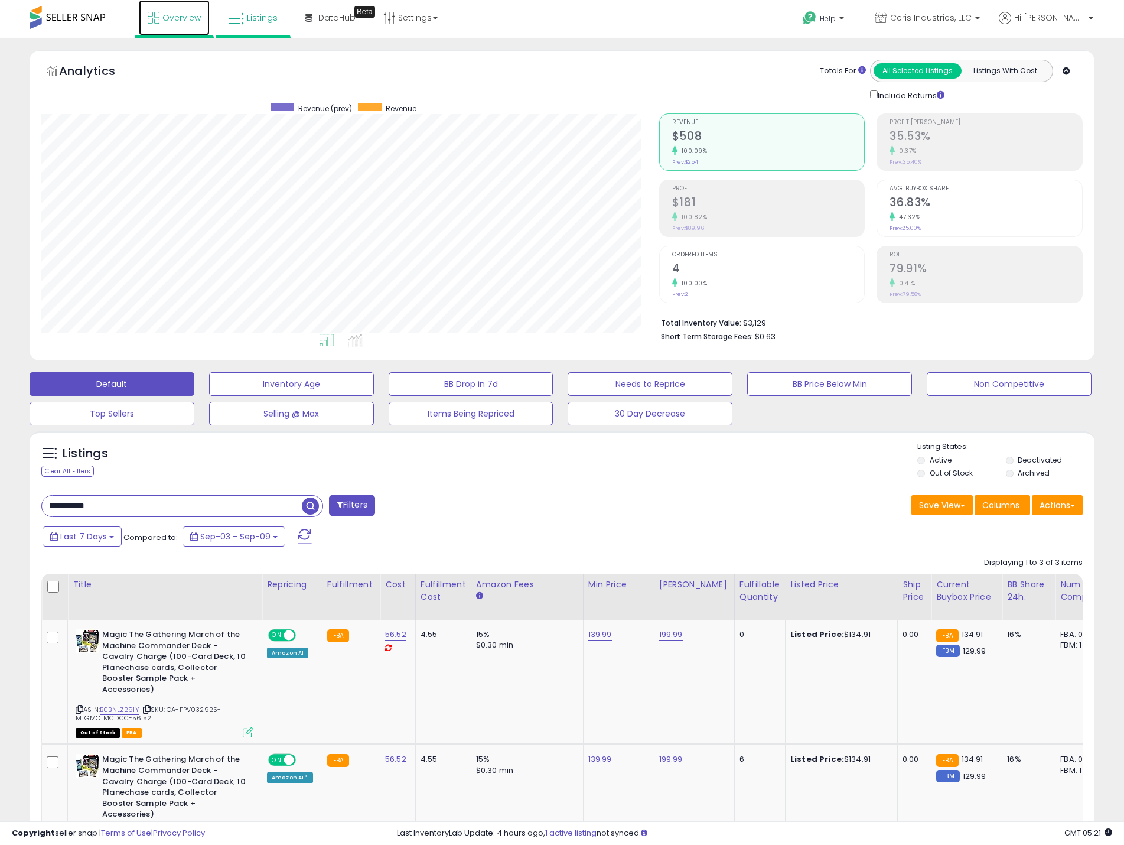
click at [164, 20] on span "Overview" at bounding box center [181, 18] width 38 height 12
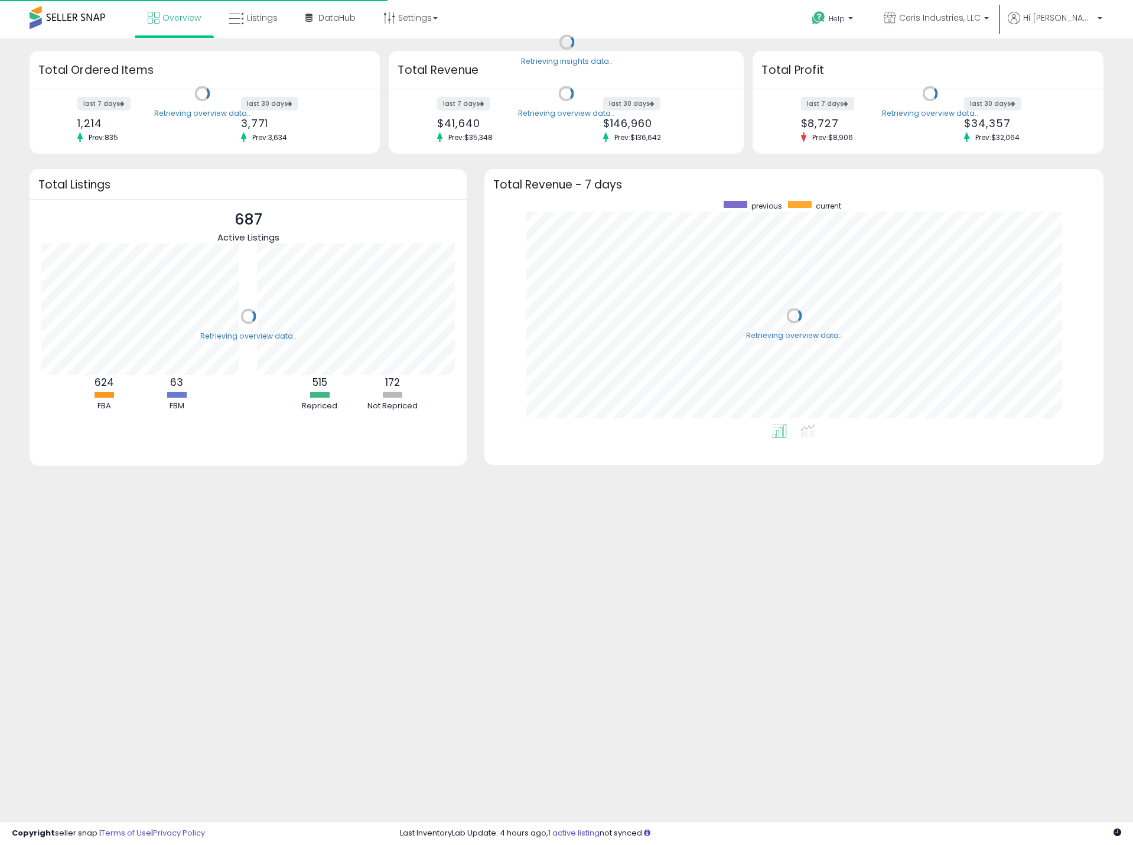
scroll to position [223, 595]
